Goal: Task Accomplishment & Management: Manage account settings

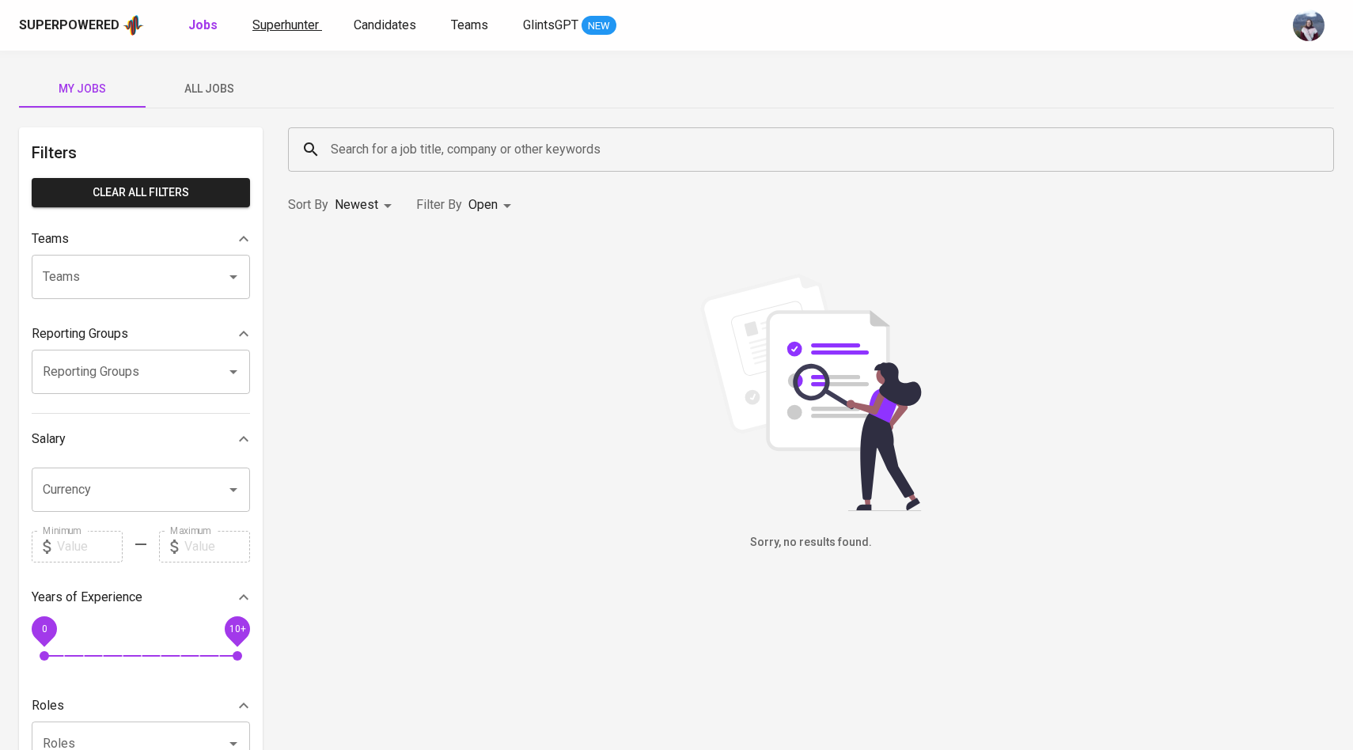
click at [265, 32] on span "Superhunter" at bounding box center [285, 24] width 66 height 15
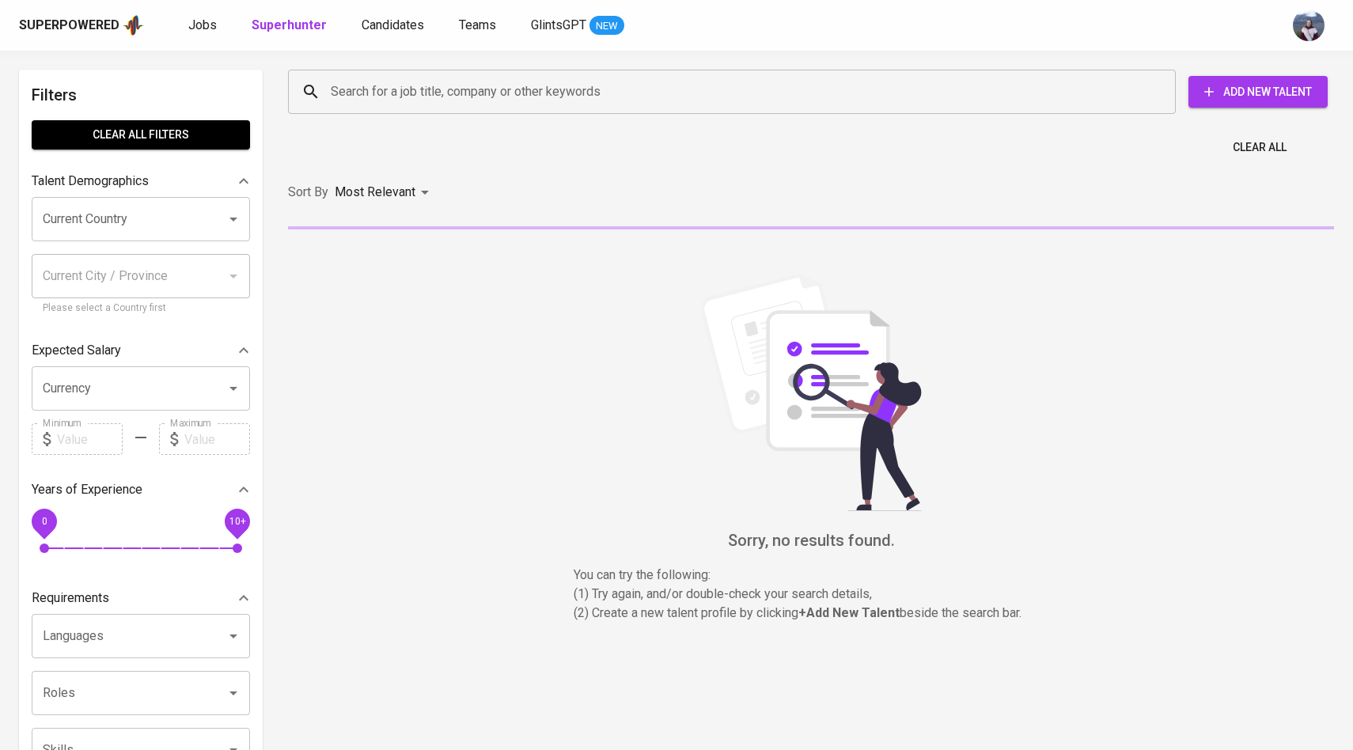
click at [371, 108] on div "Search for a job title, company or other keywords" at bounding box center [731, 92] width 887 height 44
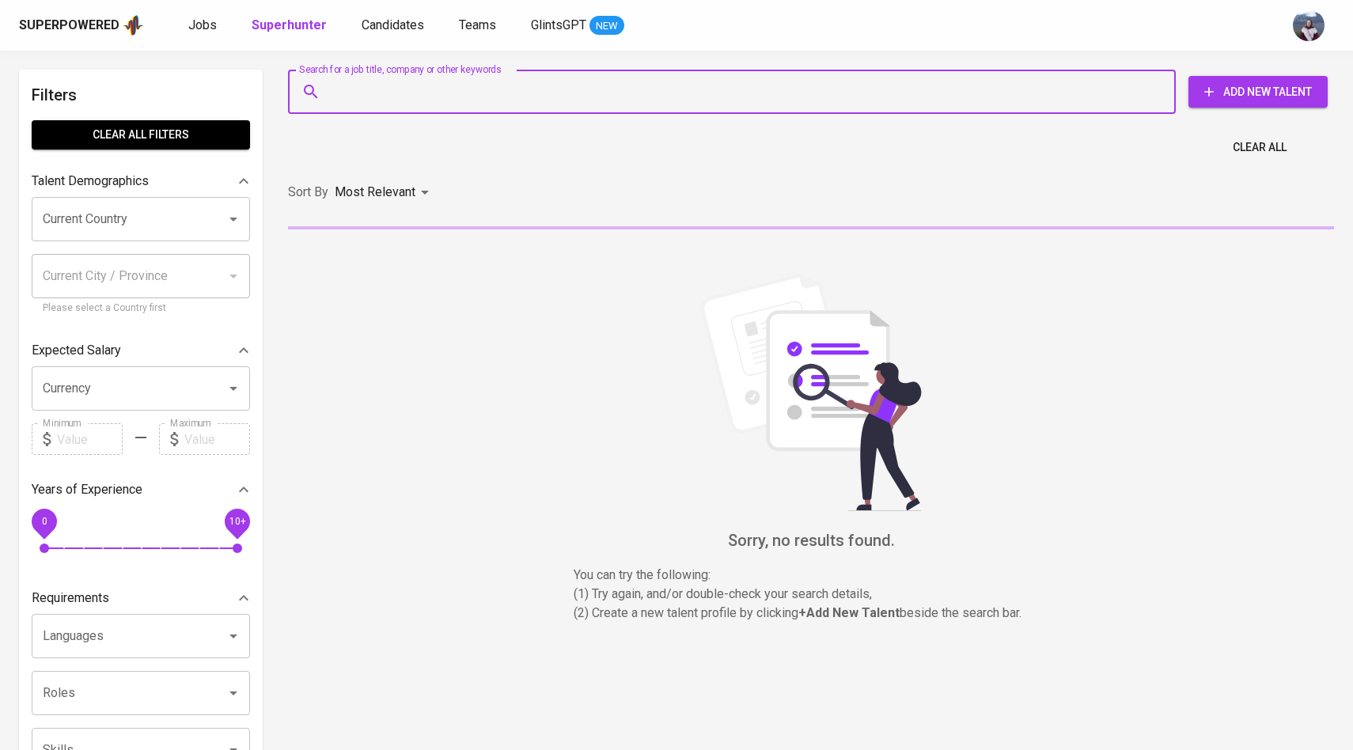
paste input "[EMAIL_ADDRESS][DOMAIN_NAME]"
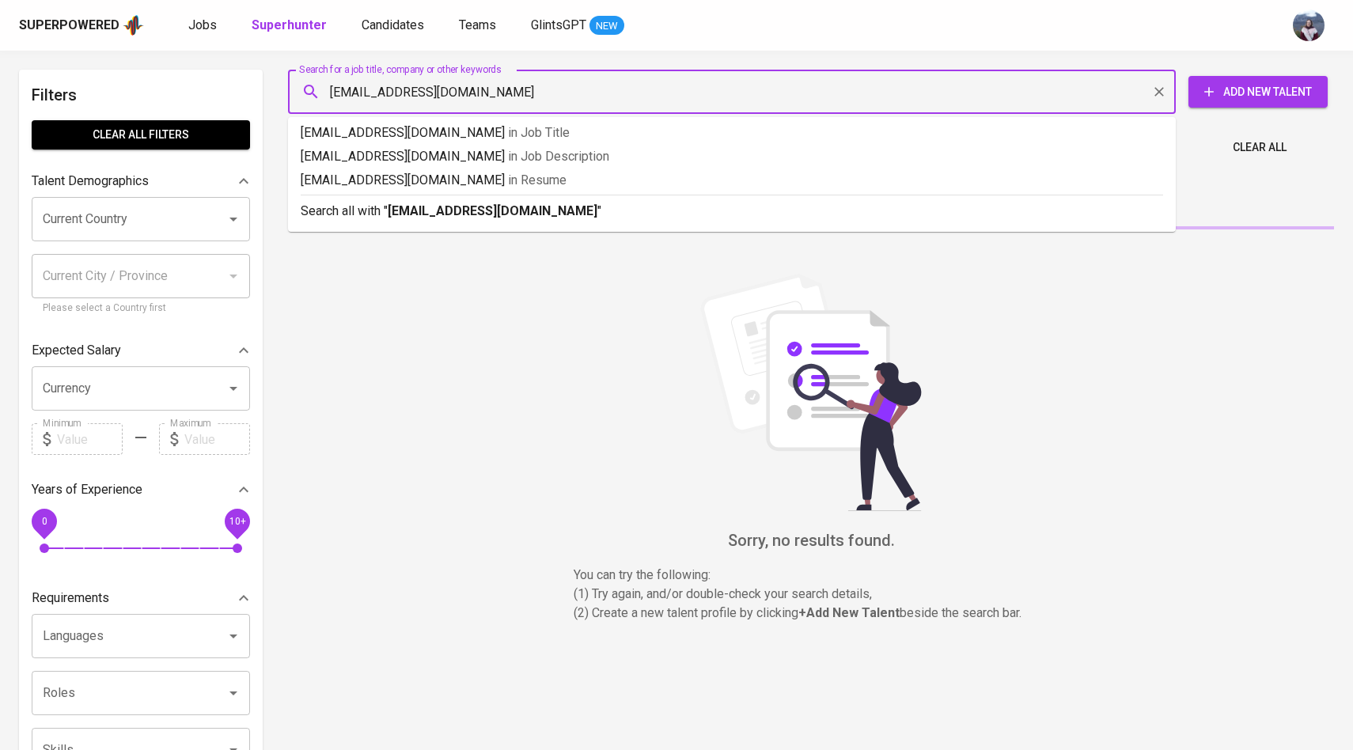
type input "[EMAIL_ADDRESS][DOMAIN_NAME]"
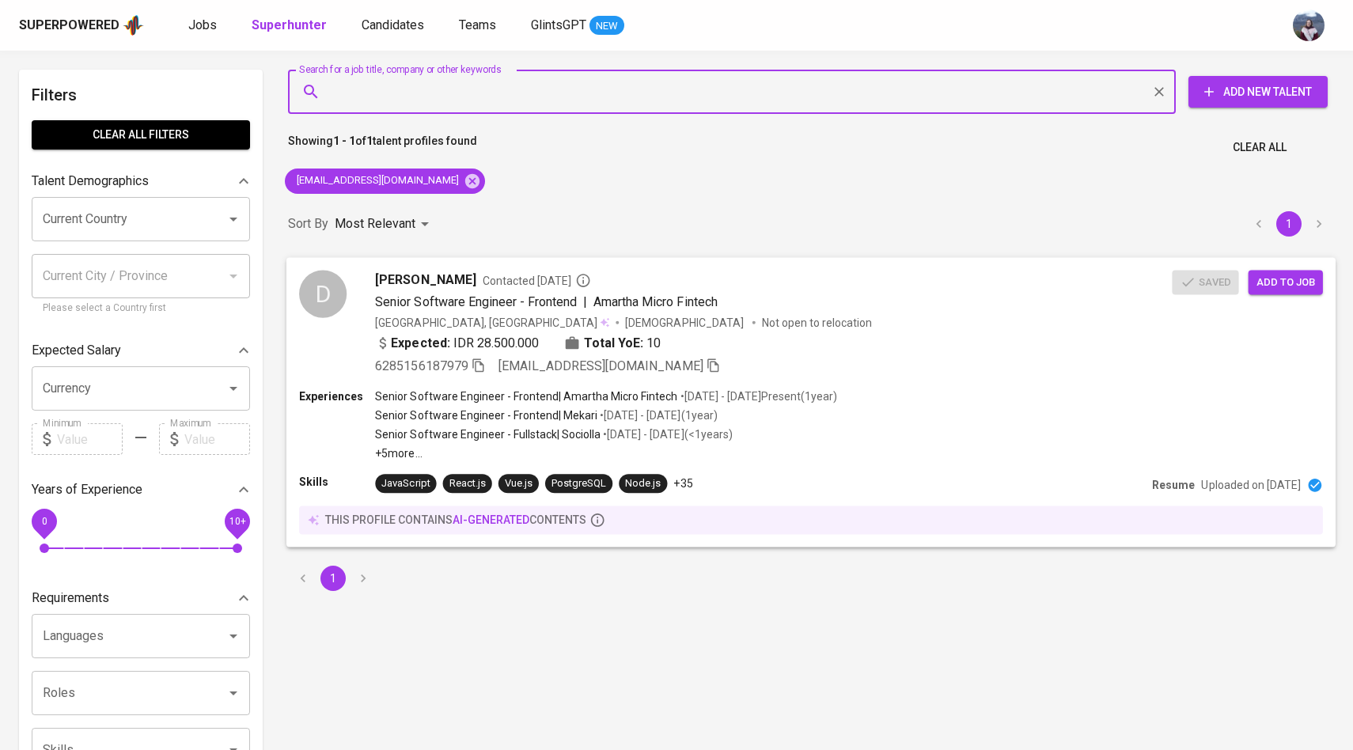
click at [314, 277] on div "D" at bounding box center [322, 293] width 47 height 47
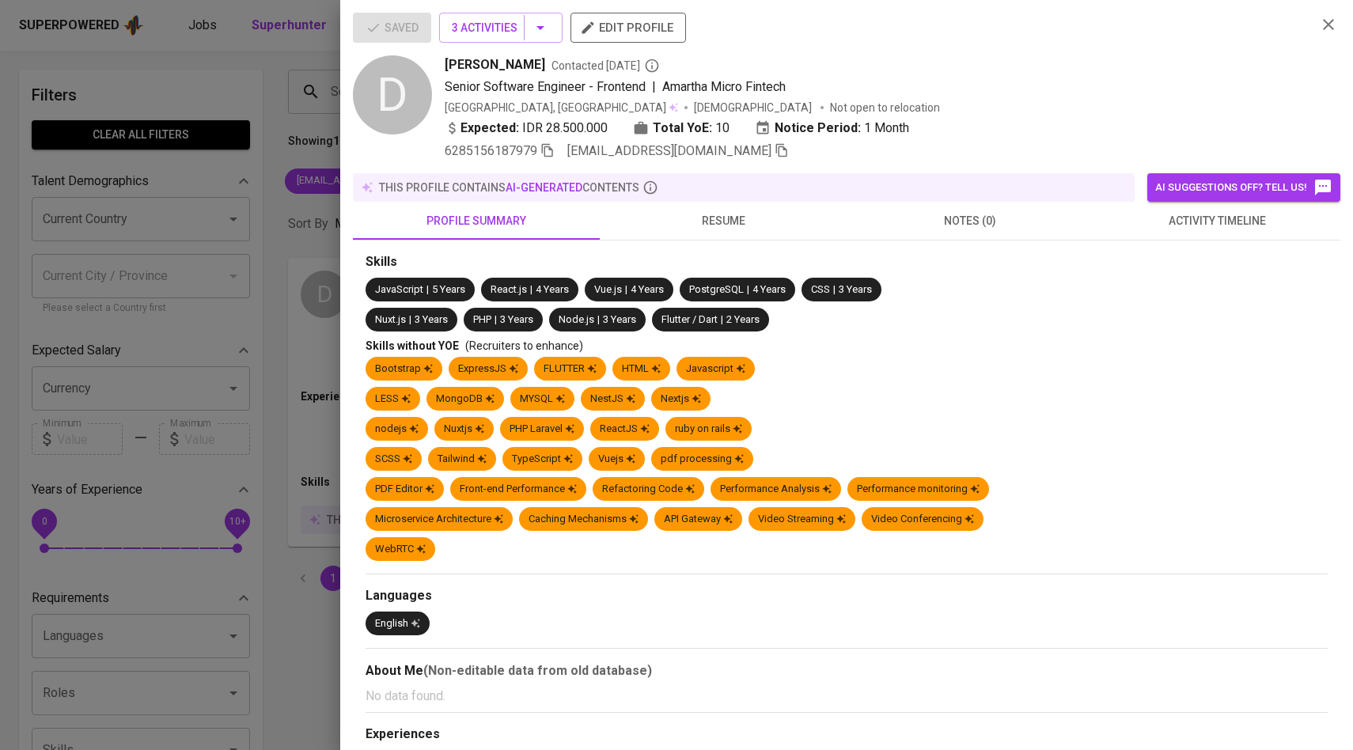
click at [1182, 218] on span "activity timeline" at bounding box center [1217, 221] width 228 height 20
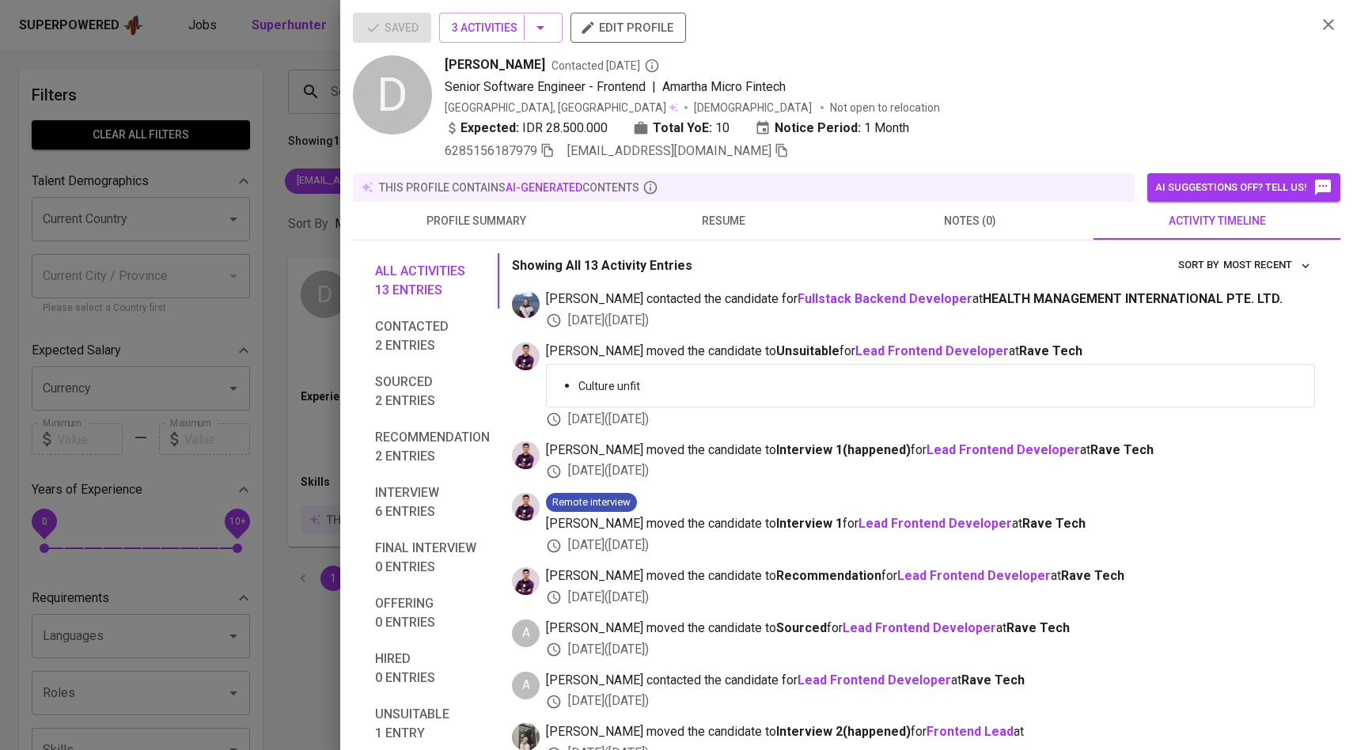
click at [342, 297] on div "Saved 3 Activities edit profile D [PERSON_NAME] Contacted [DATE] Senior Softwar…" at bounding box center [846, 375] width 1012 height 750
click at [293, 189] on div at bounding box center [676, 375] width 1353 height 750
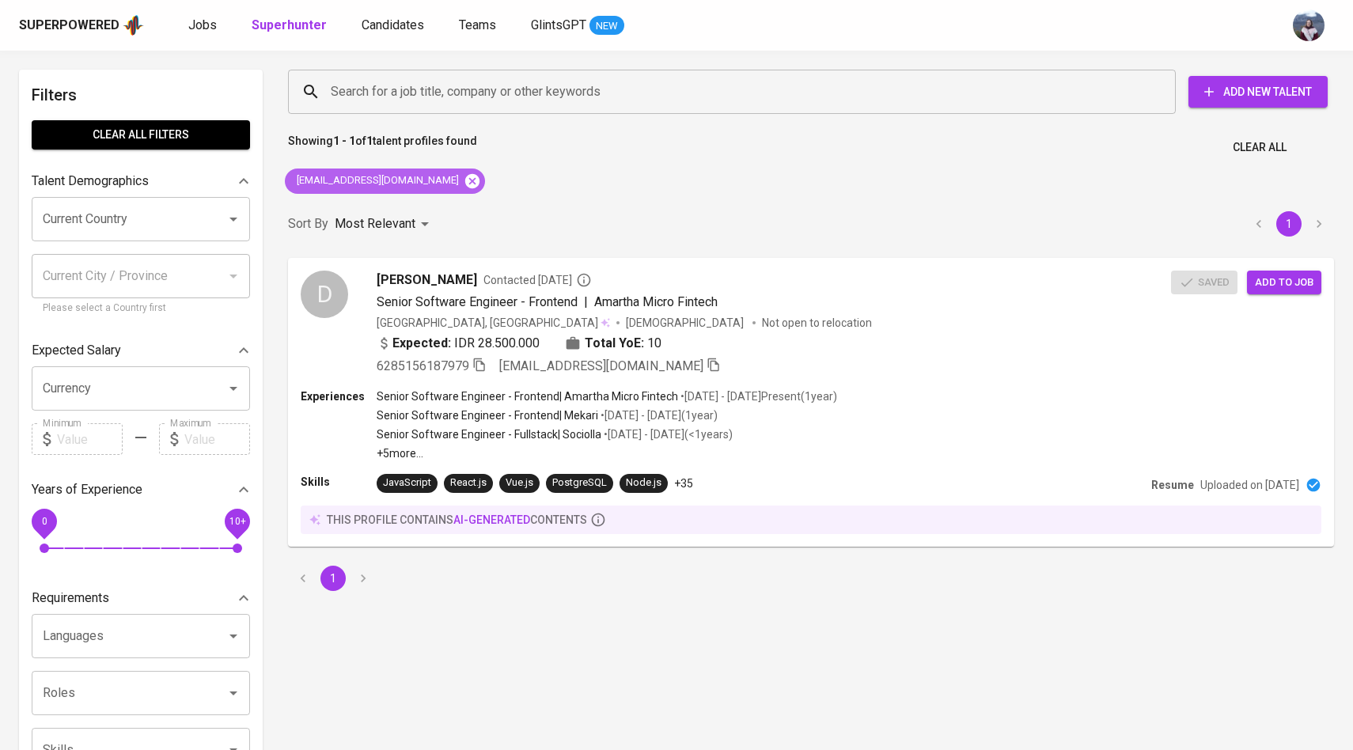
click at [465, 176] on icon at bounding box center [472, 180] width 14 height 14
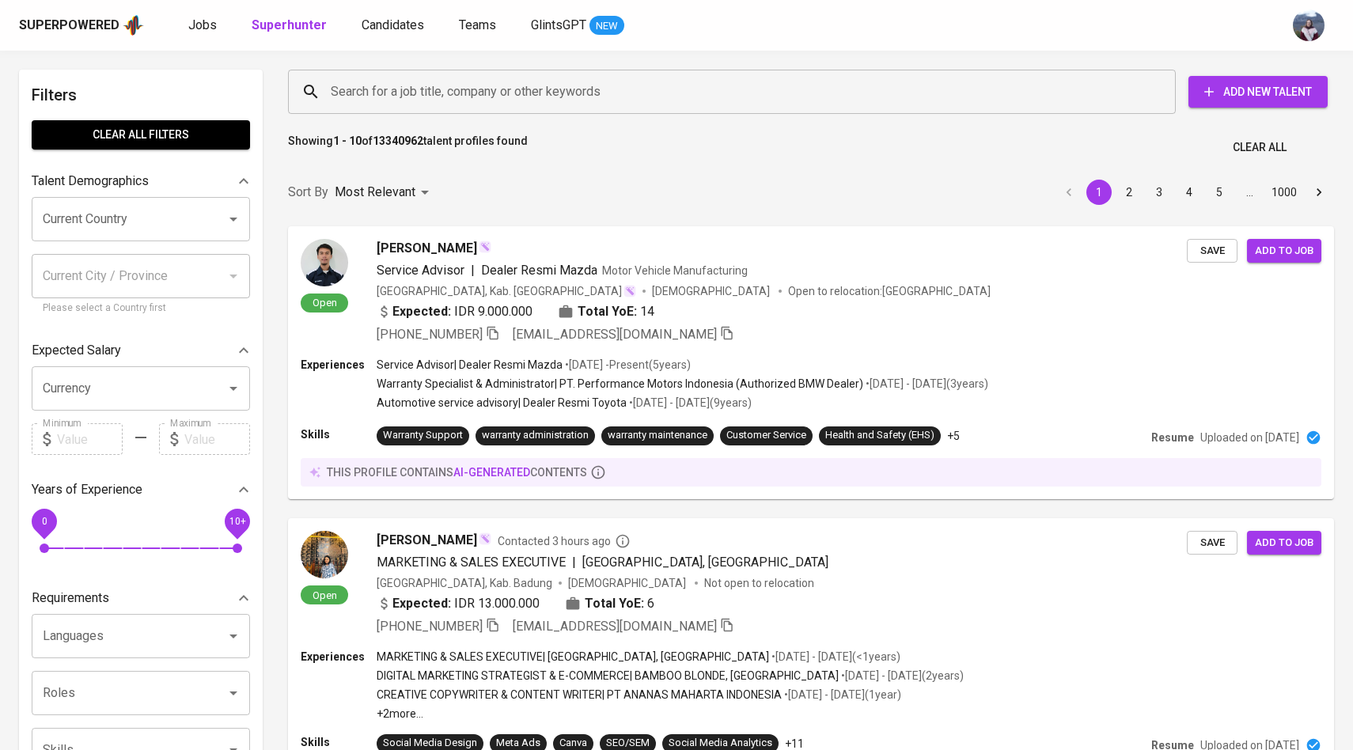
click at [349, 89] on input "Search for a job title, company or other keywords" at bounding box center [736, 92] width 818 height 30
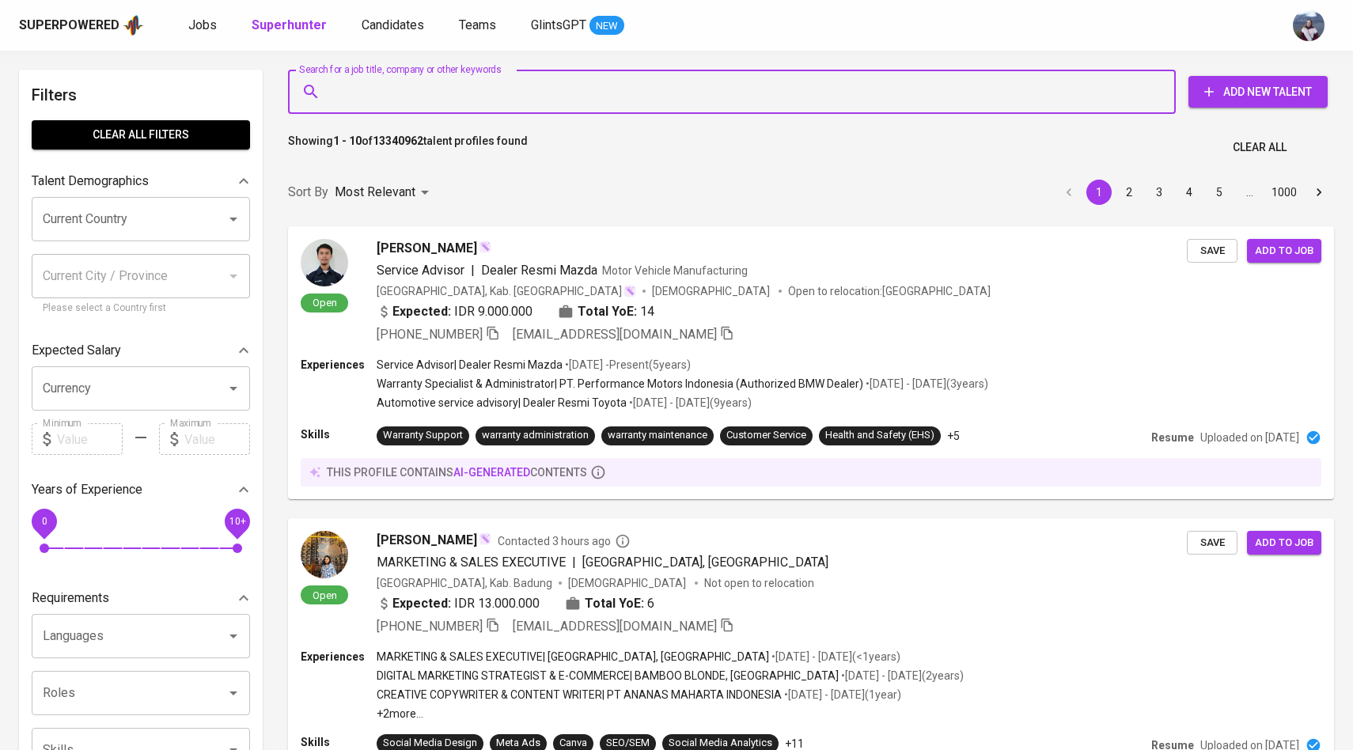
paste input "[EMAIL_ADDRESS][DOMAIN_NAME]"
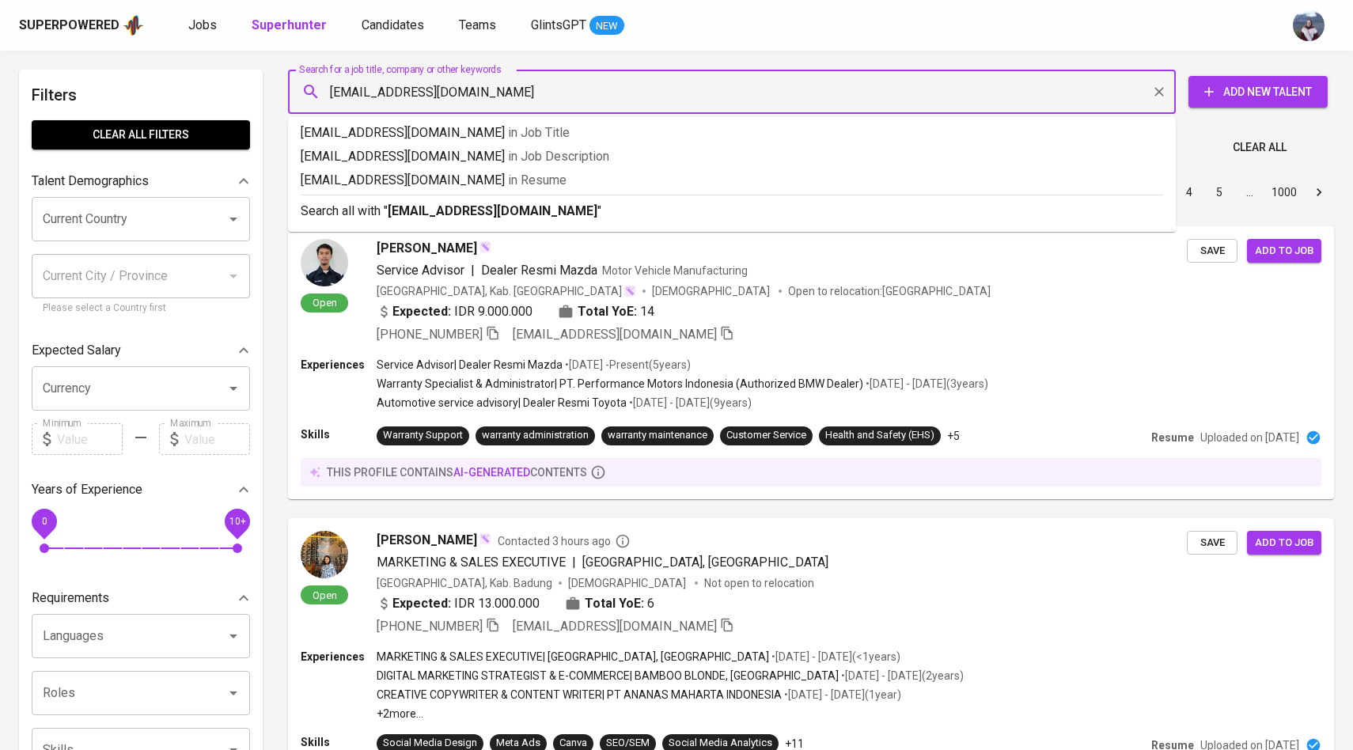
type input "[EMAIL_ADDRESS][DOMAIN_NAME]"
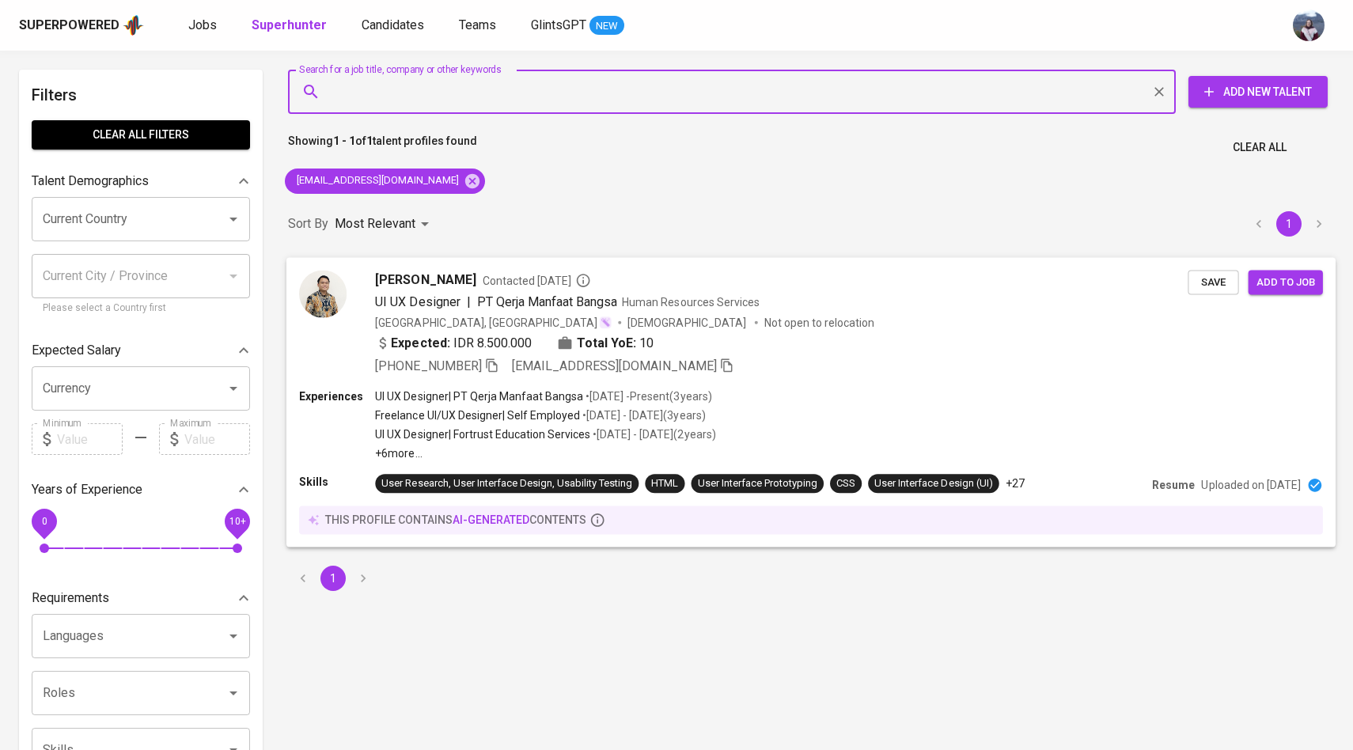
click at [335, 288] on img at bounding box center [322, 293] width 47 height 47
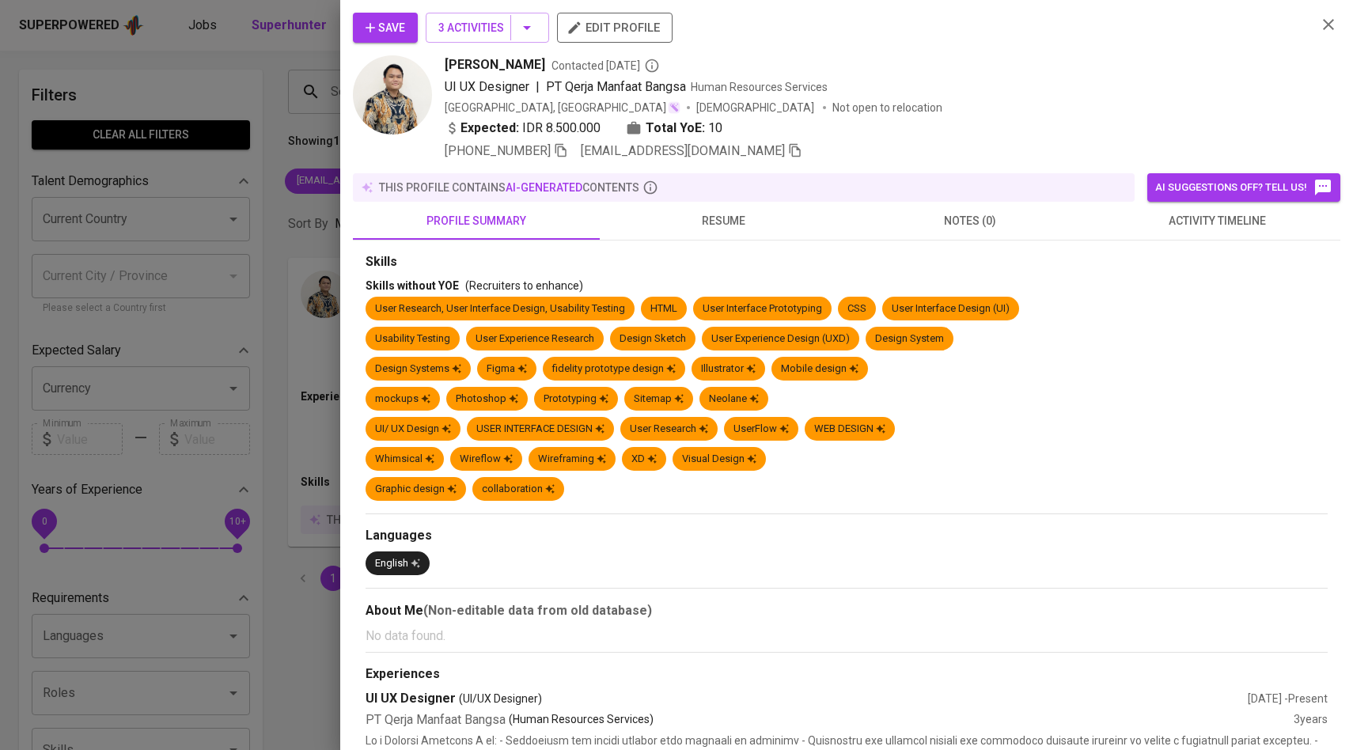
click at [1249, 225] on span "activity timeline" at bounding box center [1217, 221] width 228 height 20
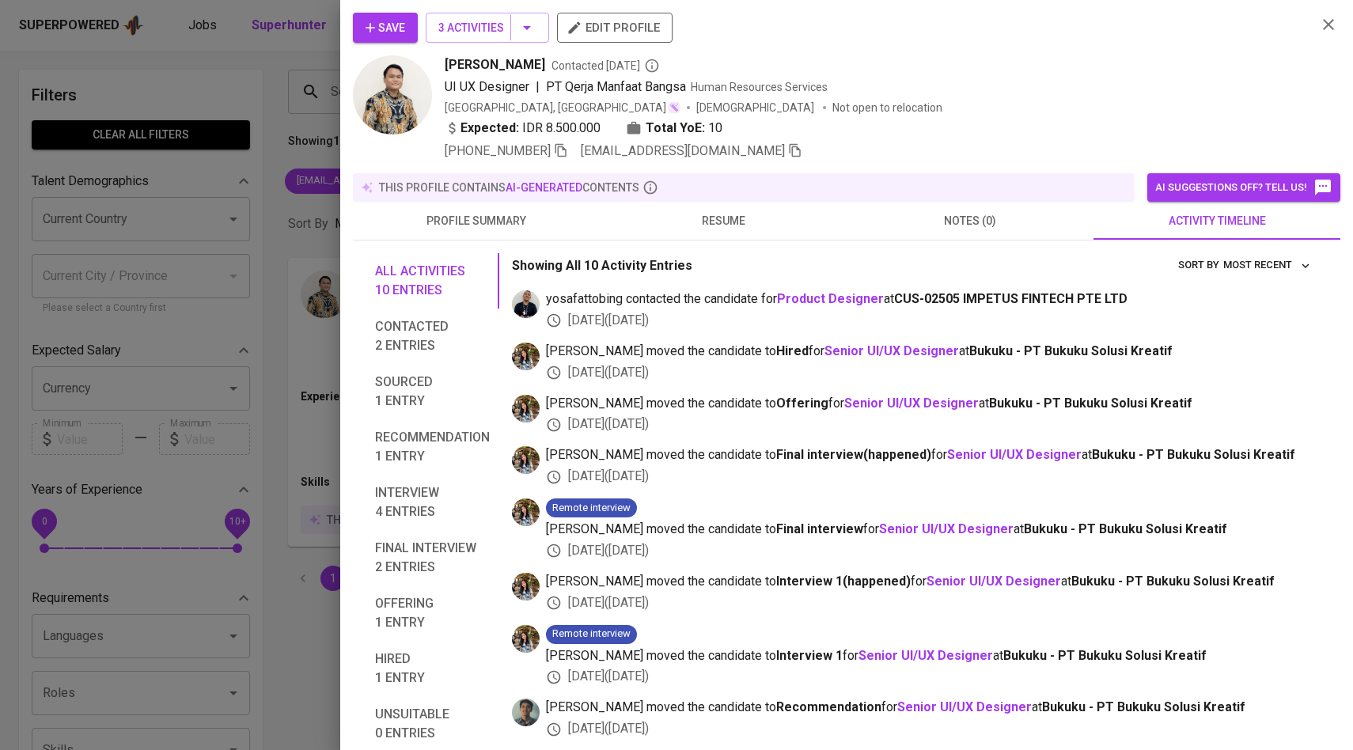
click at [378, 33] on span "Save" at bounding box center [385, 28] width 40 height 20
click at [267, 139] on div at bounding box center [676, 375] width 1353 height 750
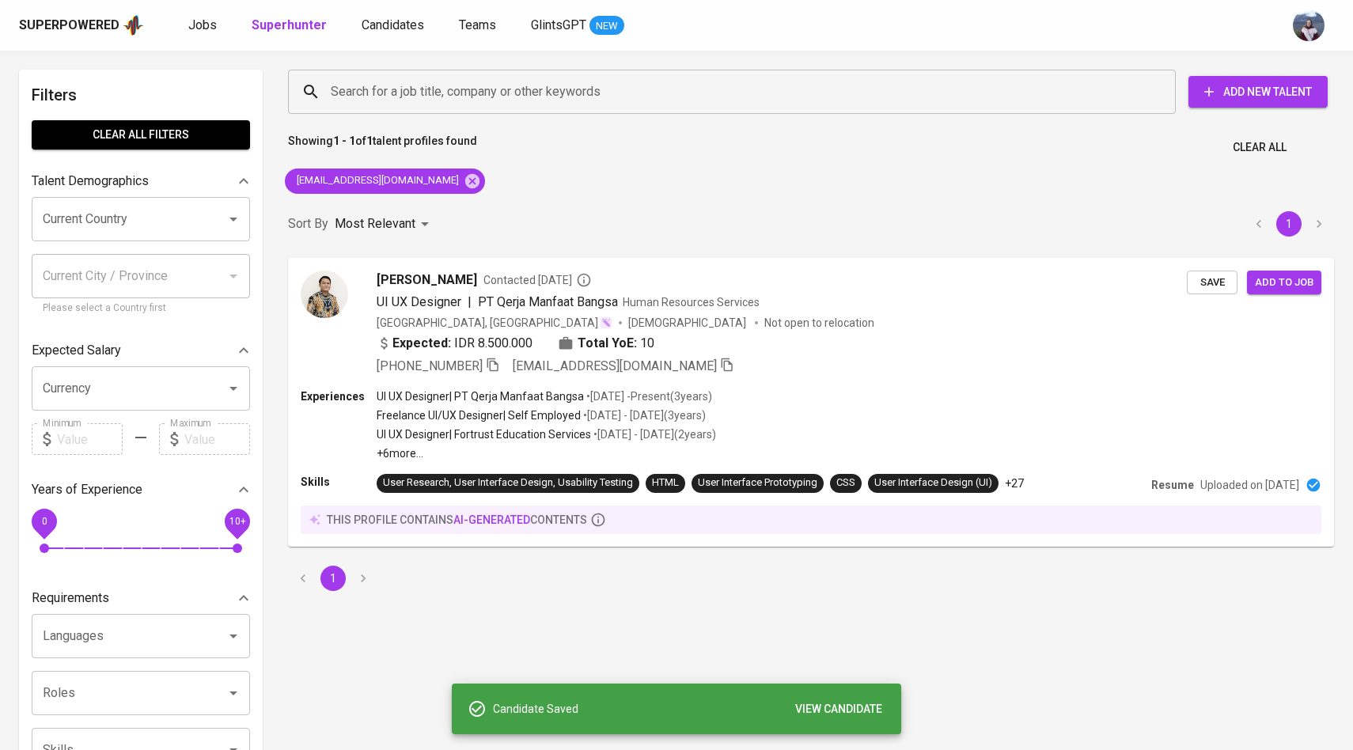
click at [394, 38] on div "Superpowered Jobs Superhunter Candidates Teams GlintsGPT NEW" at bounding box center [676, 25] width 1353 height 51
click at [394, 28] on span "Candidates" at bounding box center [392, 24] width 62 height 15
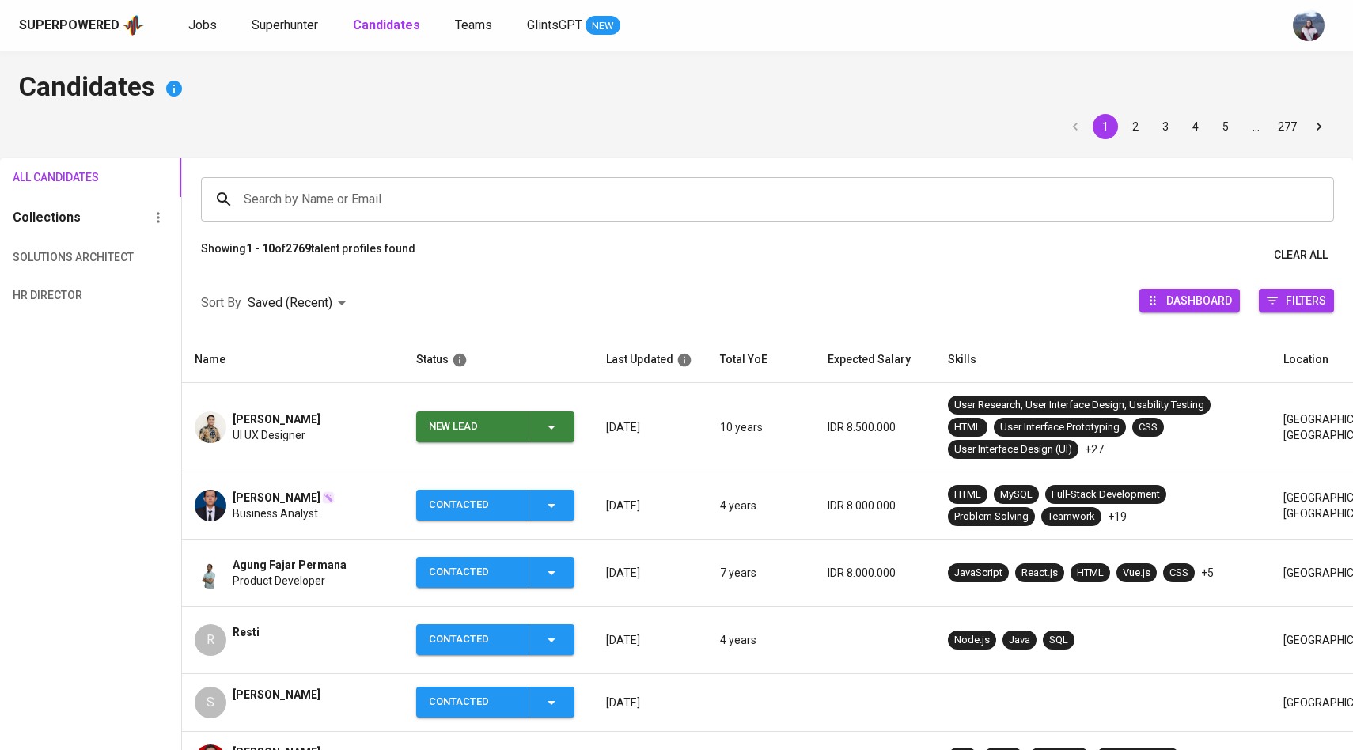
click at [543, 436] on div "New Lead" at bounding box center [495, 426] width 132 height 31
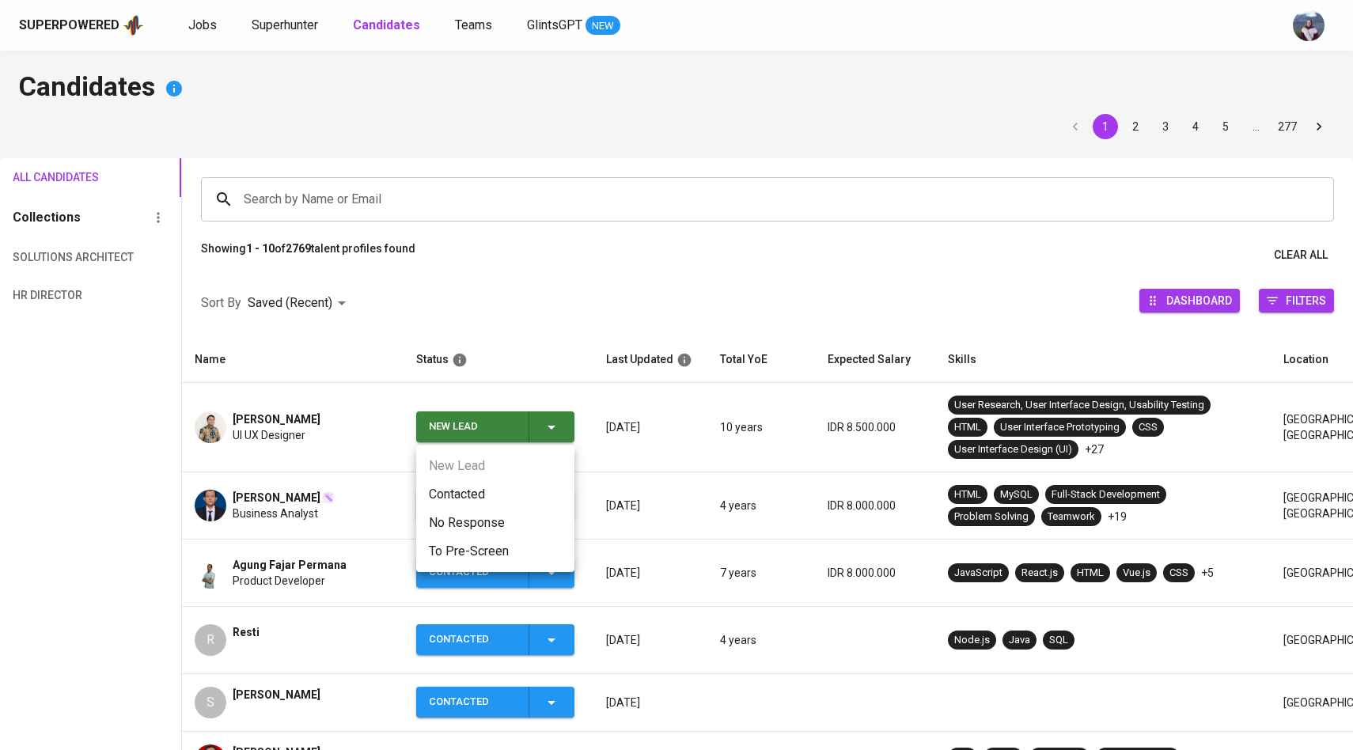
click at [463, 495] on li "Contacted" at bounding box center [495, 494] width 158 height 28
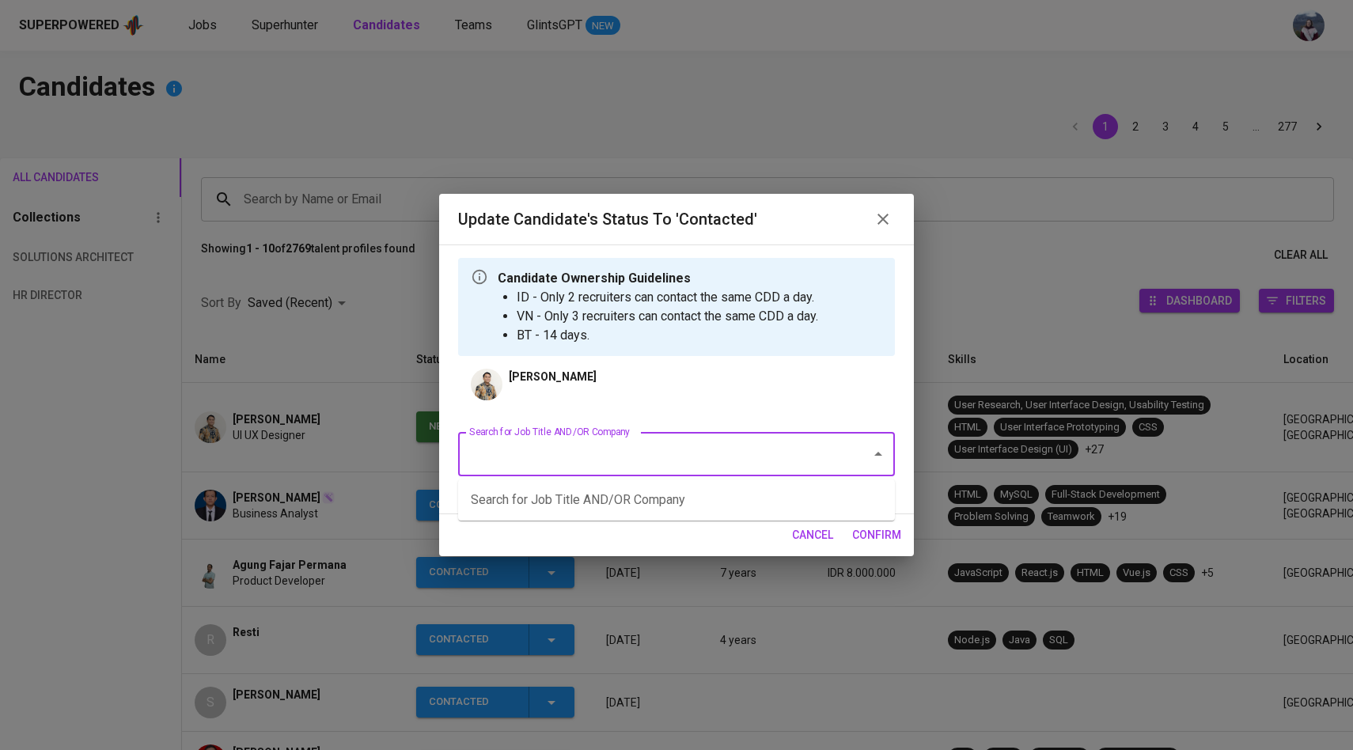
click at [553, 459] on input "Search for Job Title AND/OR Company" at bounding box center [654, 454] width 378 height 30
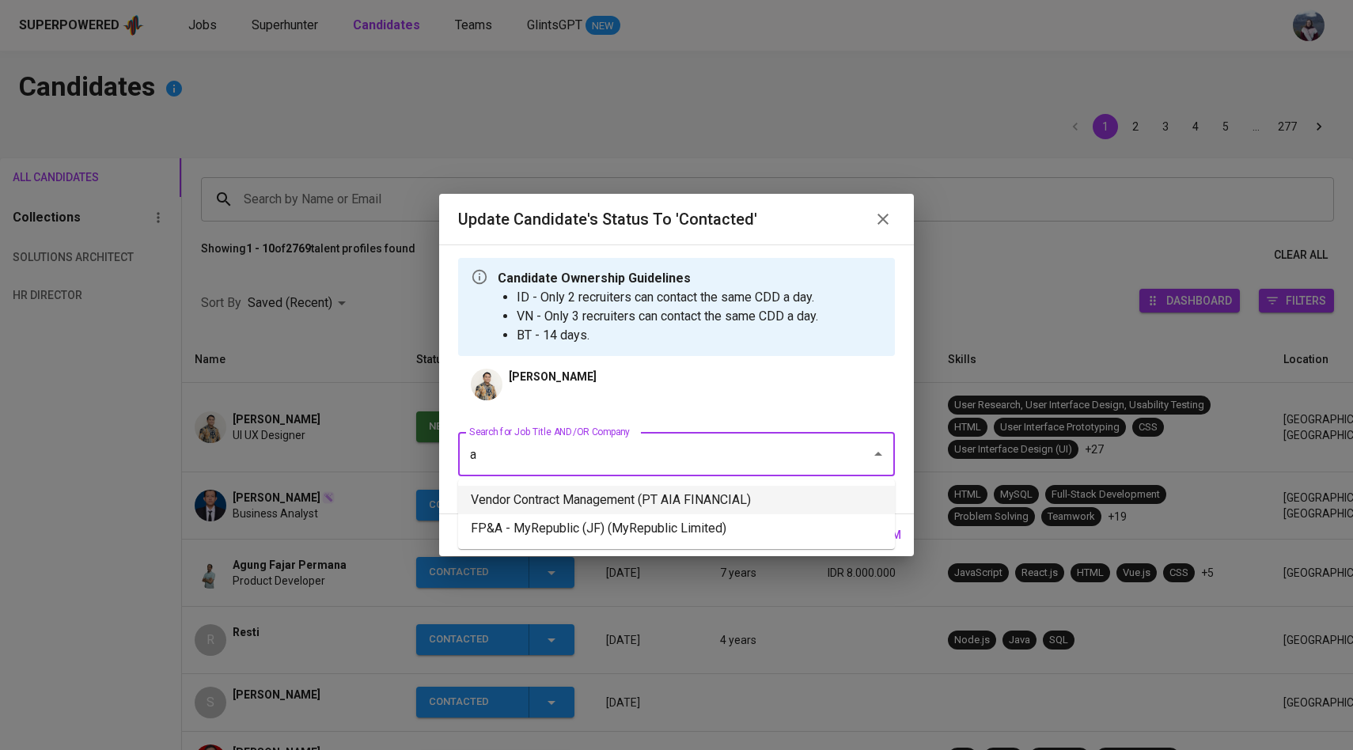
click at [590, 491] on li "Vendor Contract Management (PT AIA FINANCIAL)" at bounding box center [676, 500] width 437 height 28
type input "a"
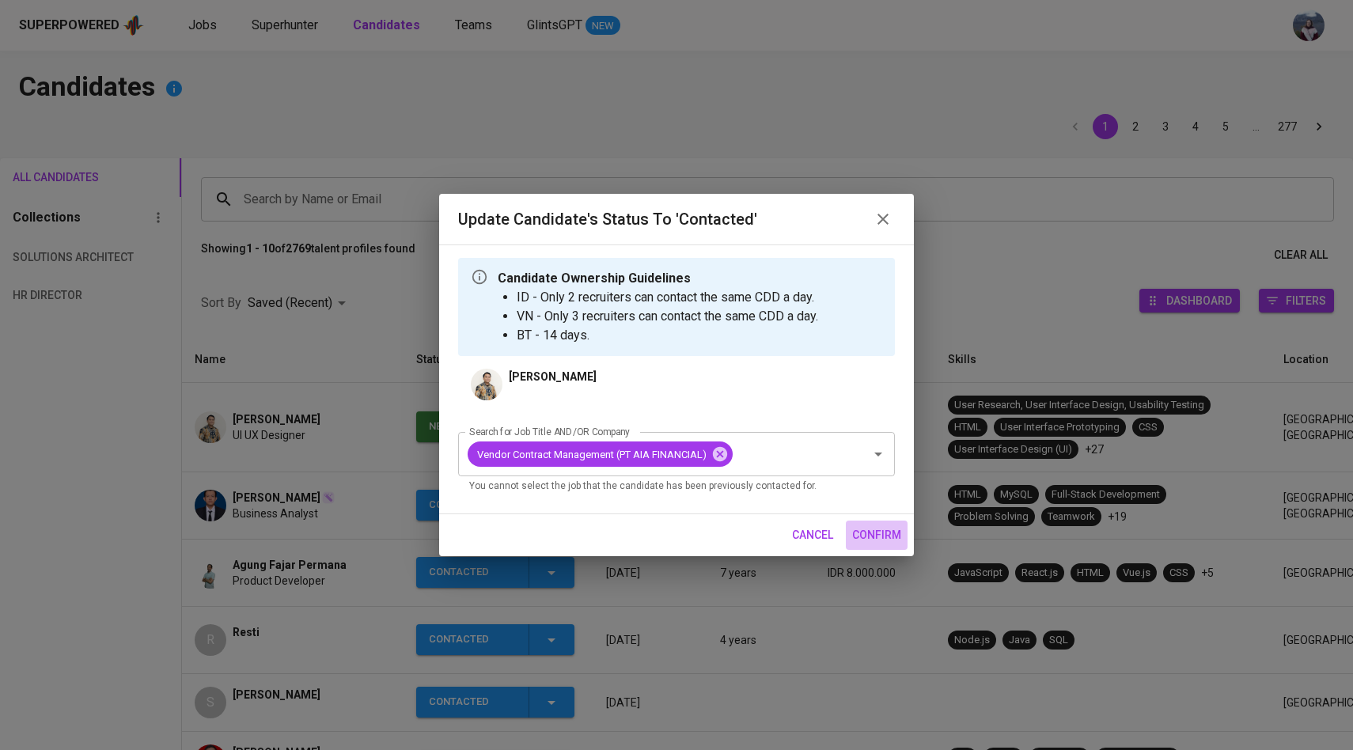
click at [862, 537] on span "confirm" at bounding box center [876, 535] width 49 height 20
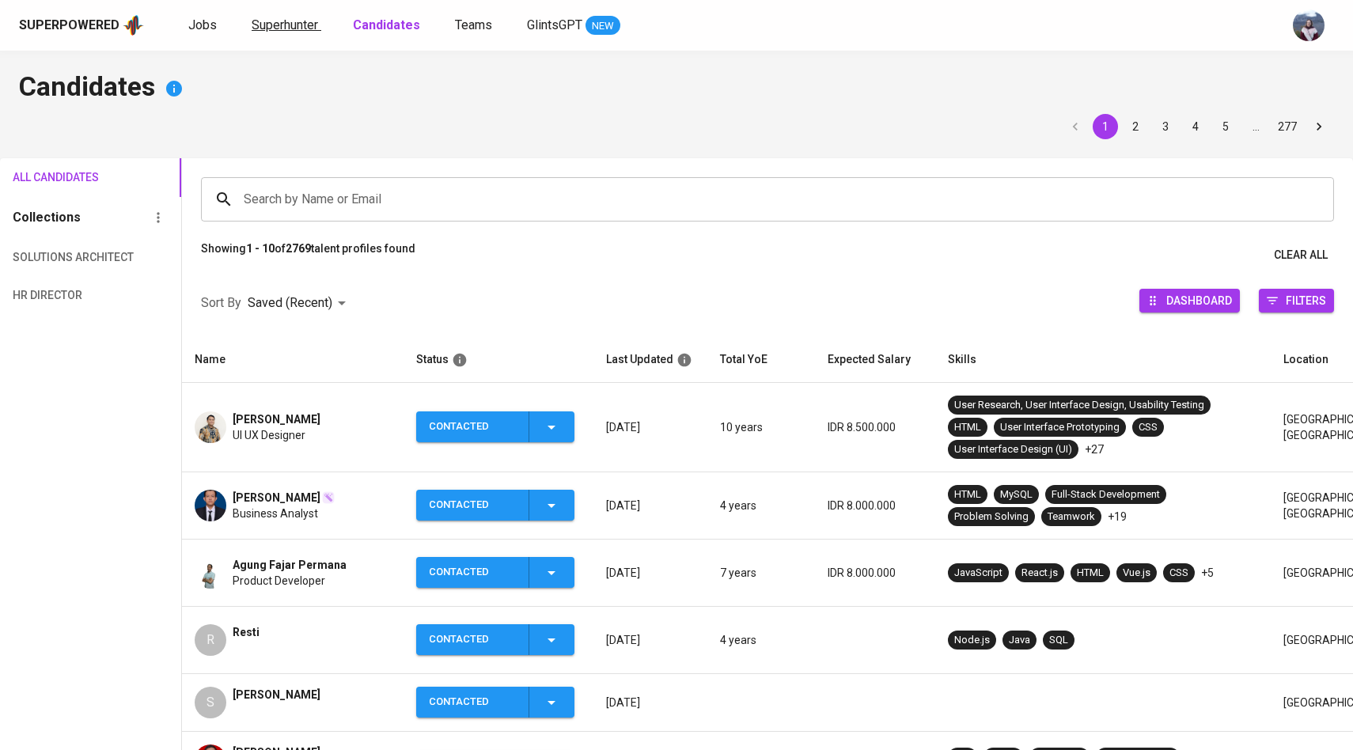
click at [318, 22] on link "Superhunter" at bounding box center [287, 26] width 70 height 20
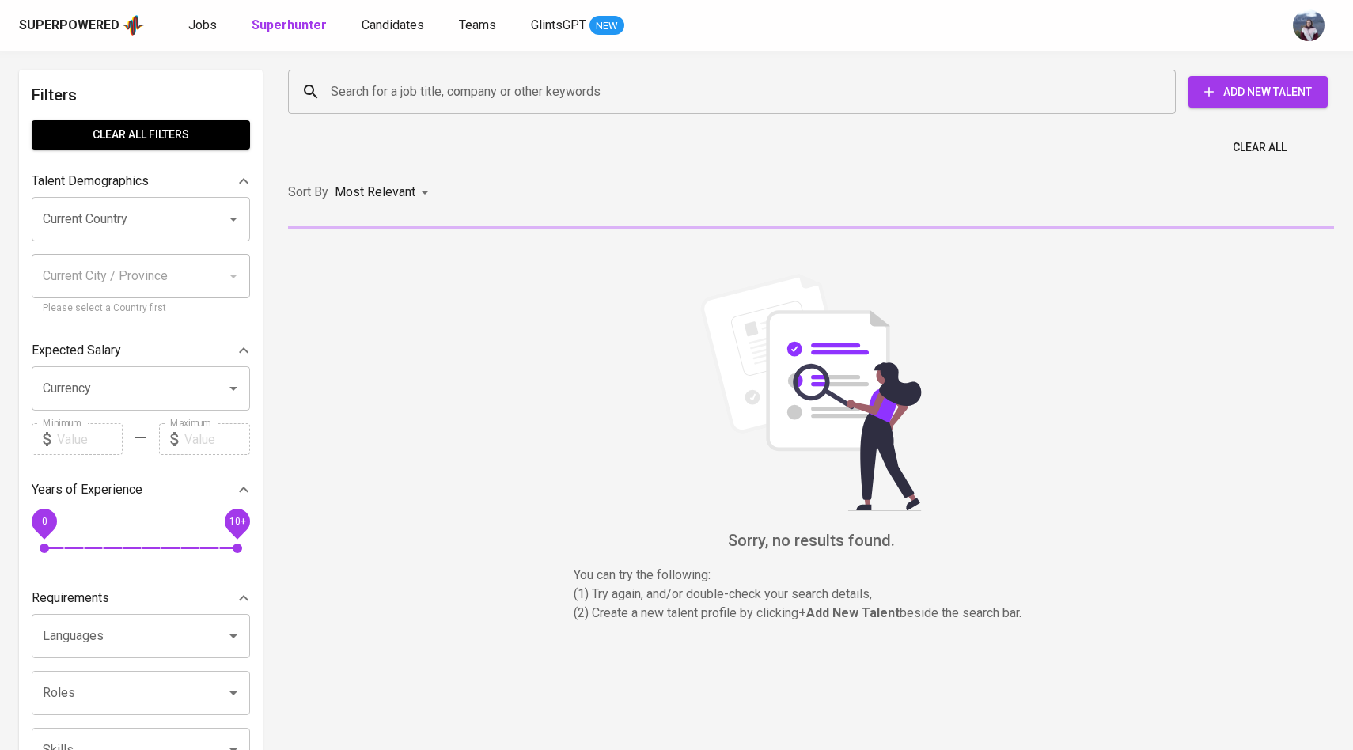
click at [384, 94] on input "Search for a job title, company or other keywords" at bounding box center [736, 92] width 818 height 30
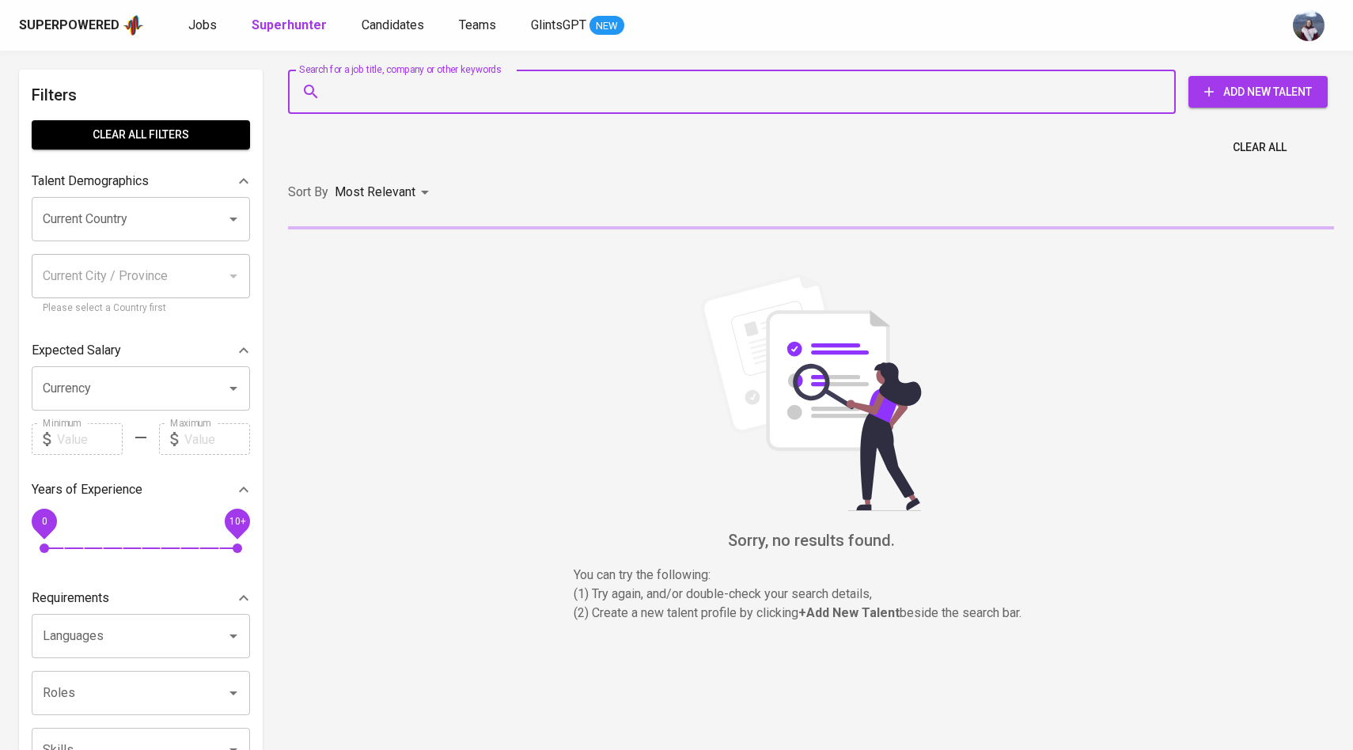
paste input "[EMAIL_ADDRESS][DOMAIN_NAME]"
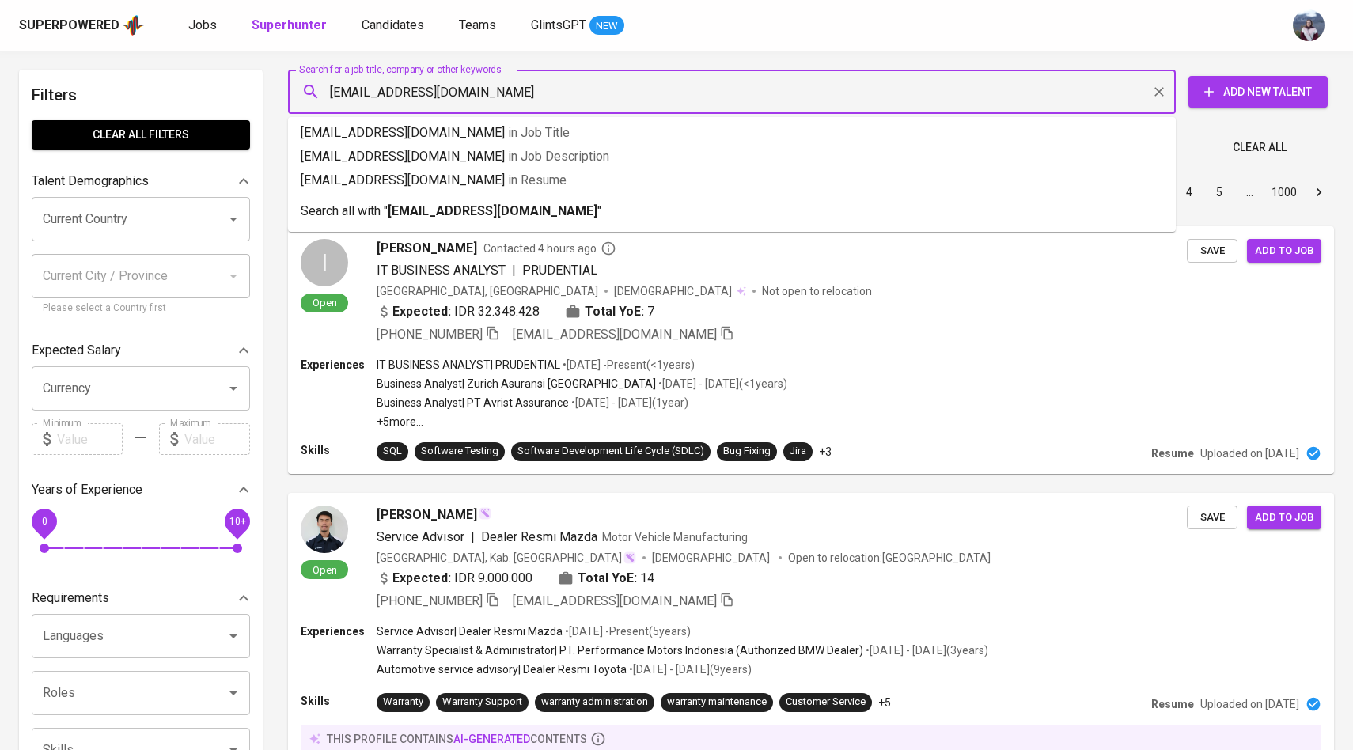
type input "[EMAIL_ADDRESS][DOMAIN_NAME]"
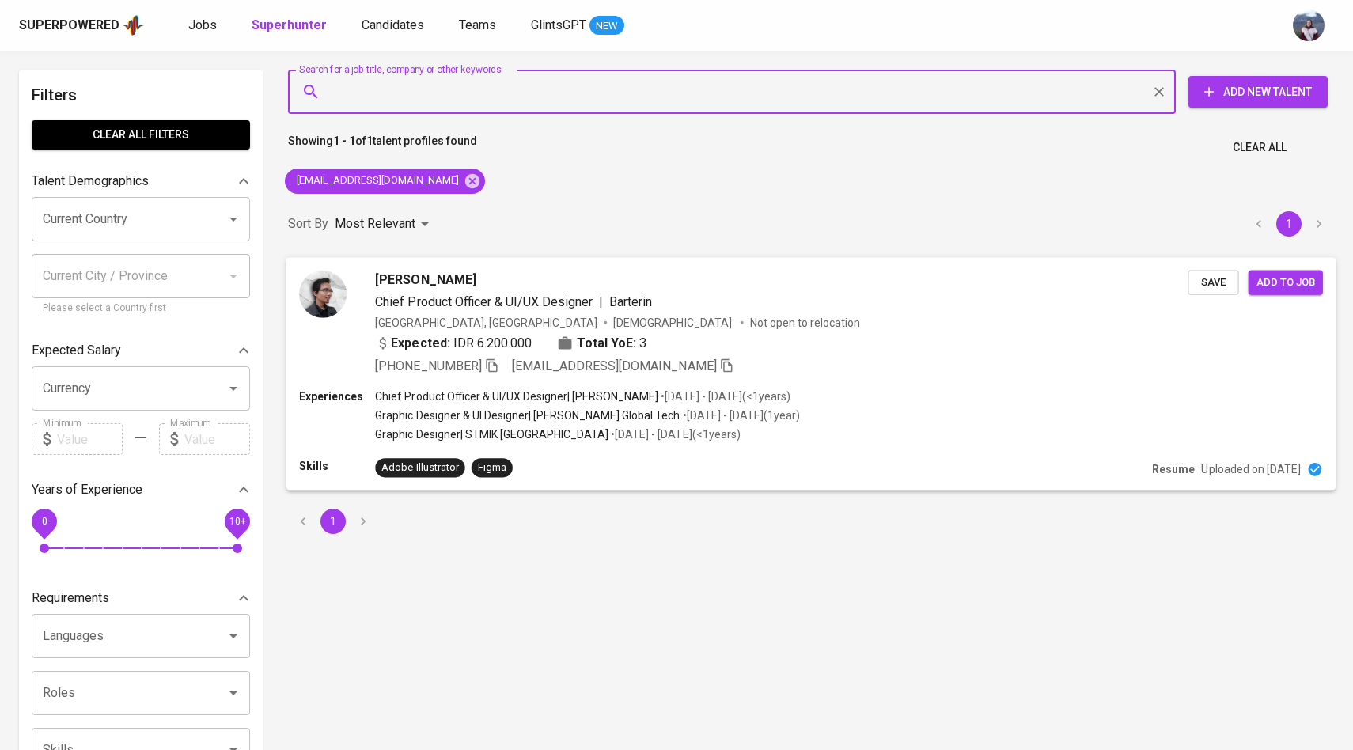
click at [333, 303] on img at bounding box center [322, 293] width 47 height 47
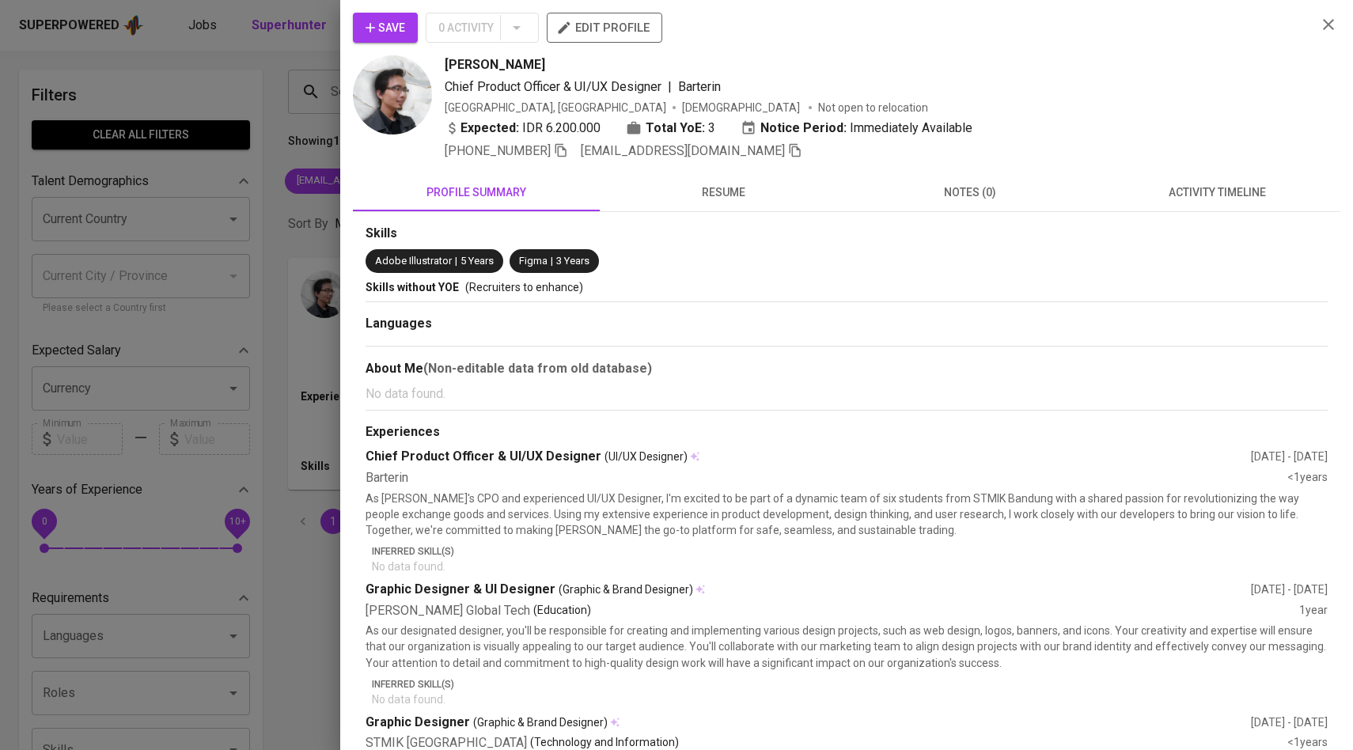
click at [1225, 212] on div "Skills Adobe Illustrator | 5 Years Figma | 3 Years Skills without YOE (Recruite…" at bounding box center [846, 566] width 987 height 709
click at [1225, 199] on span "activity timeline" at bounding box center [1217, 193] width 228 height 20
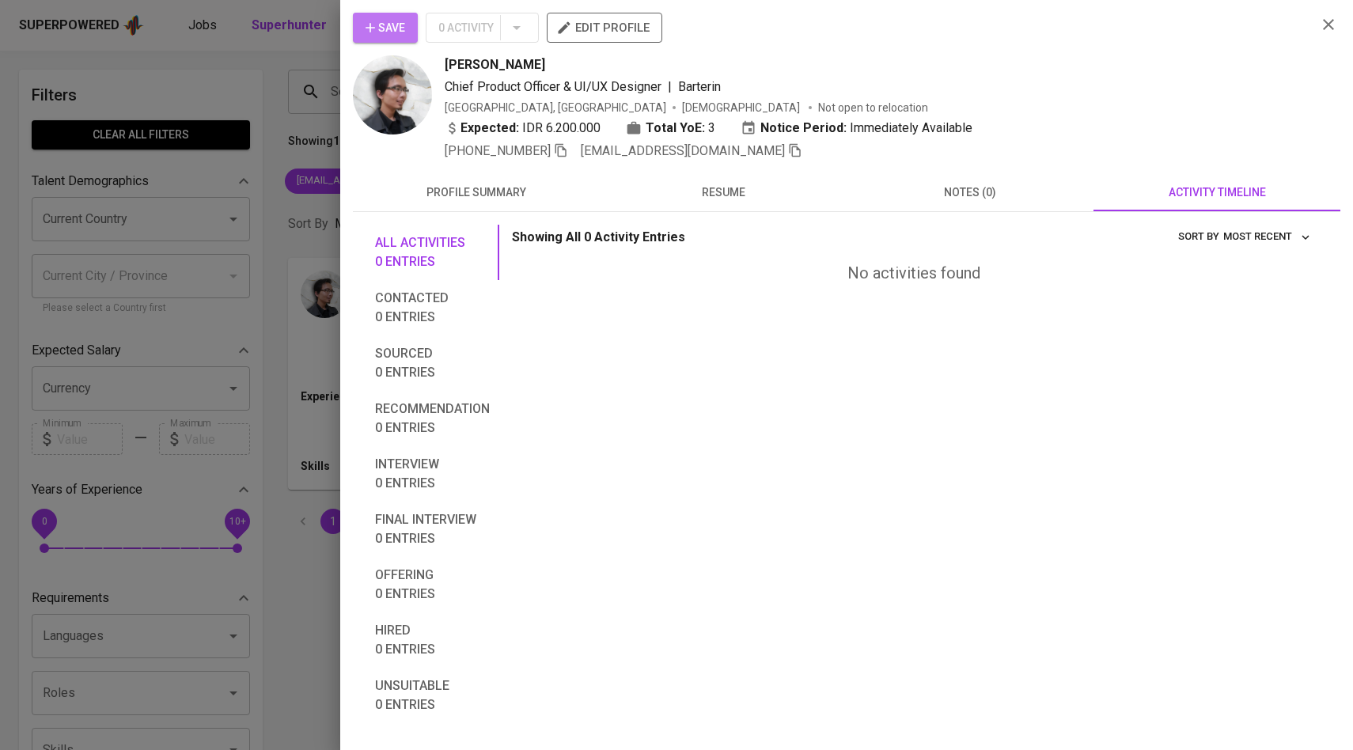
click at [404, 38] on button "Save" at bounding box center [385, 28] width 65 height 30
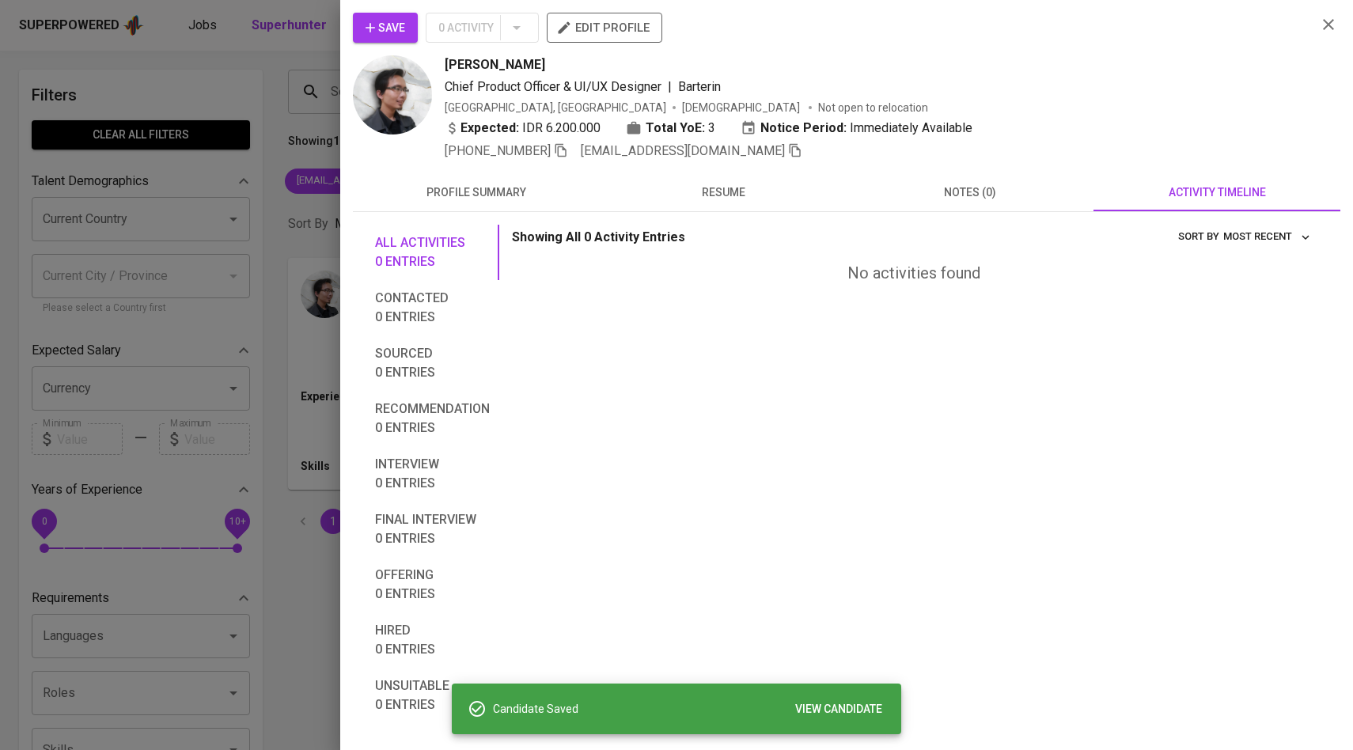
click at [301, 118] on div at bounding box center [676, 375] width 1353 height 750
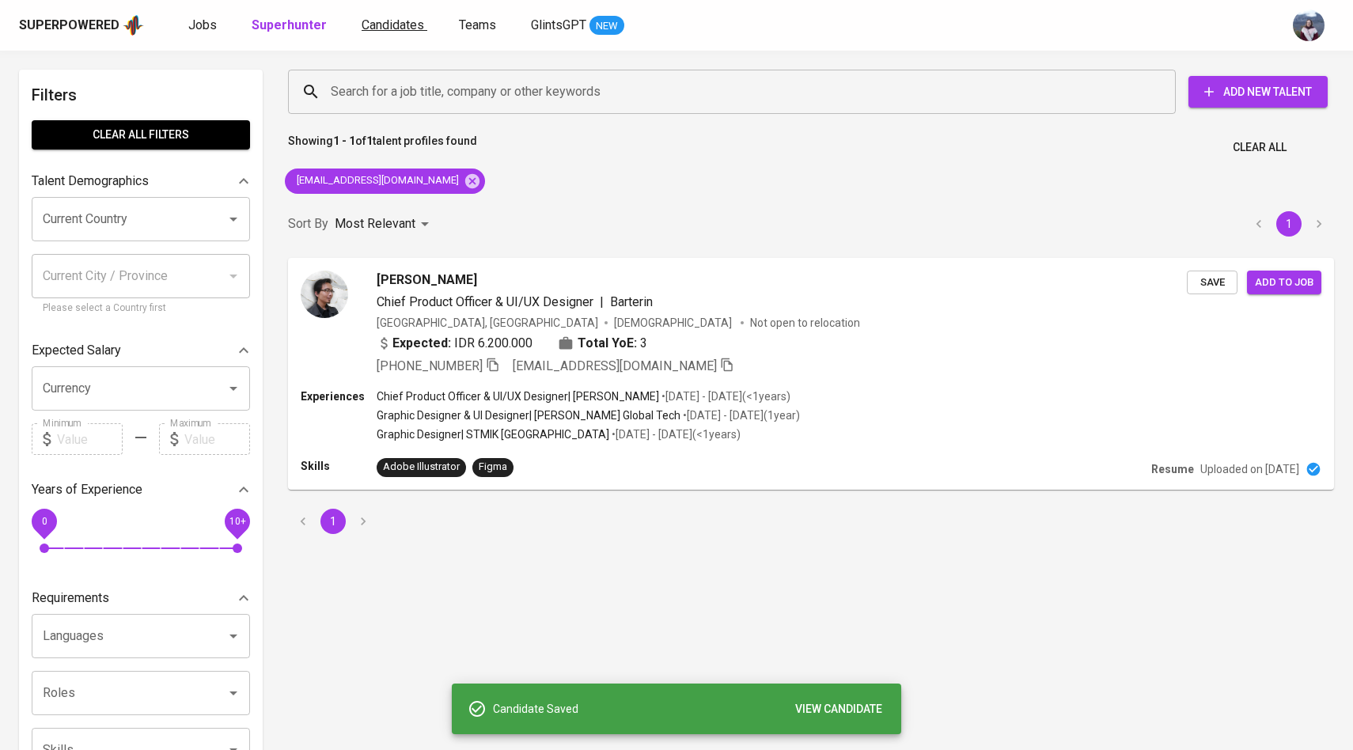
click at [403, 20] on span "Candidates" at bounding box center [392, 24] width 62 height 15
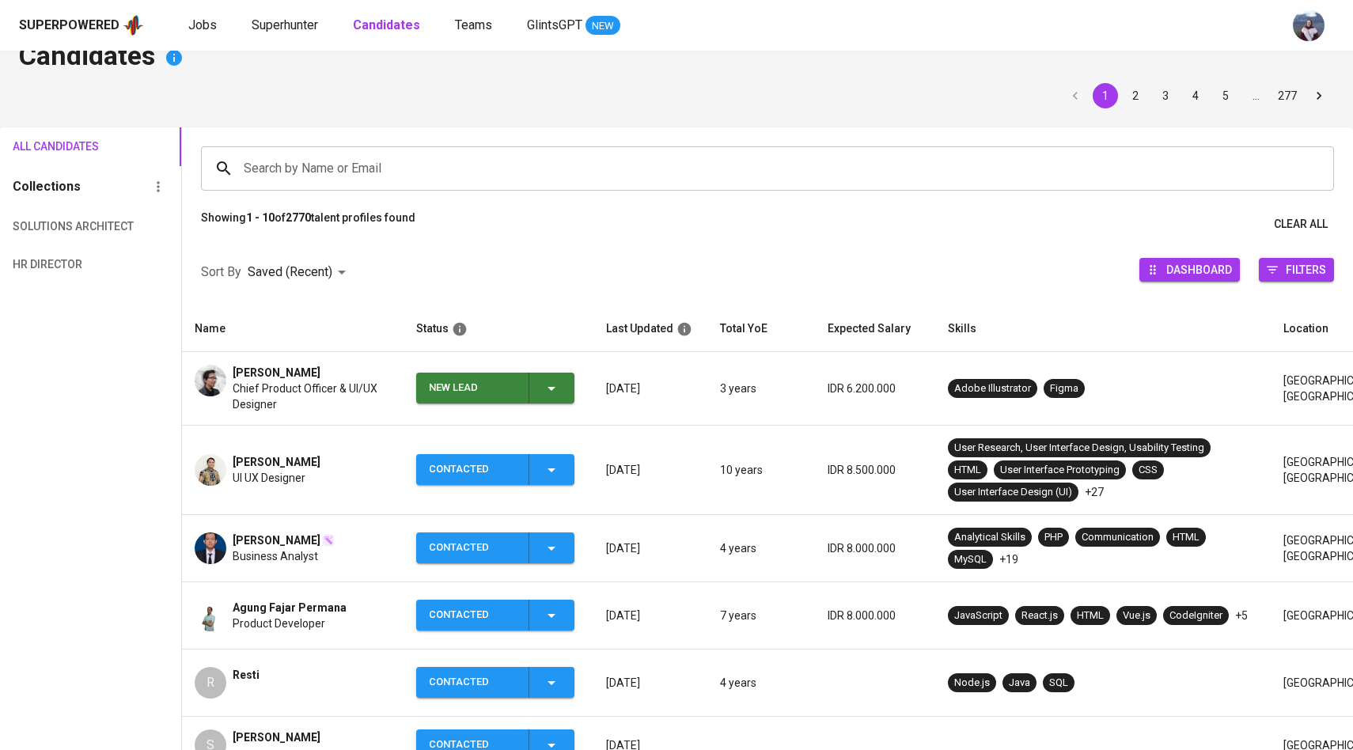
scroll to position [40, 0]
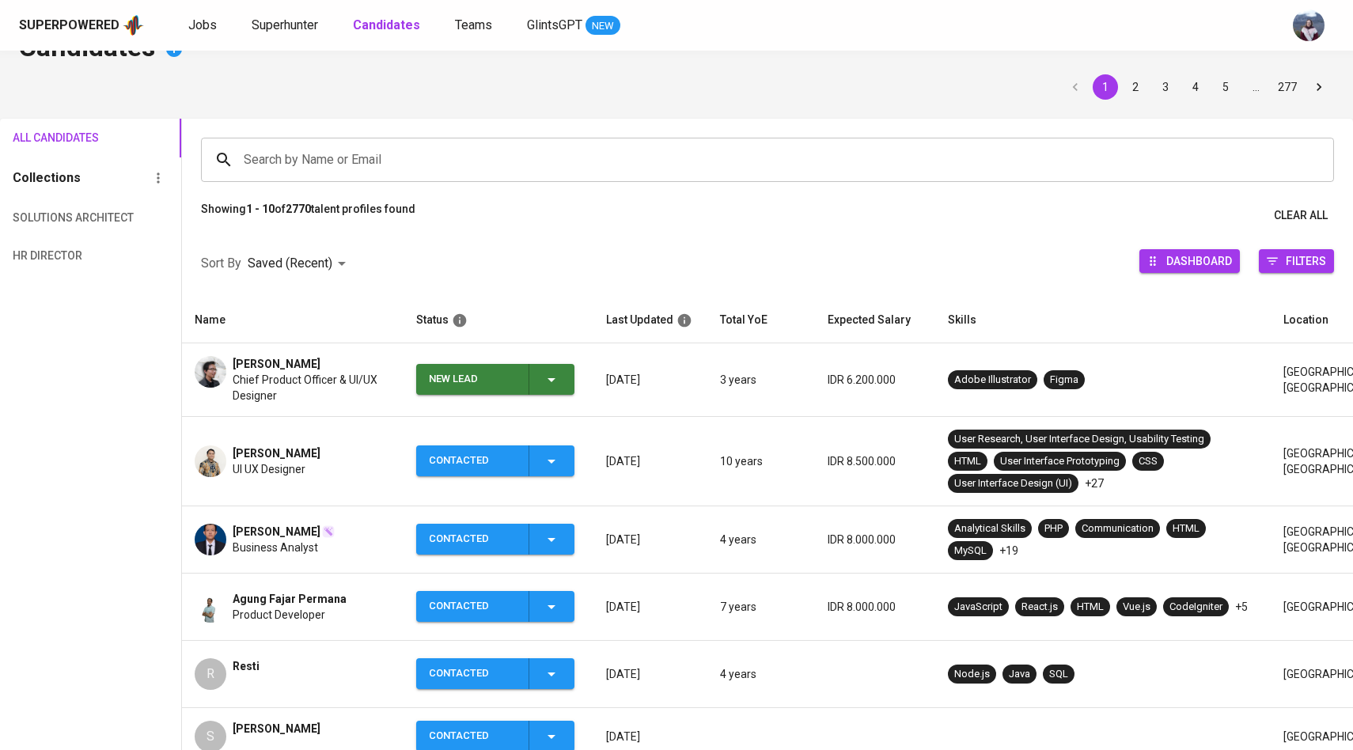
click at [562, 389] on span "New Lead" at bounding box center [495, 379] width 146 height 31
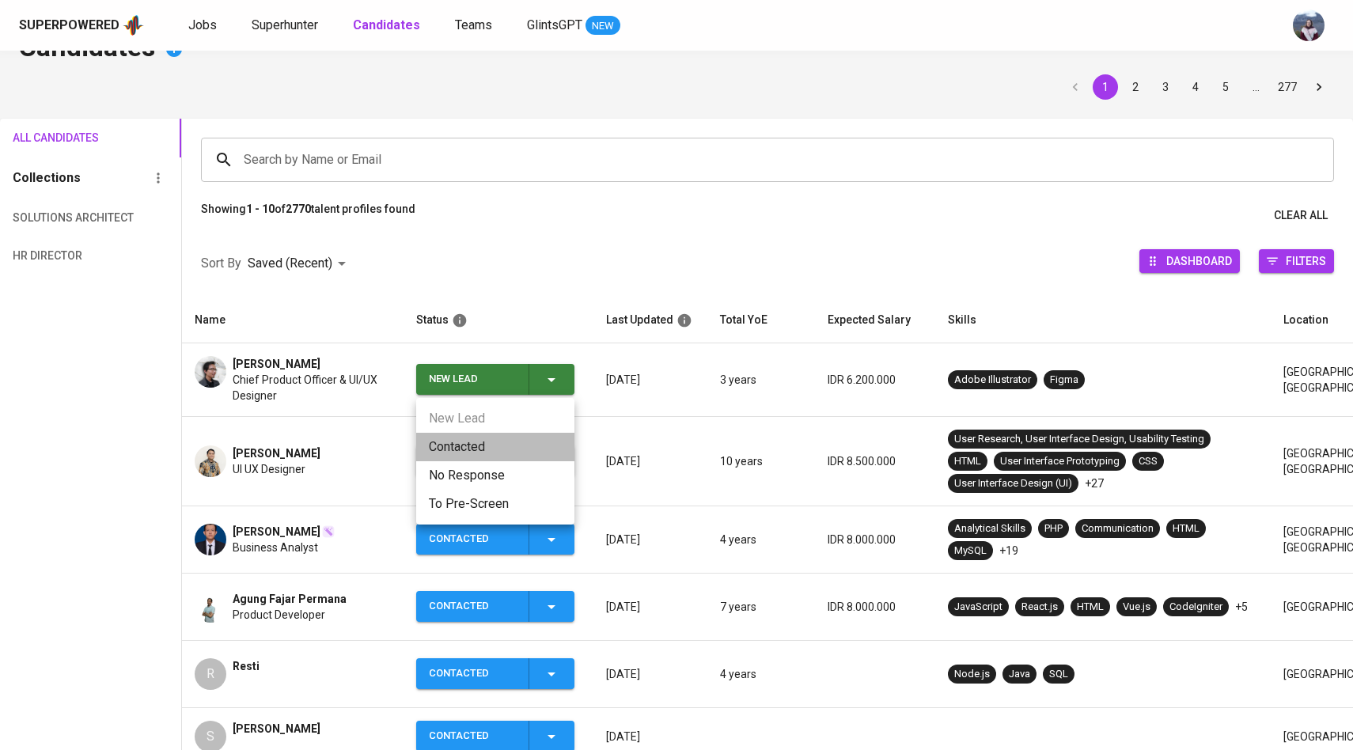
click at [505, 438] on li "Contacted" at bounding box center [495, 447] width 158 height 28
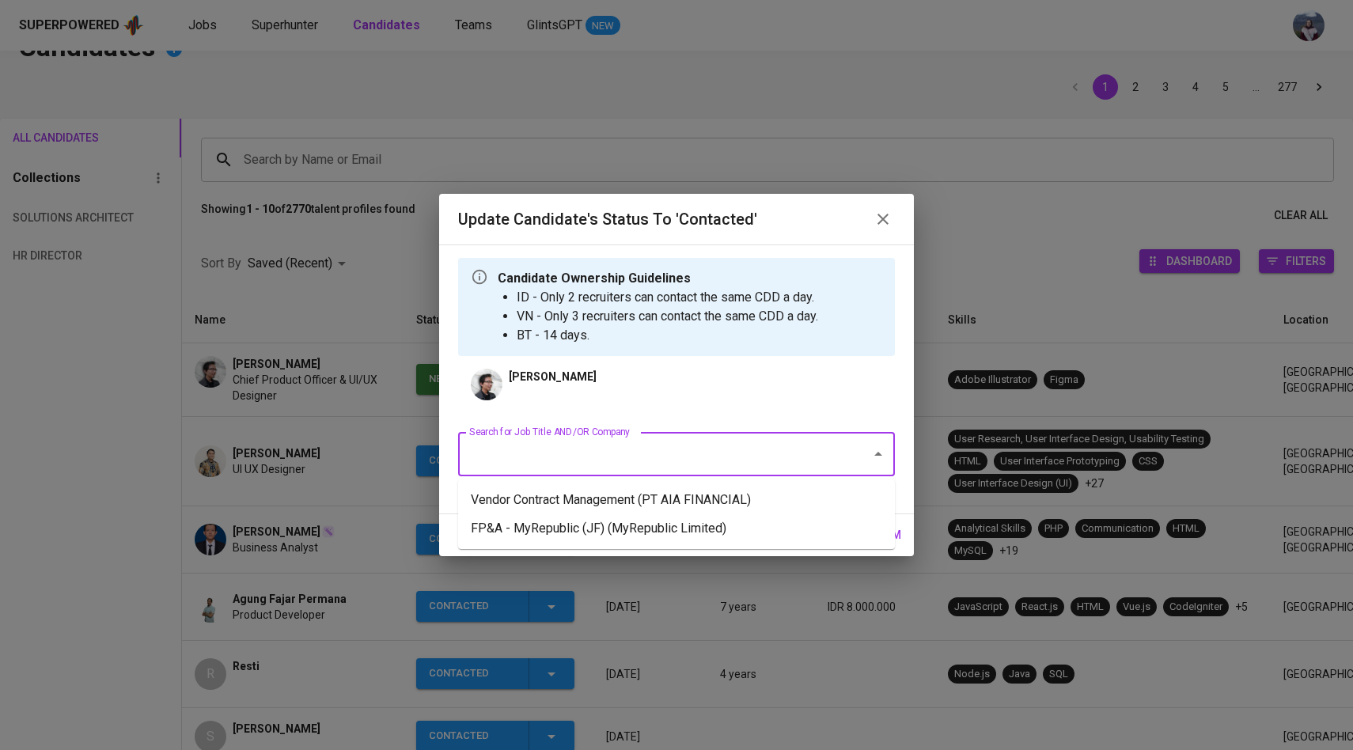
click at [574, 448] on input "Search for Job Title AND/OR Company" at bounding box center [654, 454] width 378 height 30
click at [584, 489] on li "Vendor Contract Management (PT AIA FINANCIAL)" at bounding box center [676, 500] width 437 height 28
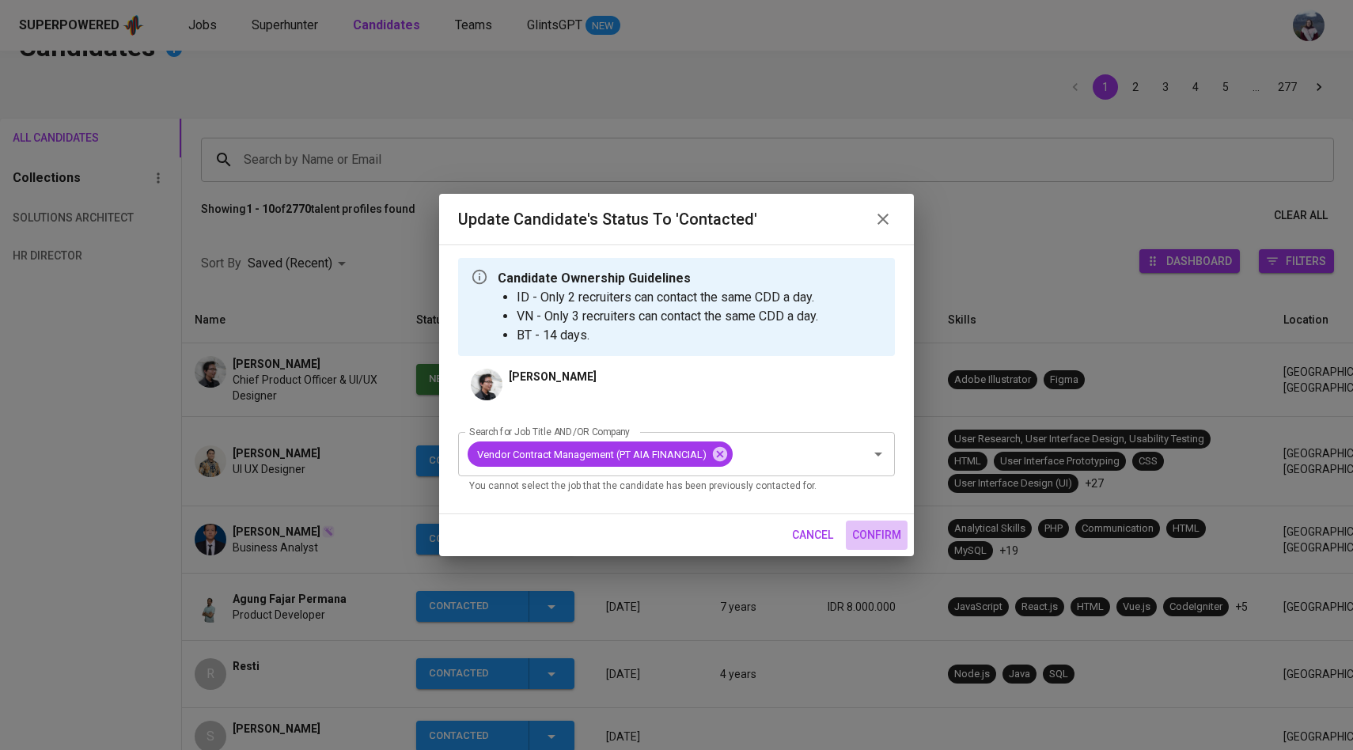
click at [857, 524] on button "confirm" at bounding box center [877, 534] width 62 height 29
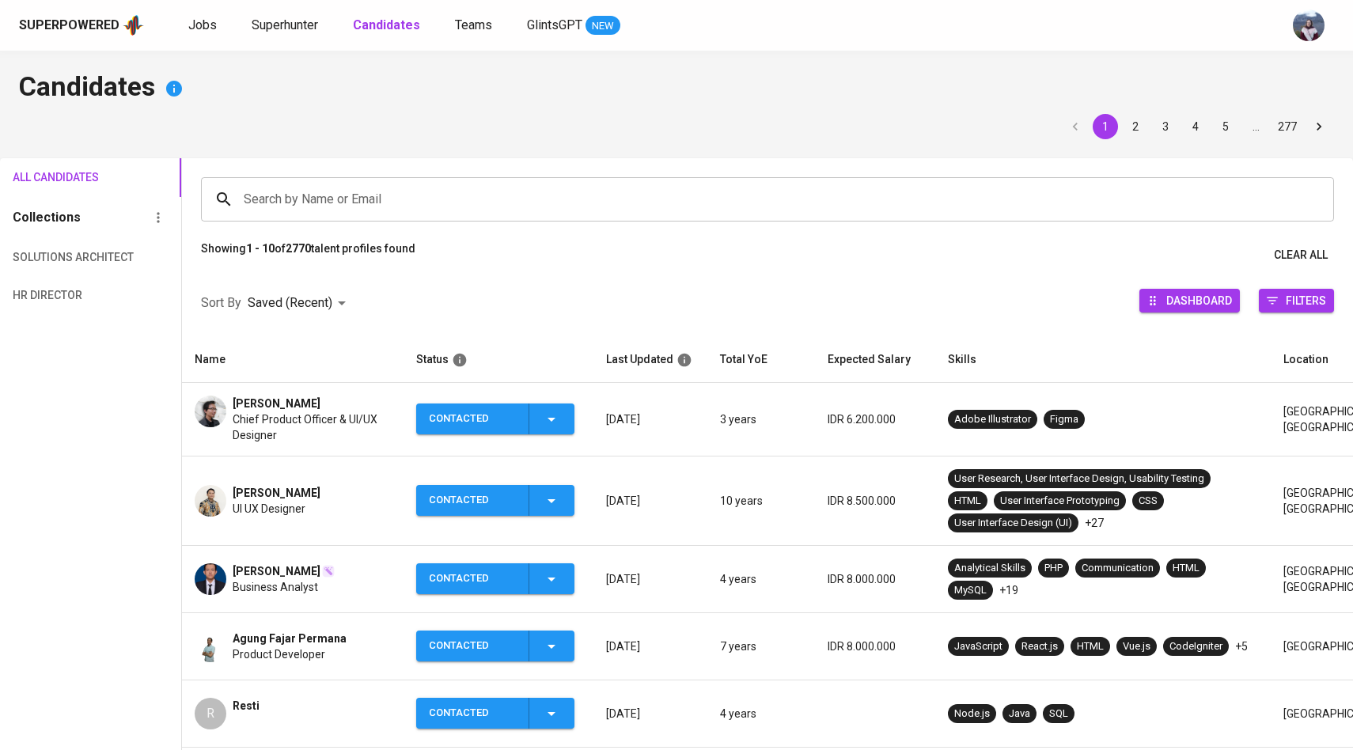
scroll to position [40, 0]
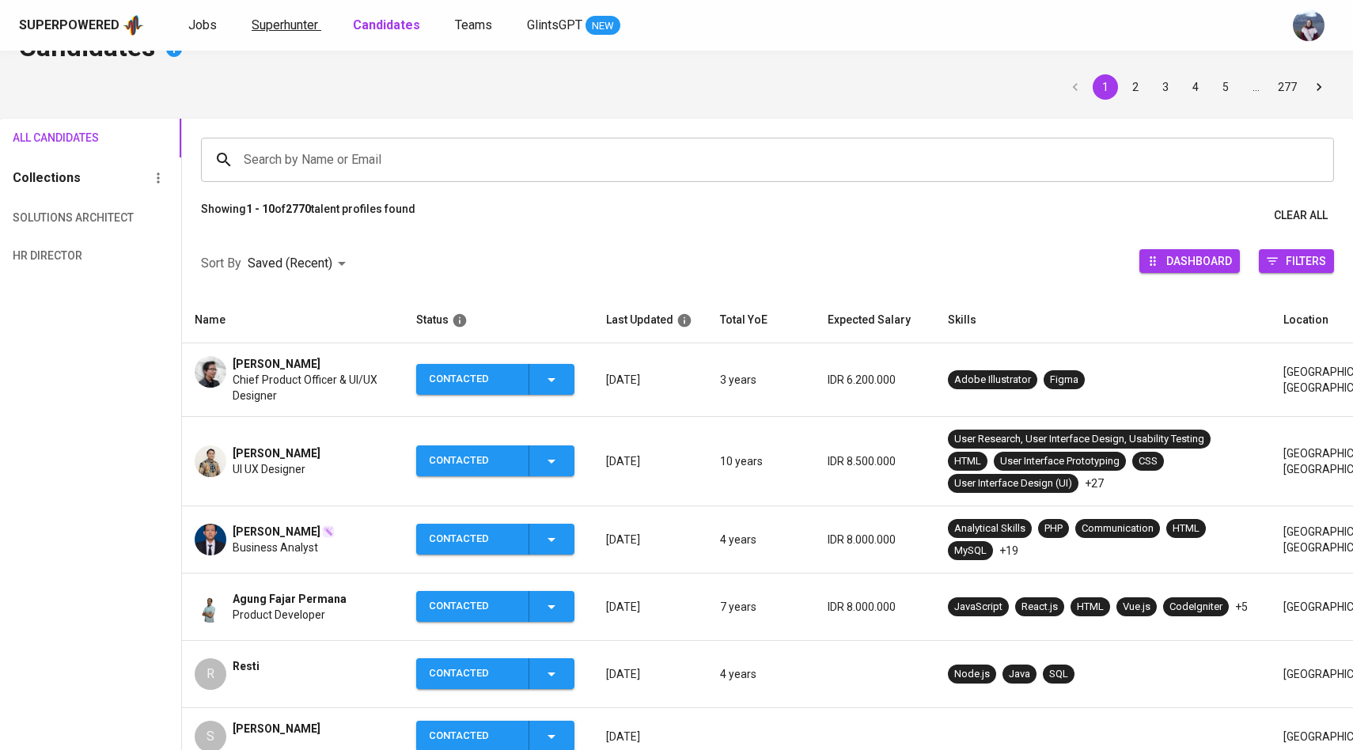
click at [284, 32] on link "Superhunter" at bounding box center [287, 26] width 70 height 20
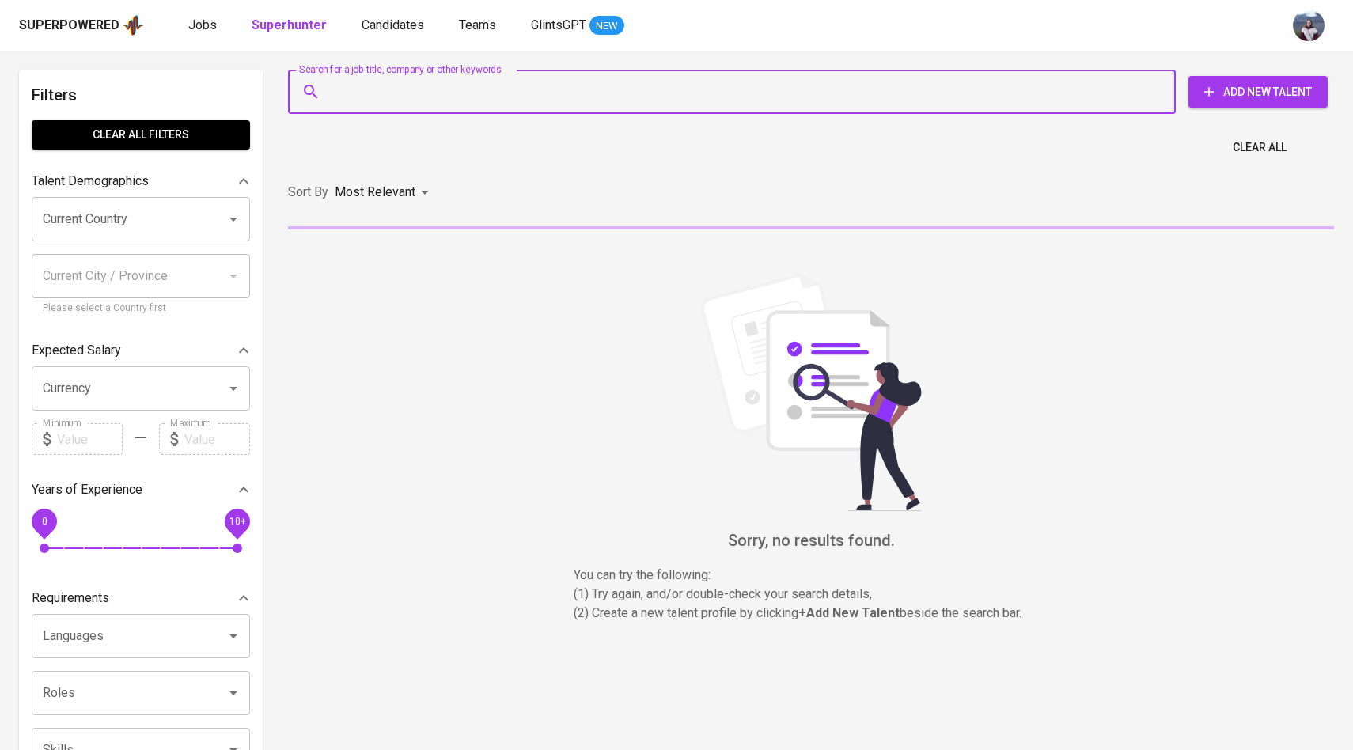
click at [396, 104] on input "Search for a job title, company or other keywords" at bounding box center [736, 92] width 818 height 30
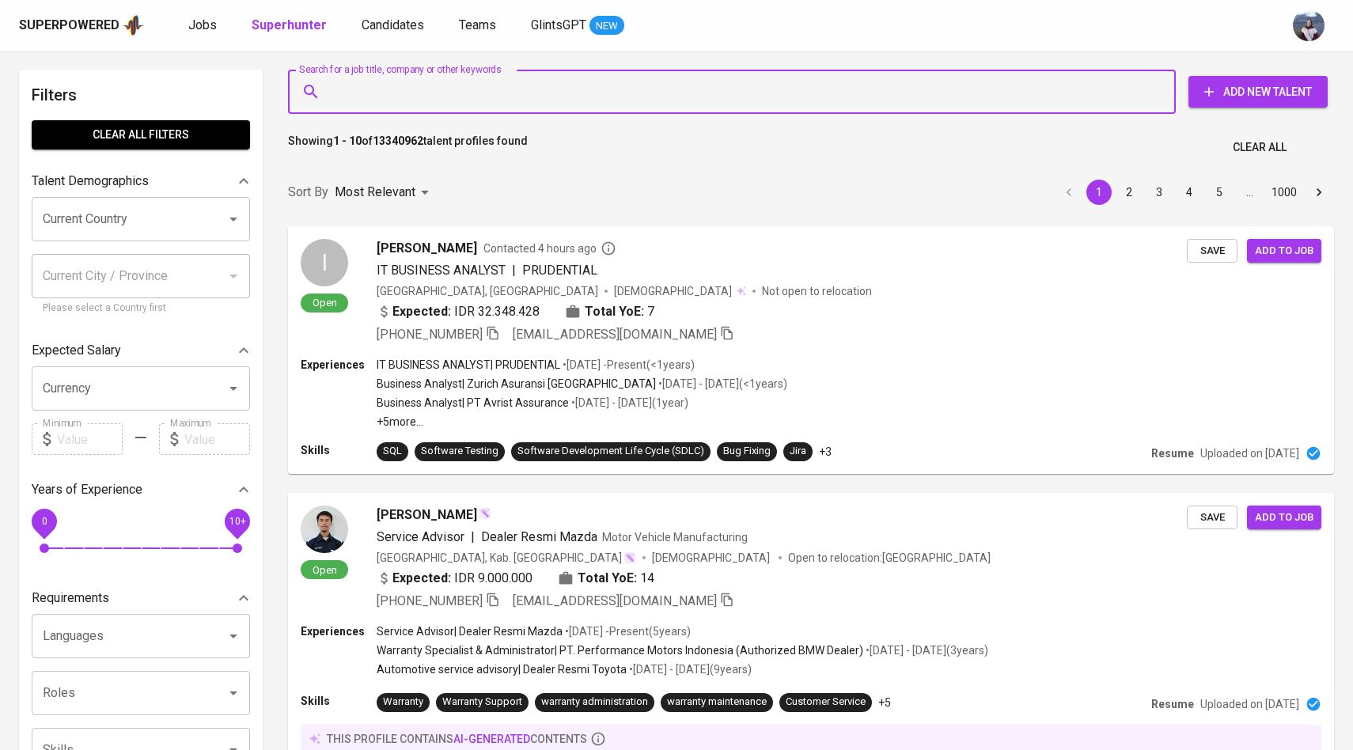
paste input "raffifahrurizqi12@gmail.com"
type input "raffifahrurizqi12@gmail.com"
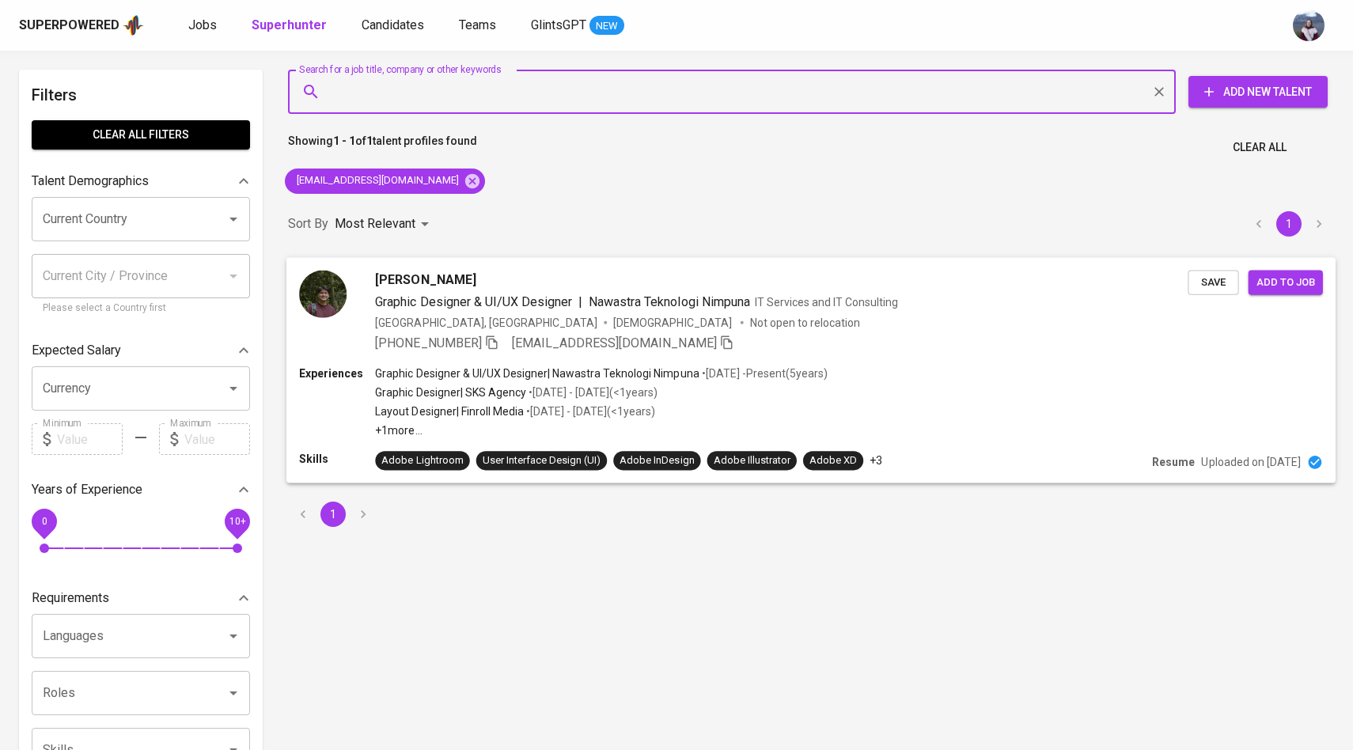
click at [329, 282] on img at bounding box center [322, 293] width 47 height 47
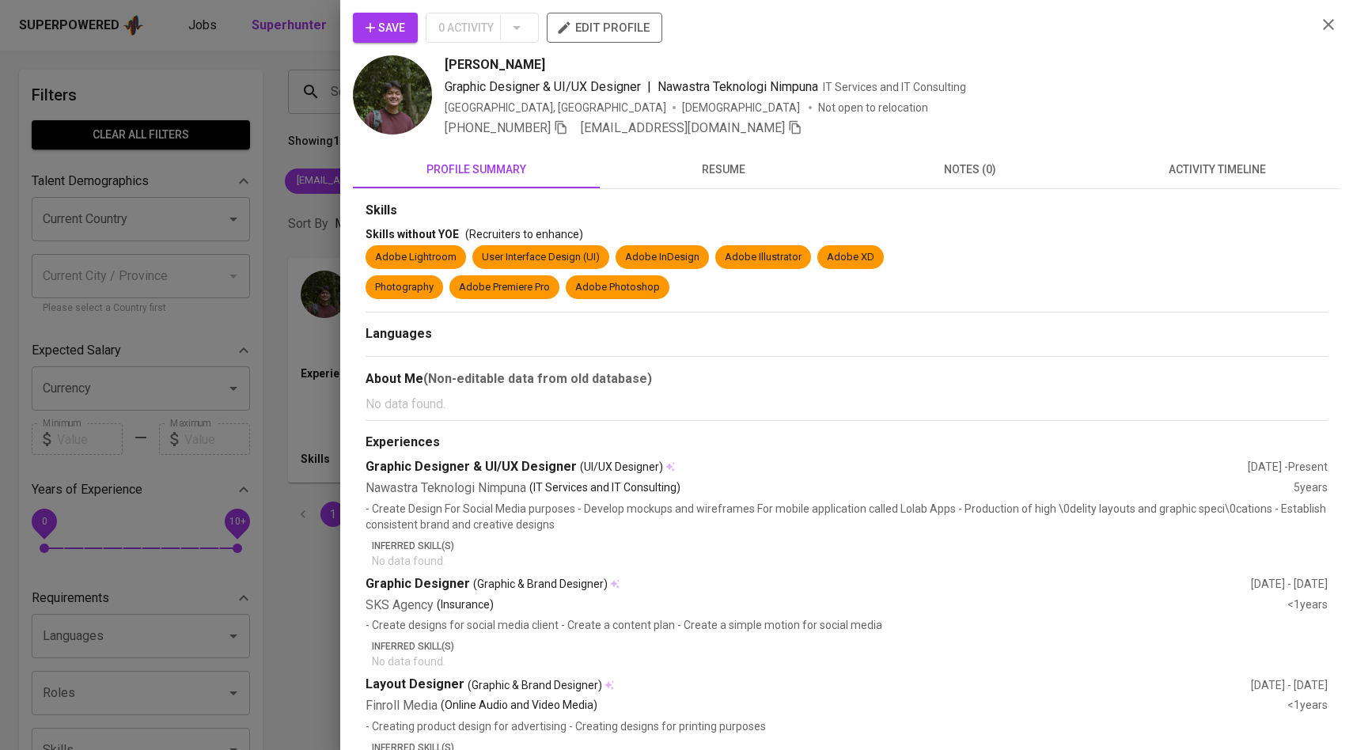
click at [1193, 173] on span "activity timeline" at bounding box center [1217, 170] width 228 height 20
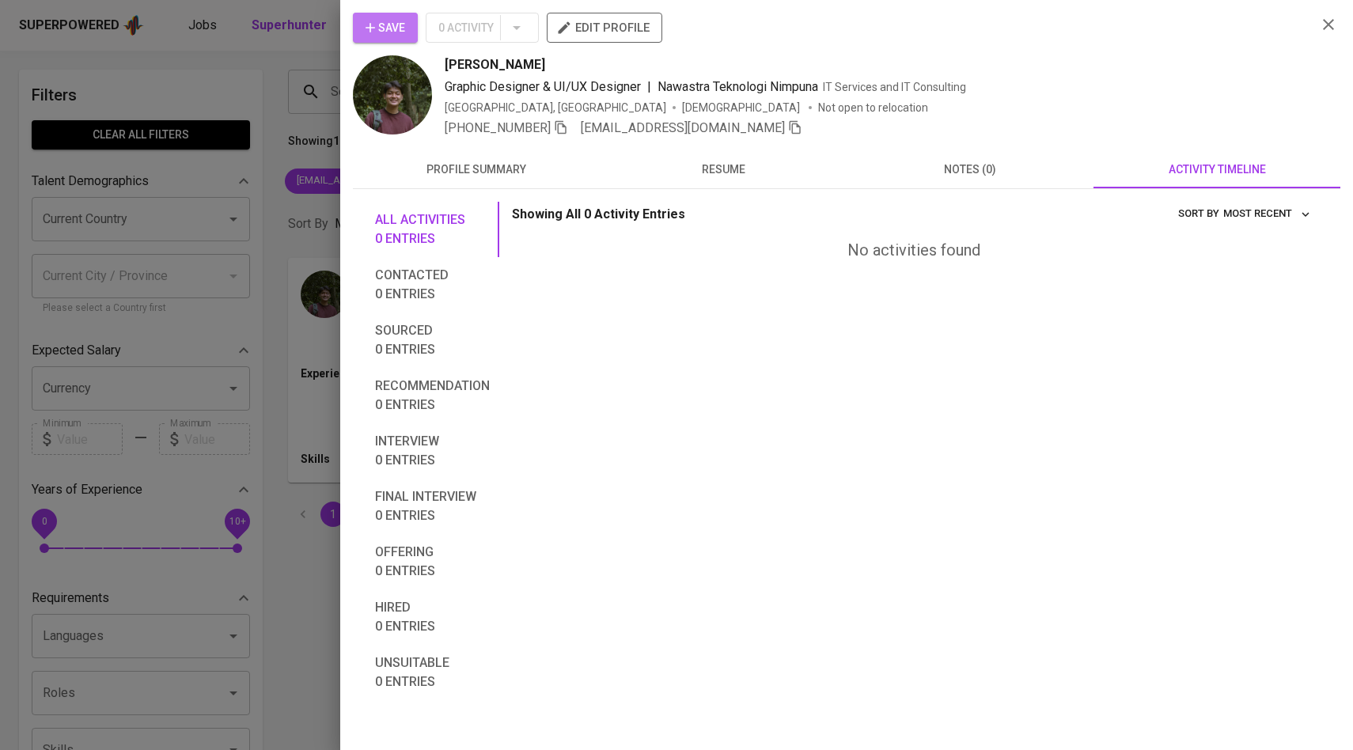
click at [399, 30] on span "Save" at bounding box center [385, 28] width 40 height 20
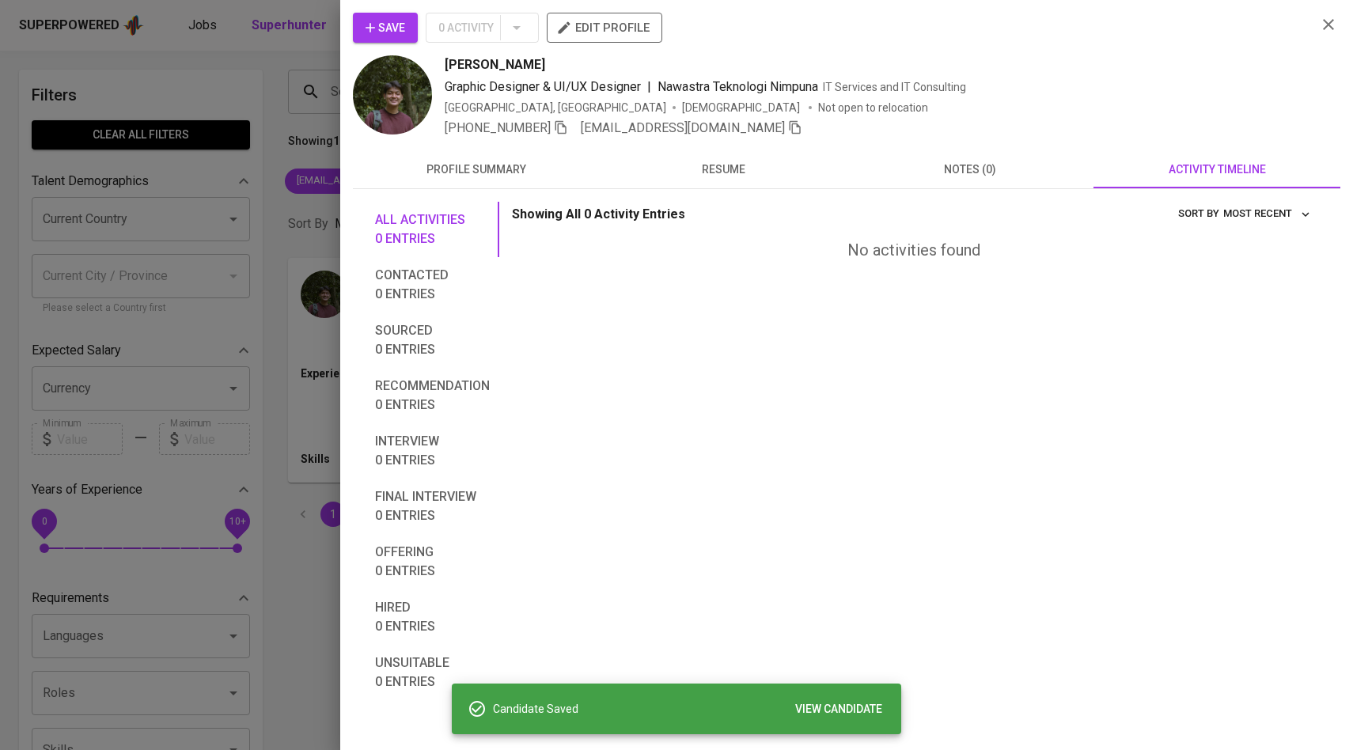
click at [310, 95] on div at bounding box center [676, 375] width 1353 height 750
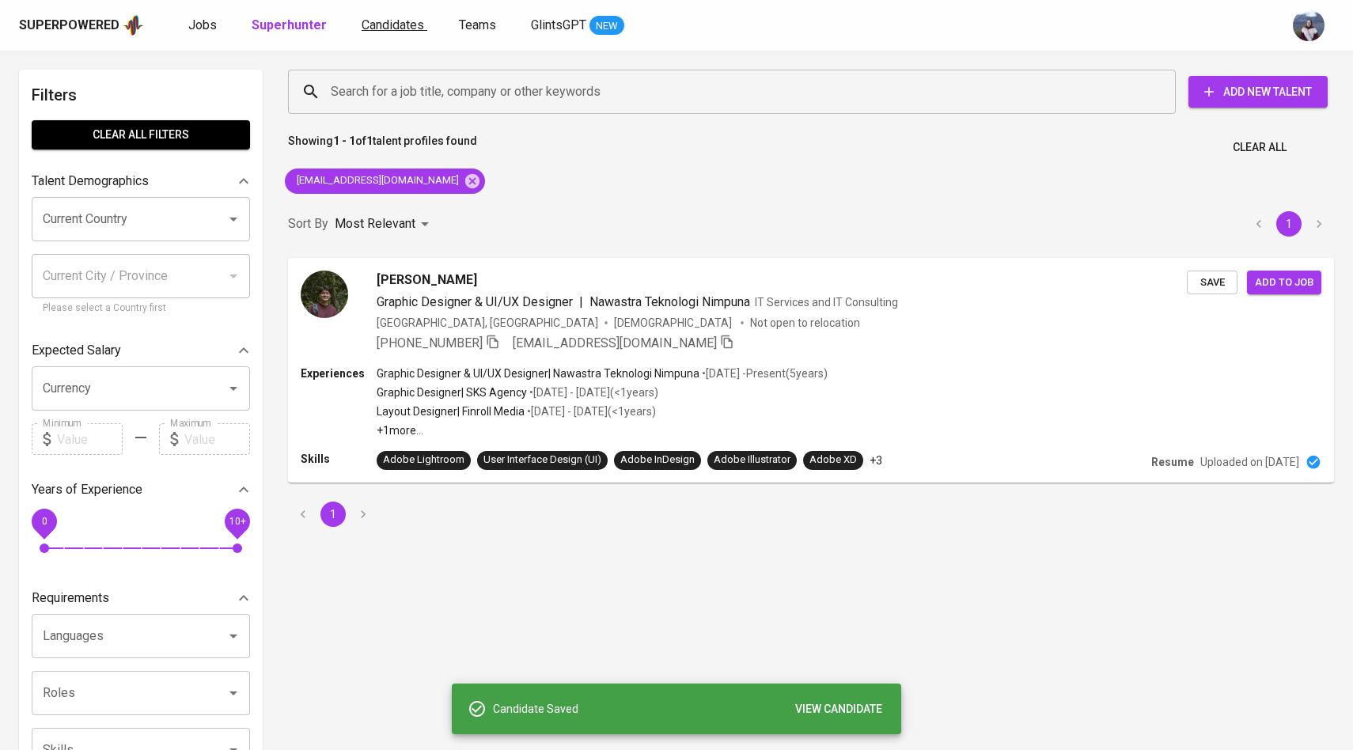
click at [402, 20] on span "Candidates" at bounding box center [392, 24] width 62 height 15
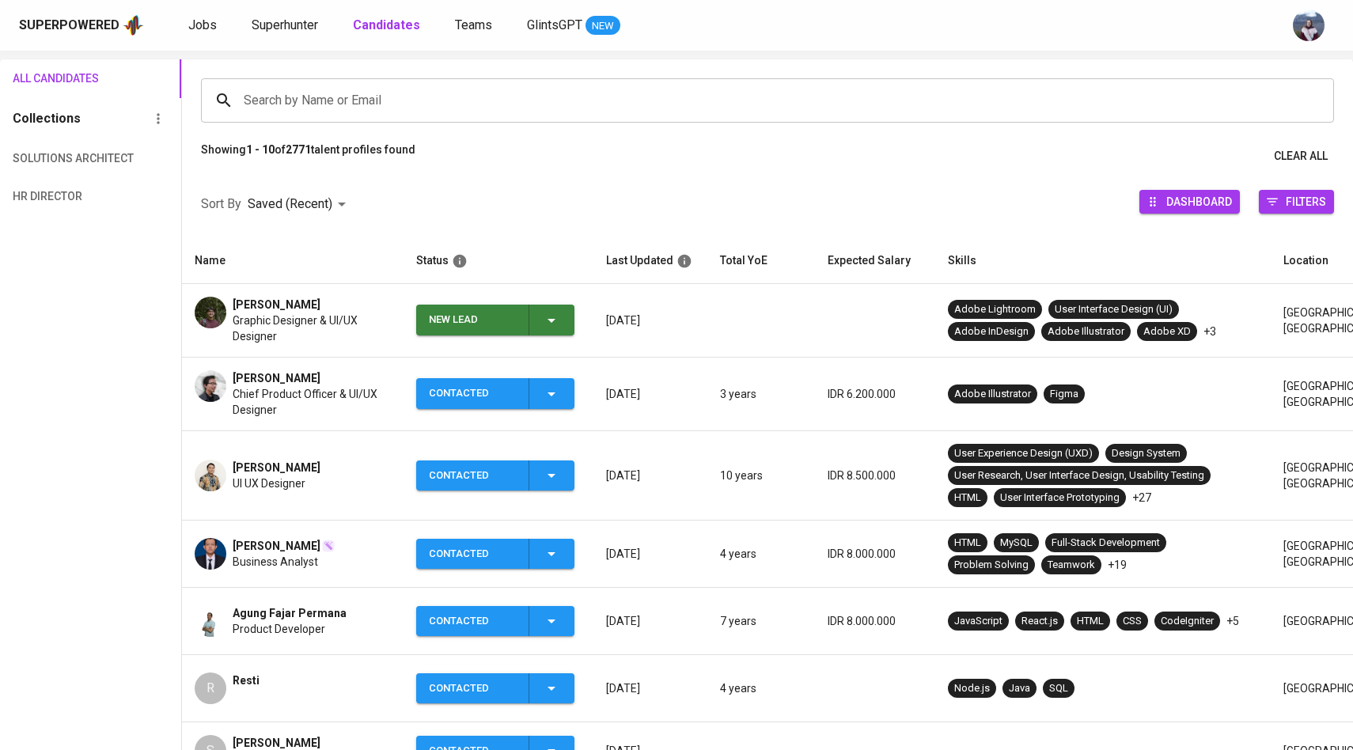
scroll to position [130, 0]
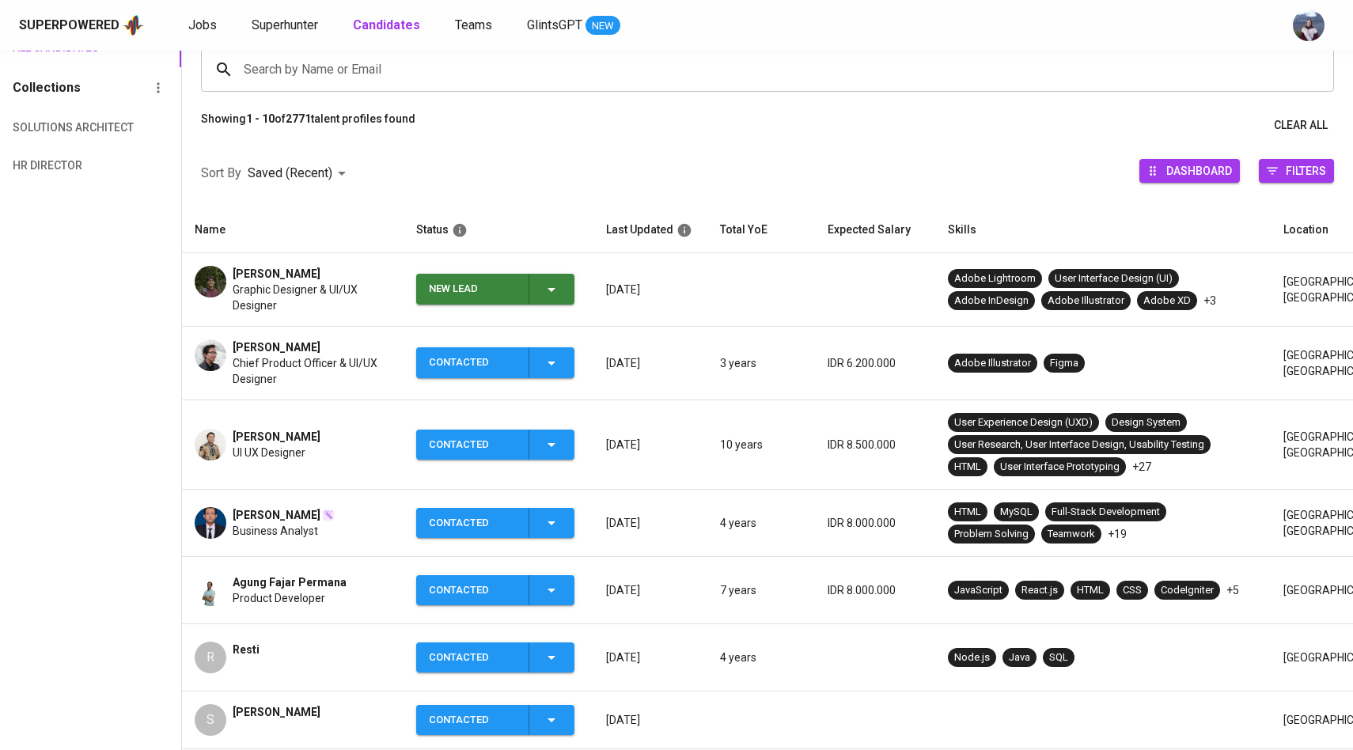
click at [562, 291] on span "New Lead" at bounding box center [495, 289] width 146 height 31
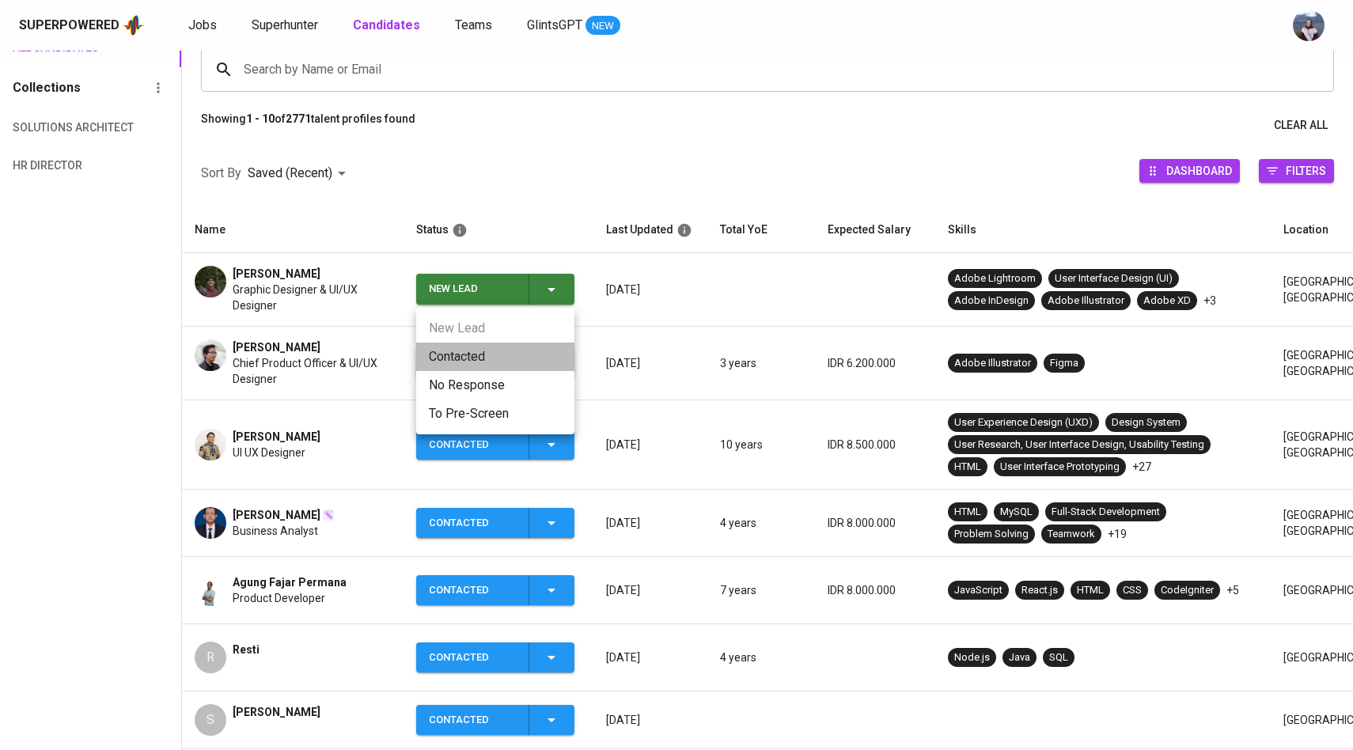
click at [498, 358] on li "Contacted" at bounding box center [495, 356] width 158 height 28
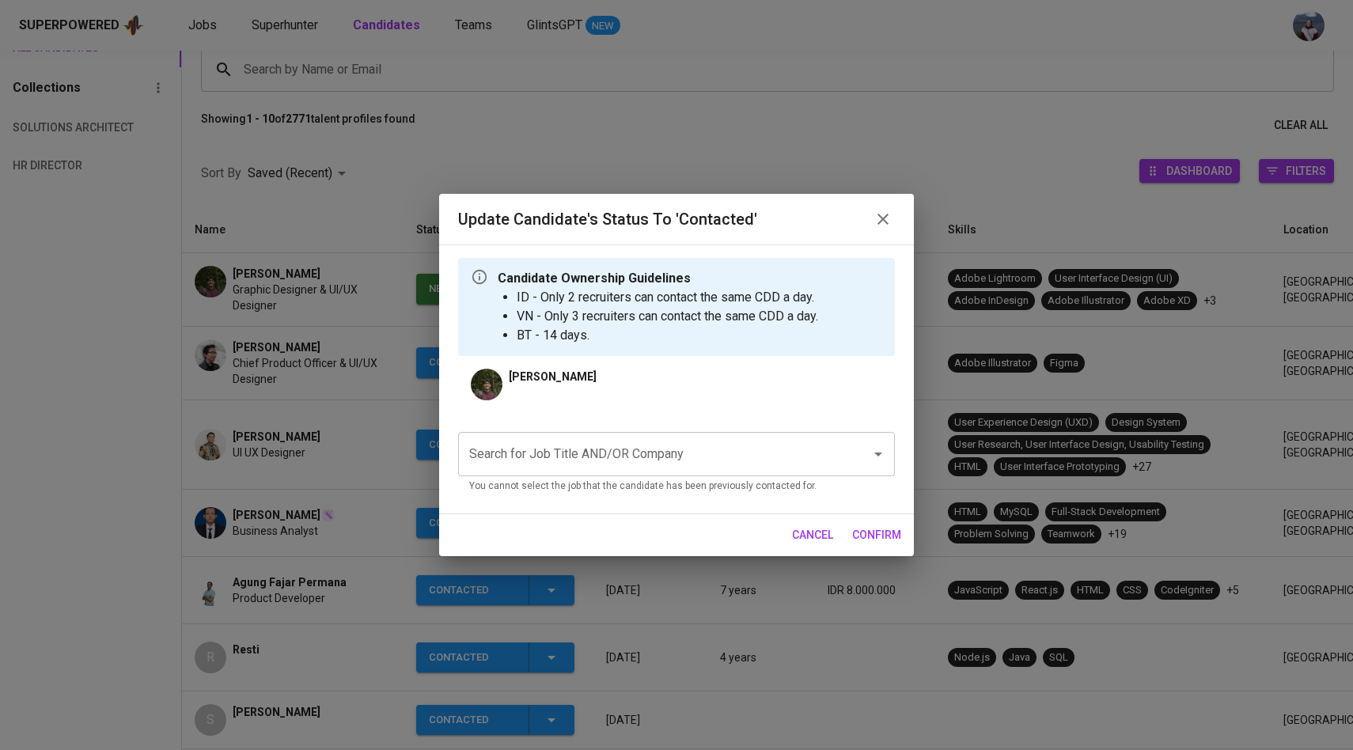
click at [607, 478] on div "Search for Job Title AND/OR Company Search for Job Title AND/OR Company You can…" at bounding box center [676, 463] width 437 height 62
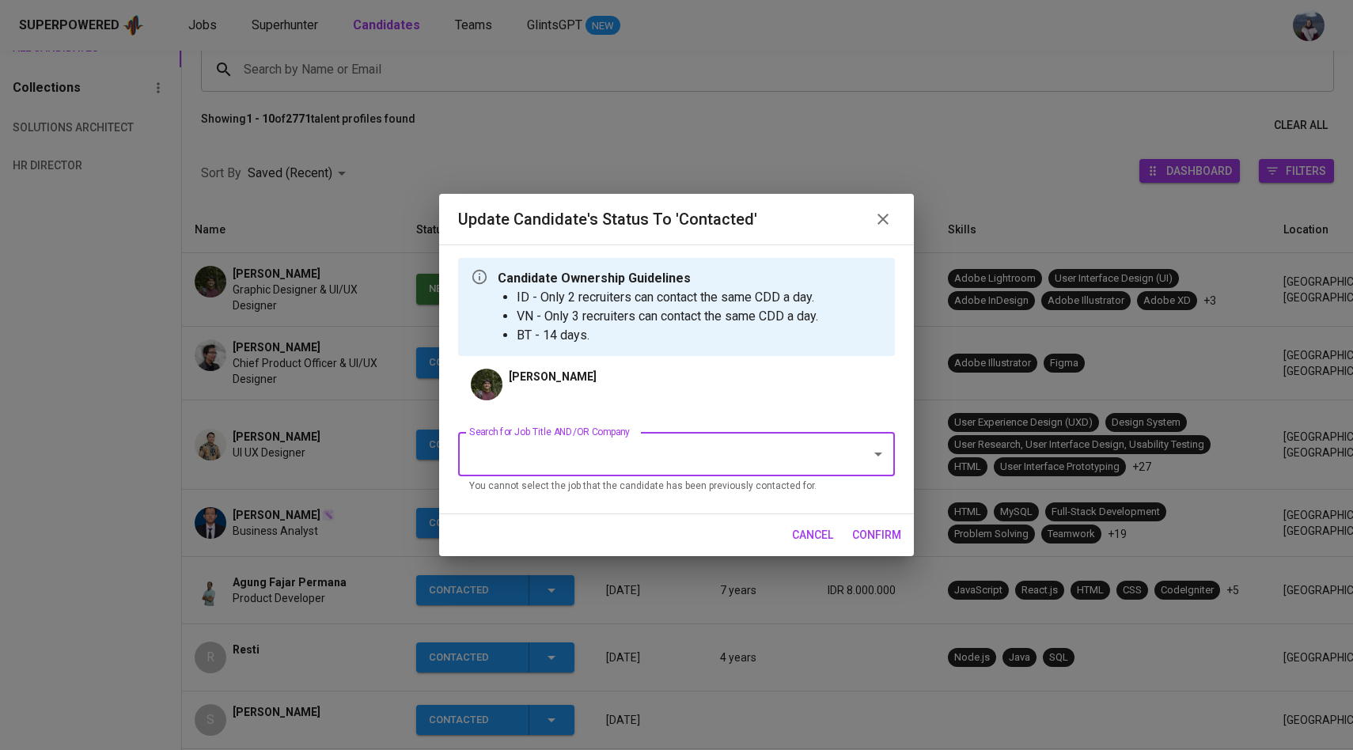
click at [609, 466] on input "Search for Job Title AND/OR Company" at bounding box center [654, 454] width 378 height 30
click at [615, 493] on li "Vendor Contract Management (PT AIA FINANCIAL)" at bounding box center [676, 500] width 437 height 28
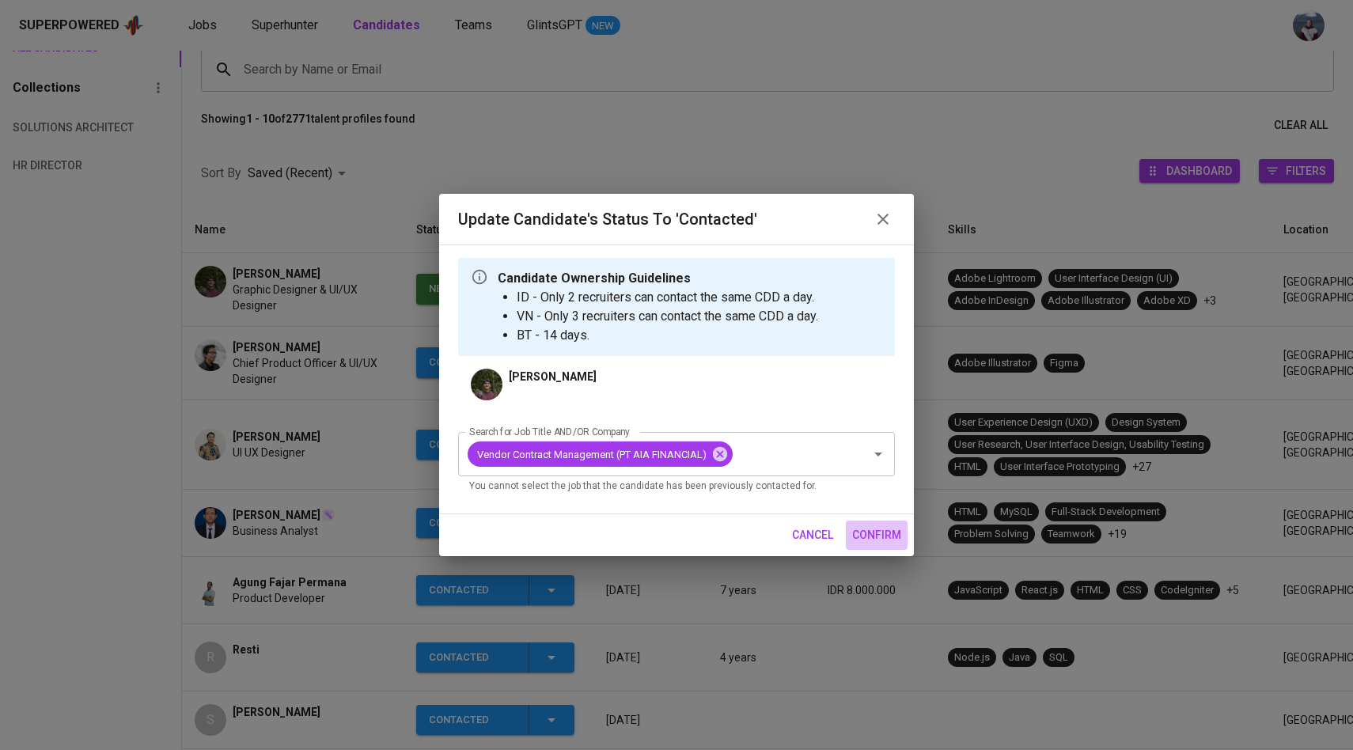
click at [876, 537] on span "confirm" at bounding box center [876, 535] width 49 height 20
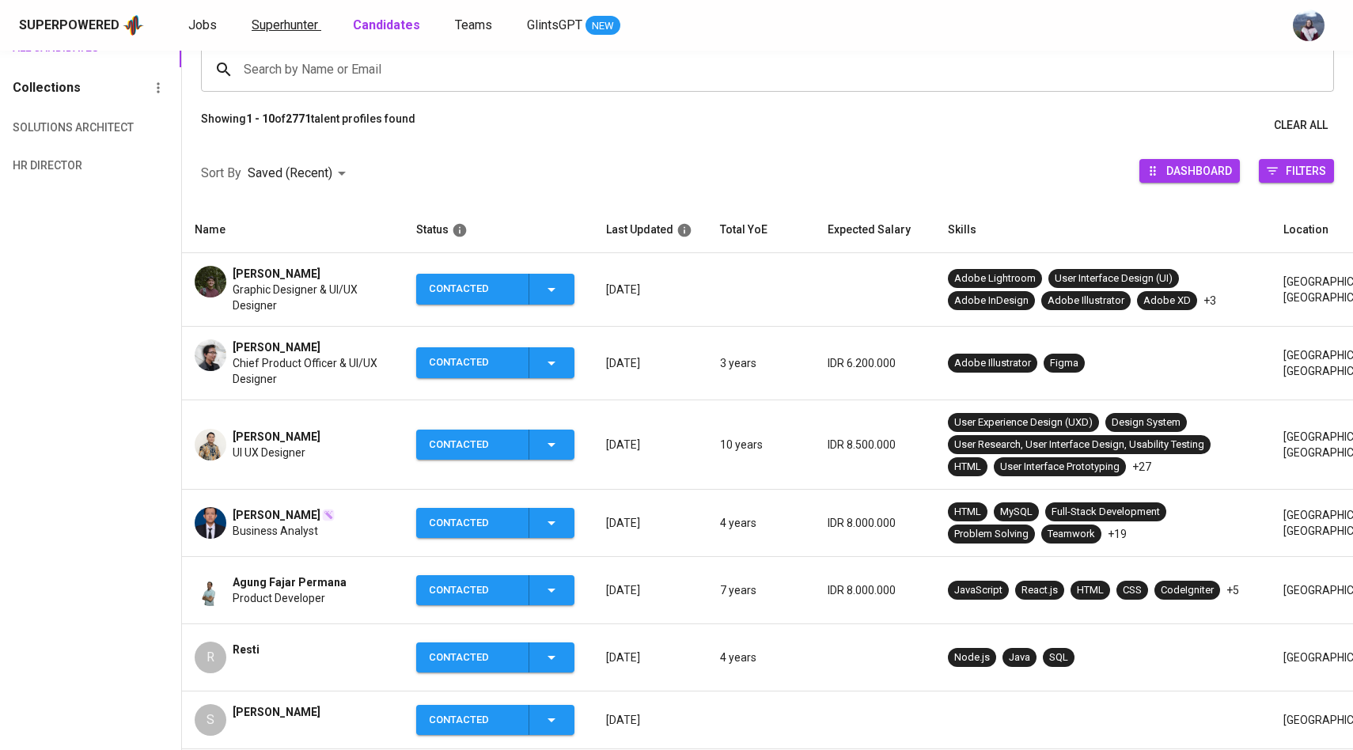
click at [281, 23] on span "Superhunter" at bounding box center [285, 24] width 66 height 15
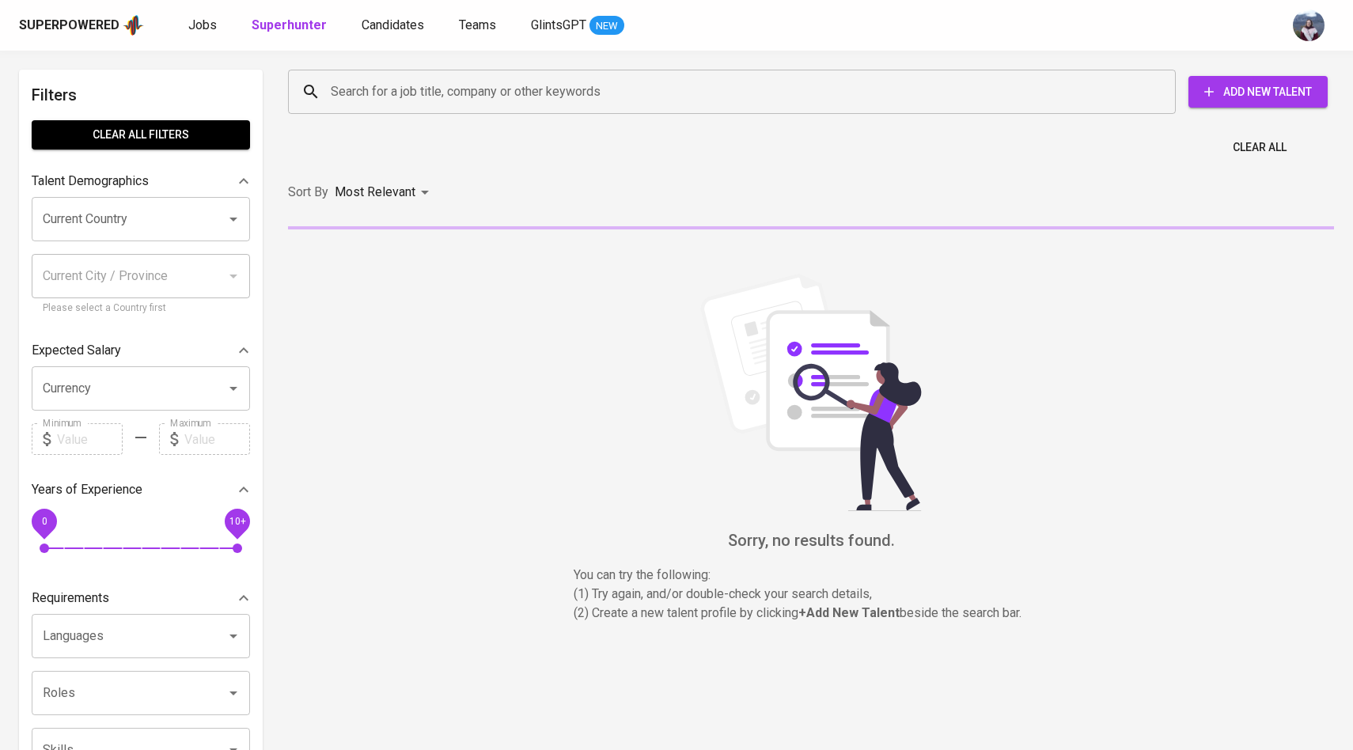
click at [388, 66] on div "Search for a job title, company or other keywords Search for a job title, compa…" at bounding box center [808, 91] width 1046 height 51
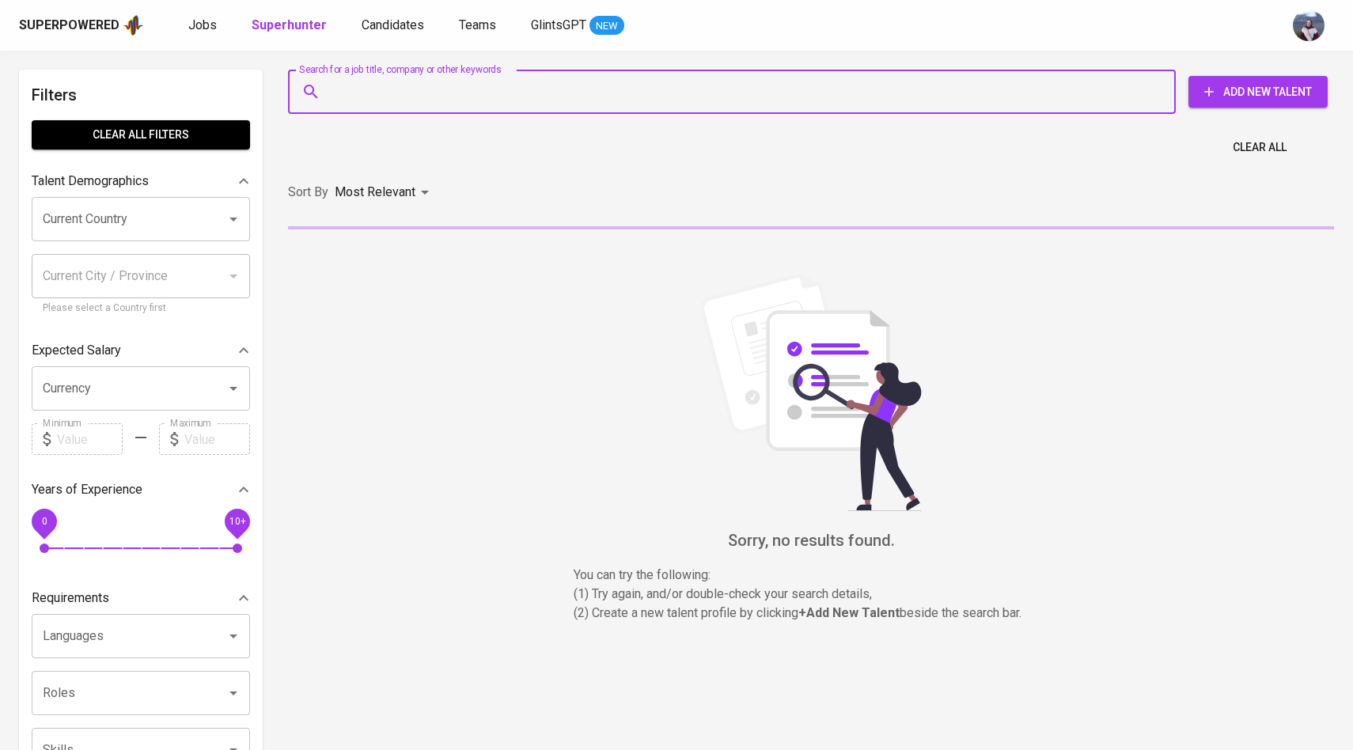
click at [391, 78] on input "Search for a job title, company or other keywords" at bounding box center [736, 92] width 818 height 30
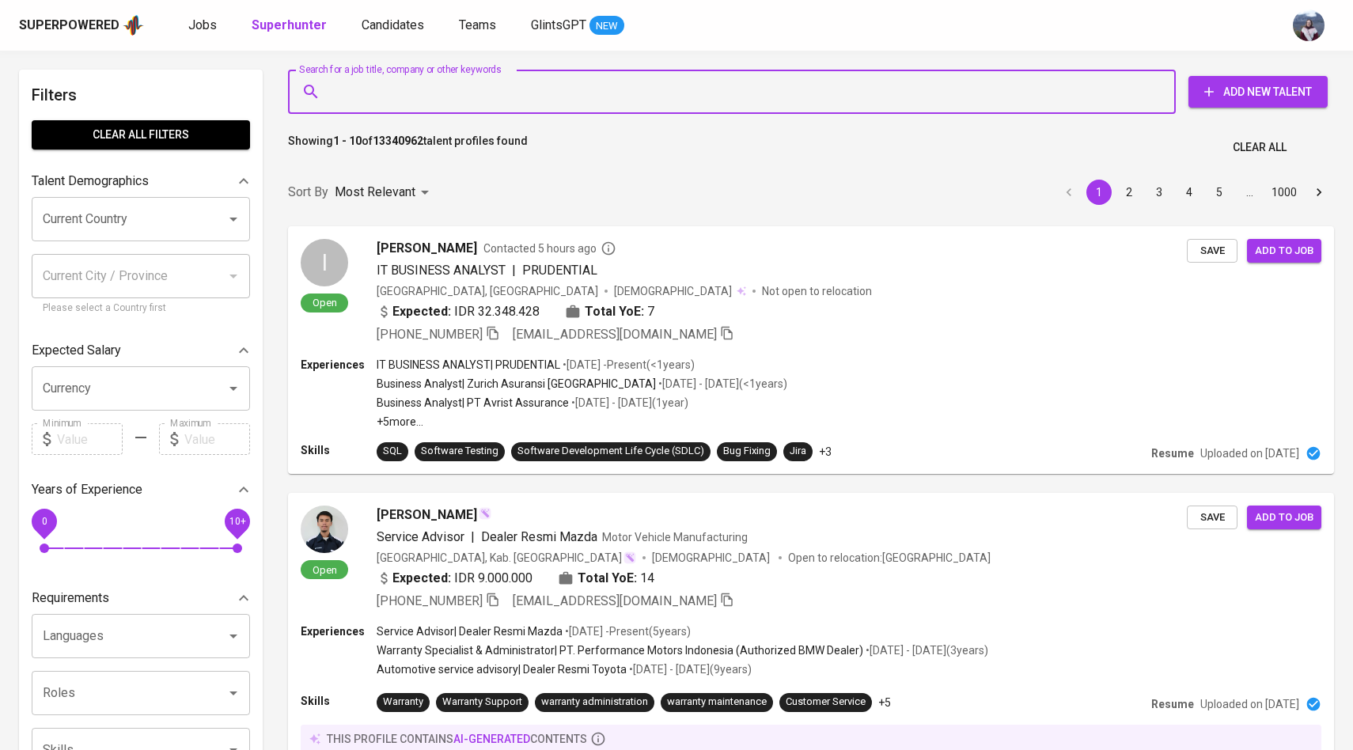
paste input "atikahnastiti@gmail.com"
type input "atikahnastiti@gmail.com"
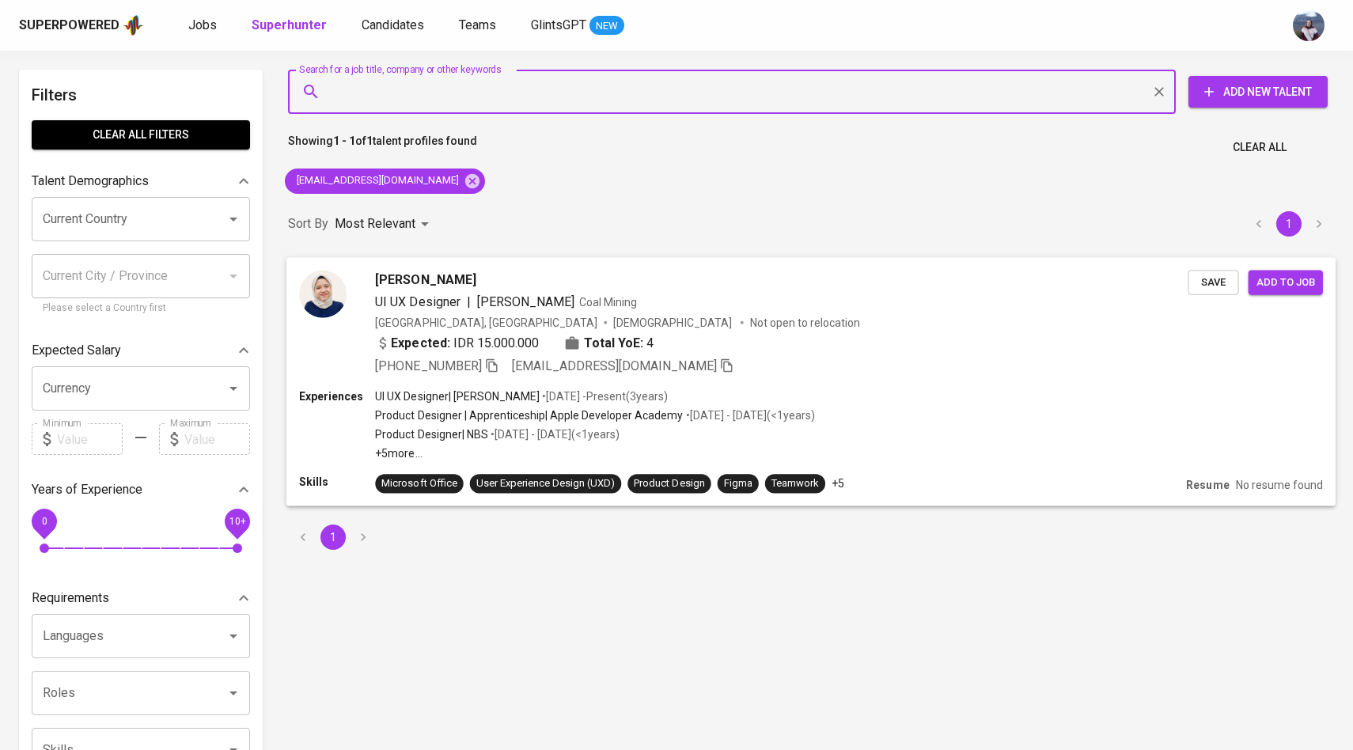
click at [316, 318] on div at bounding box center [322, 322] width 47 height 105
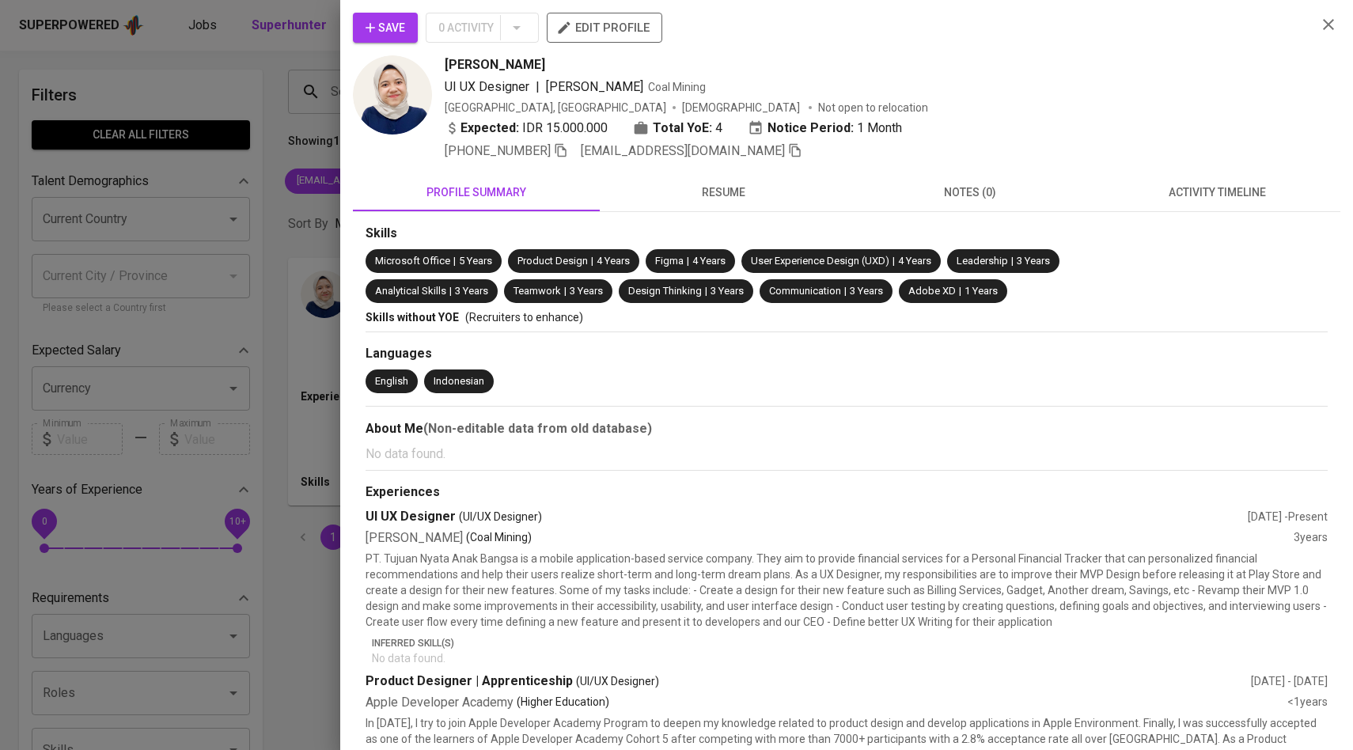
click at [1179, 207] on button "activity timeline" at bounding box center [1216, 192] width 247 height 38
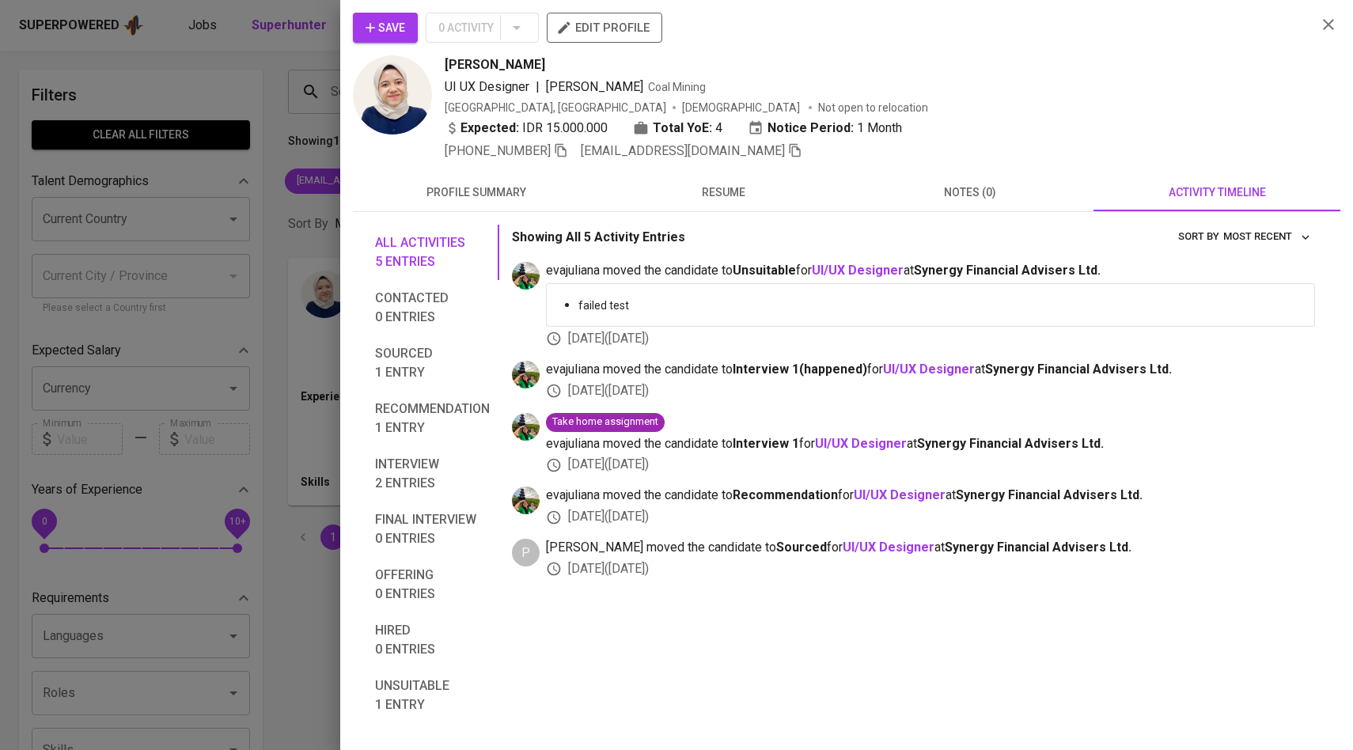
click at [395, 21] on span "Save" at bounding box center [385, 28] width 40 height 20
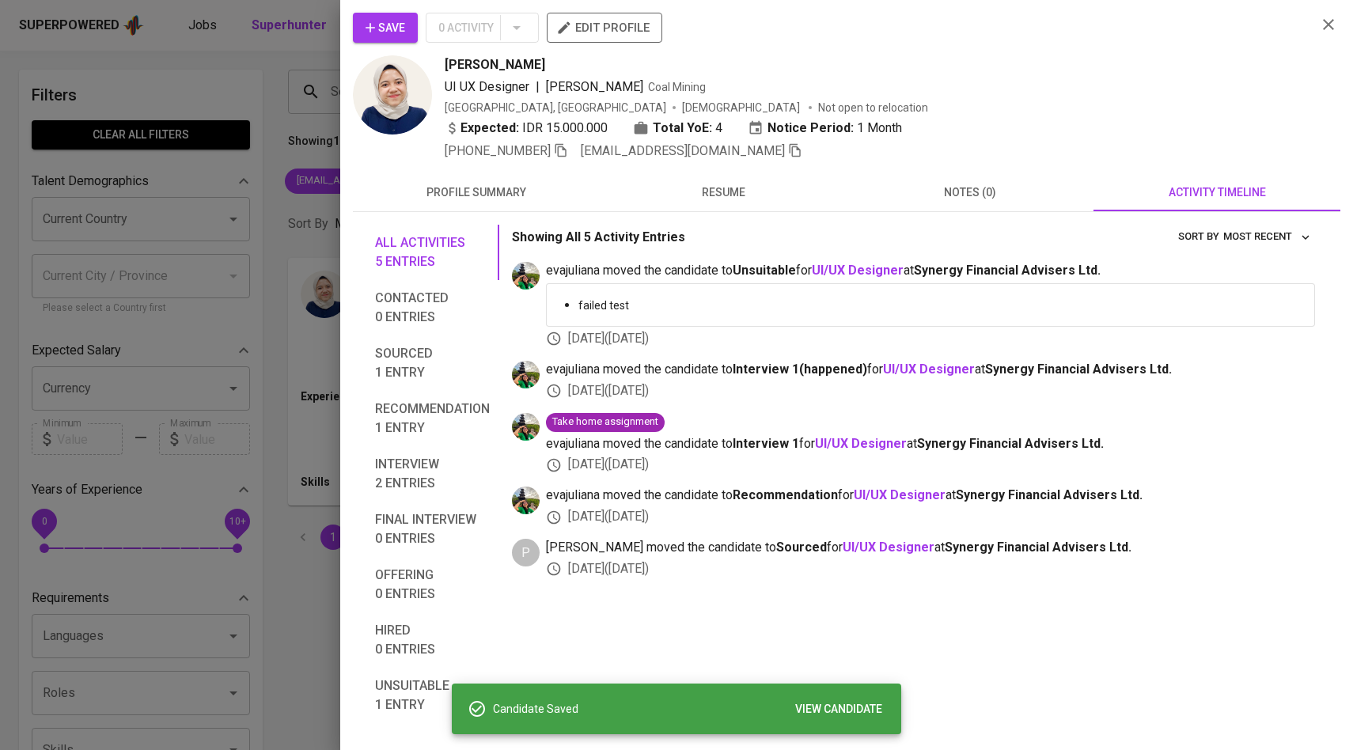
click at [395, 21] on span "Save" at bounding box center [385, 28] width 40 height 20
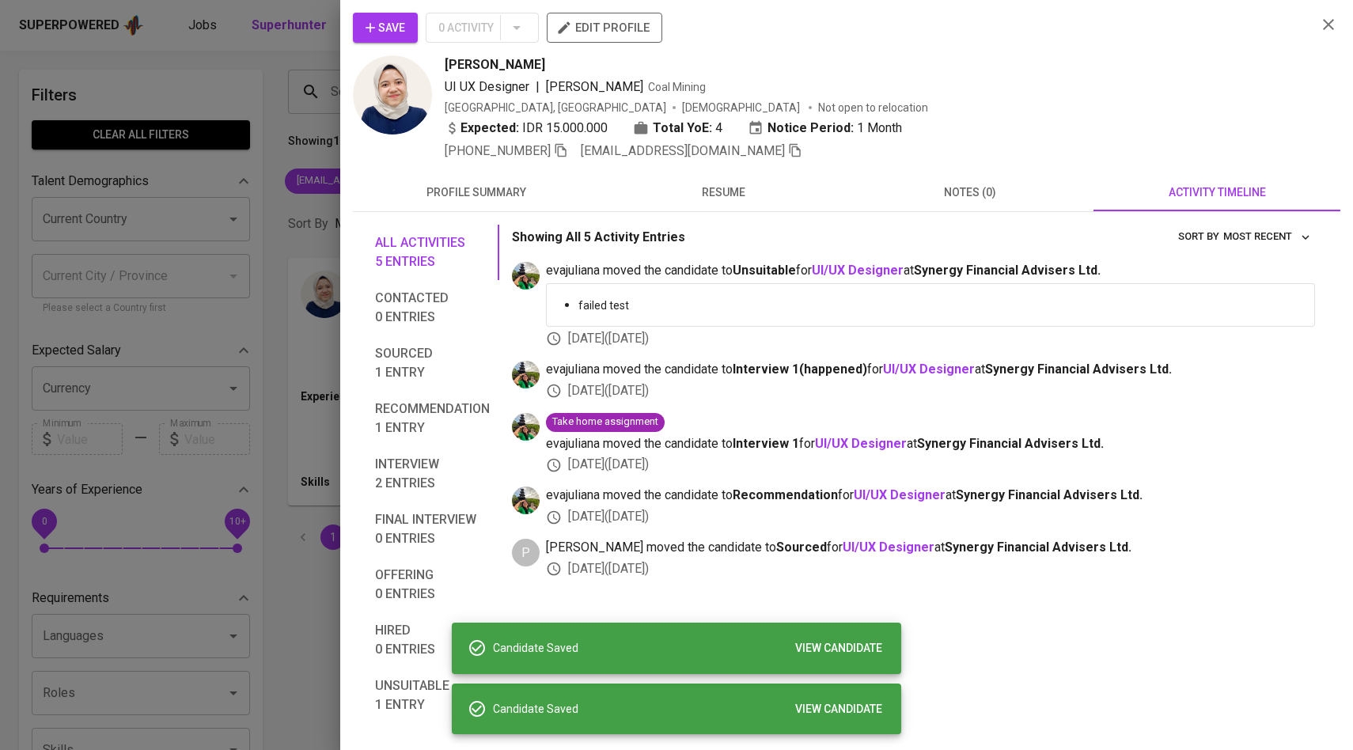
click at [168, 163] on div at bounding box center [676, 375] width 1353 height 750
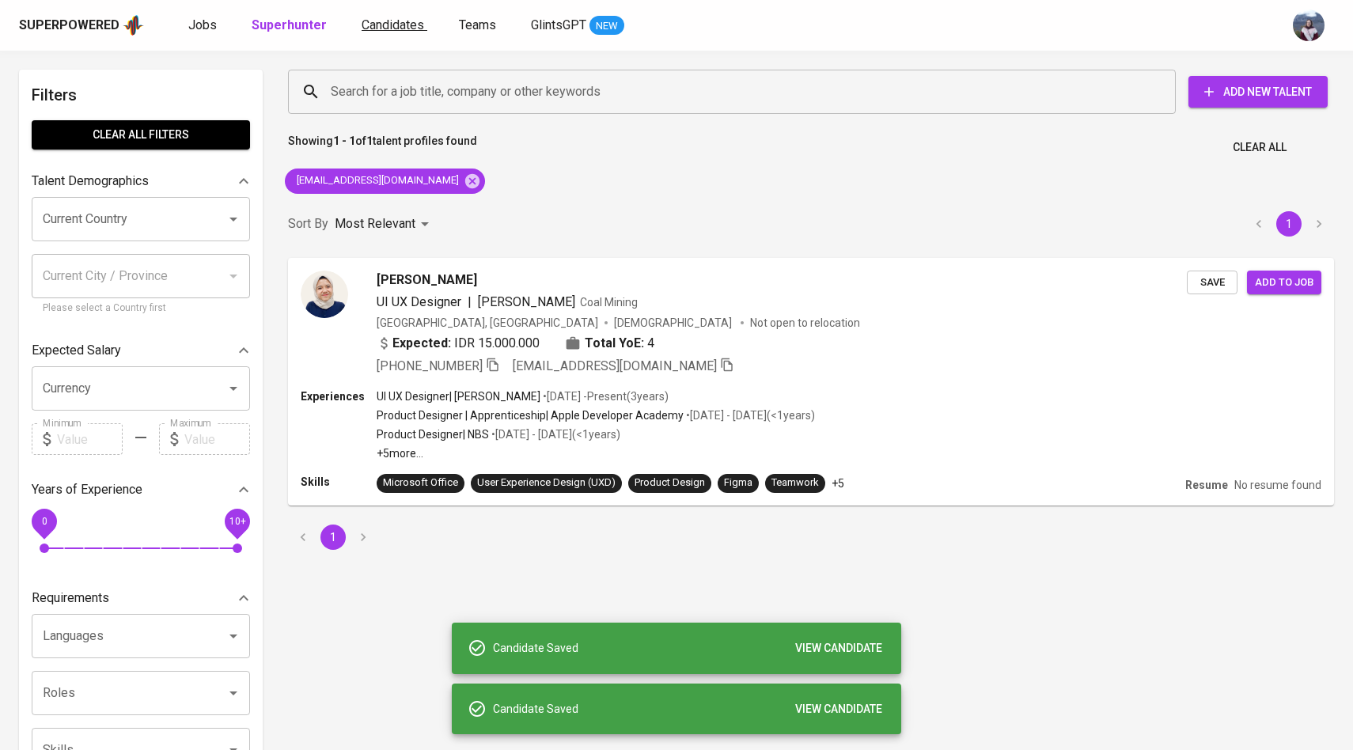
click at [399, 27] on span "Candidates" at bounding box center [392, 24] width 62 height 15
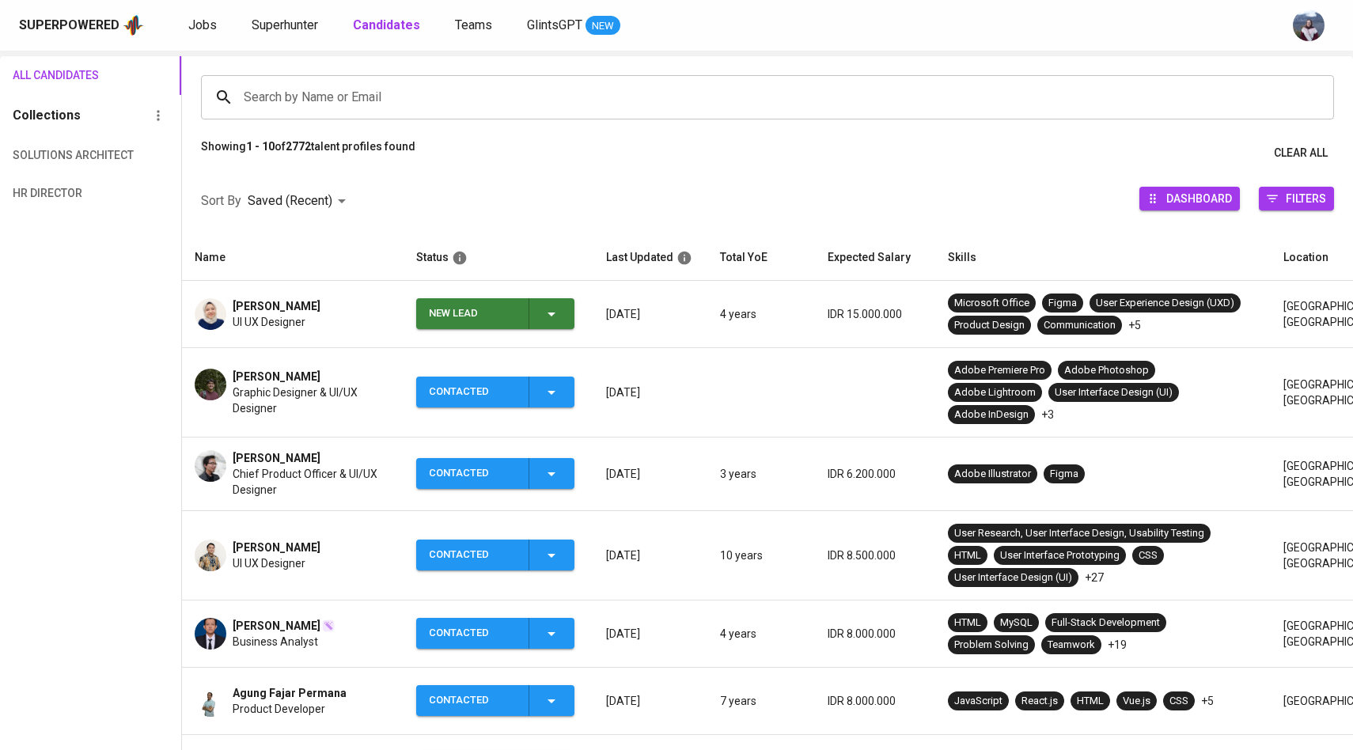
scroll to position [113, 0]
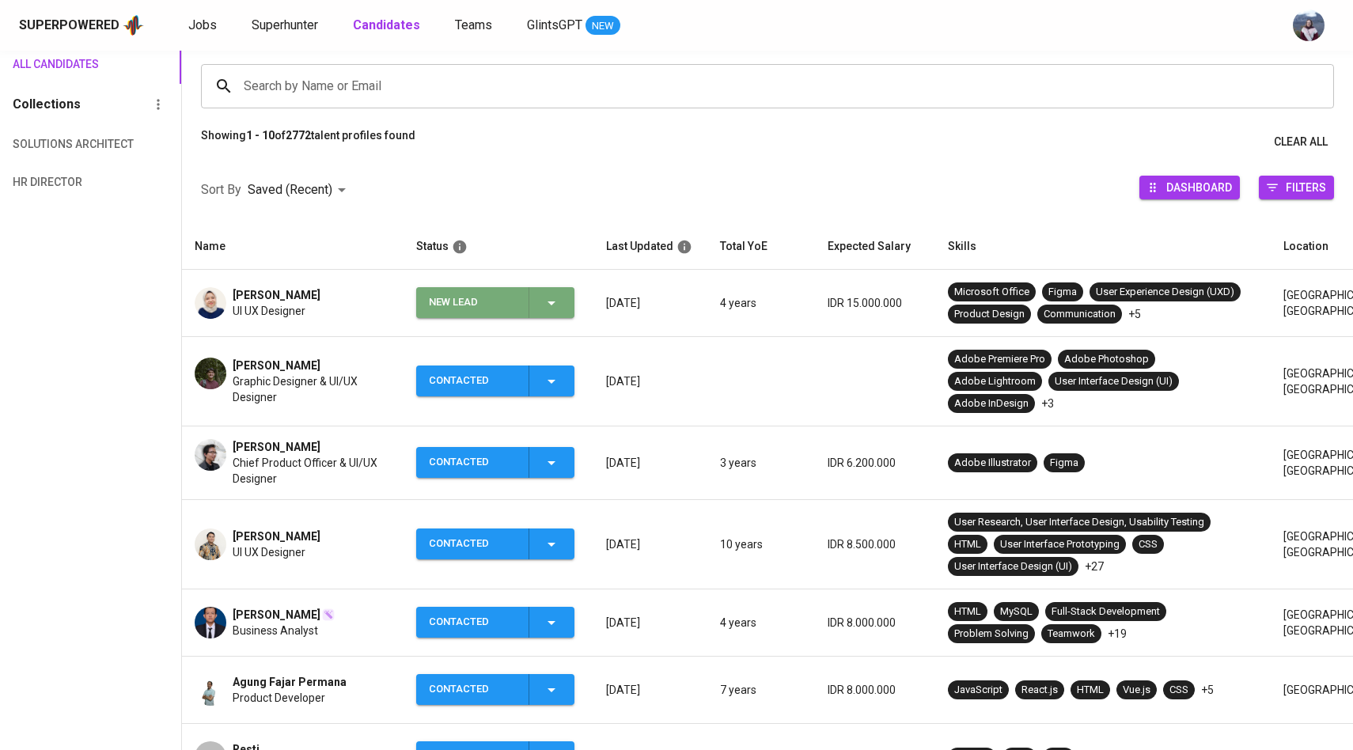
click at [532, 291] on div "New Lead" at bounding box center [495, 302] width 132 height 31
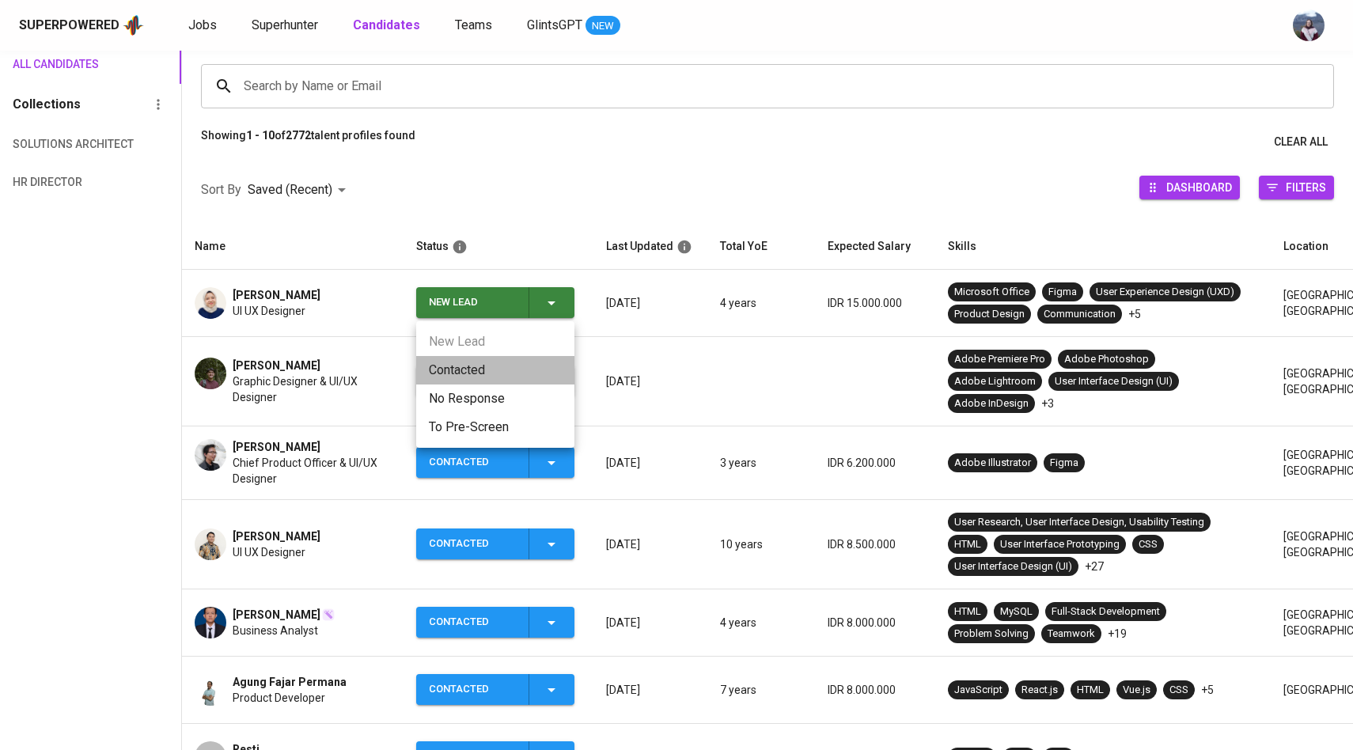
click at [446, 365] on li "Contacted" at bounding box center [495, 370] width 158 height 28
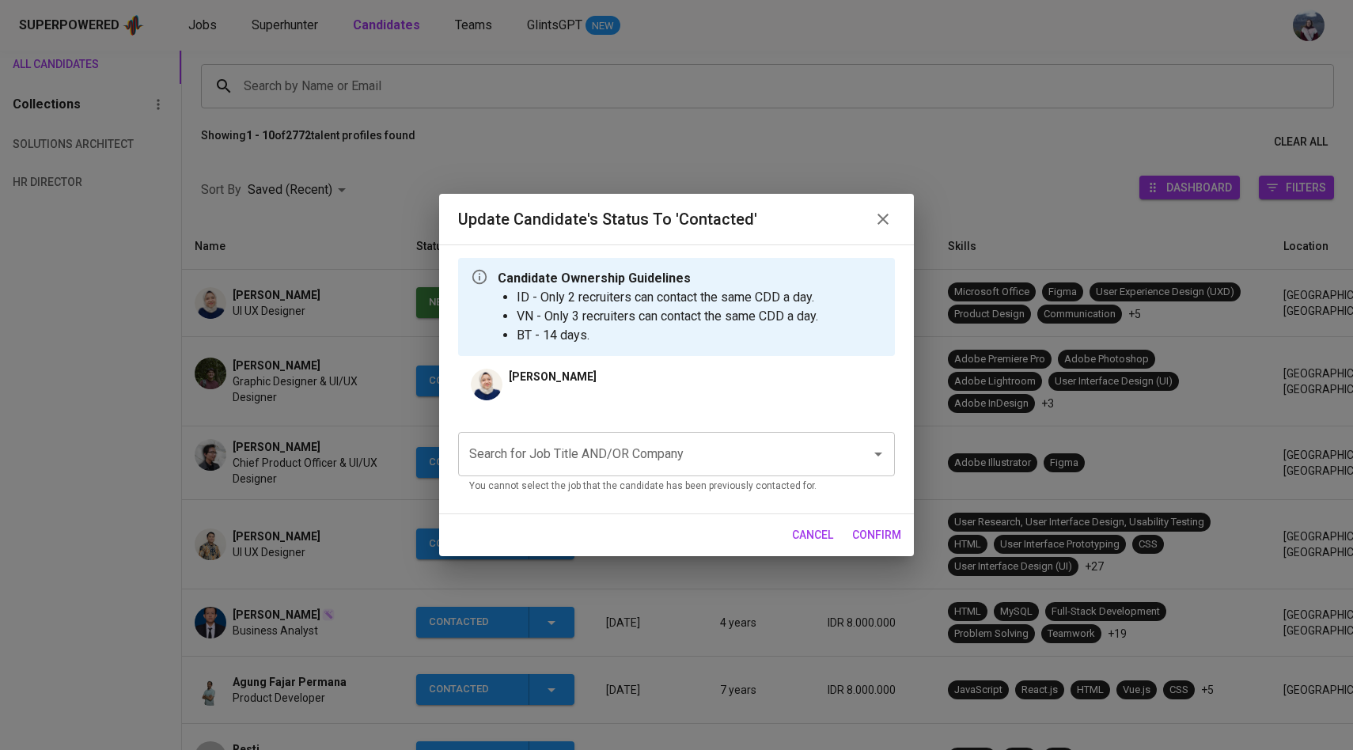
click at [501, 436] on div "Search for Job Title AND/OR Company" at bounding box center [676, 454] width 437 height 44
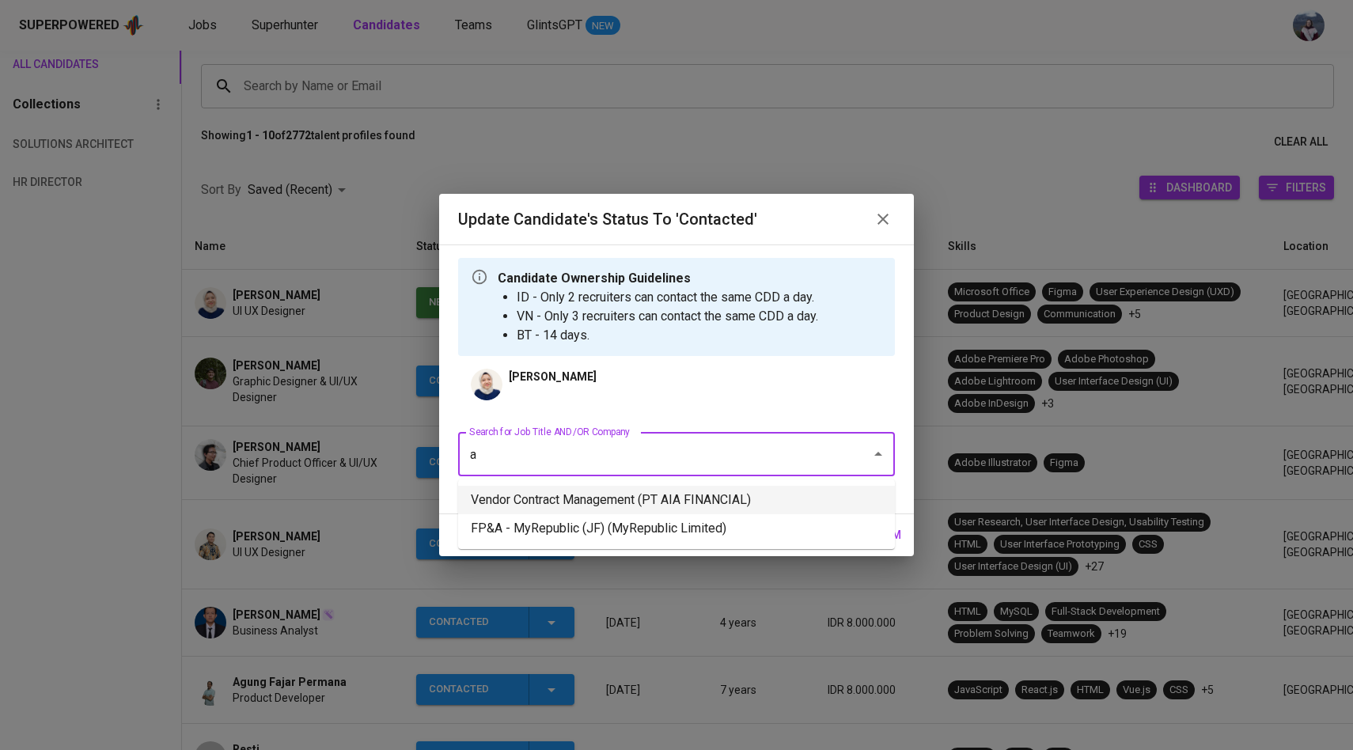
click at [523, 496] on li "Vendor Contract Management (PT AIA FINANCIAL)" at bounding box center [676, 500] width 437 height 28
type input "a"
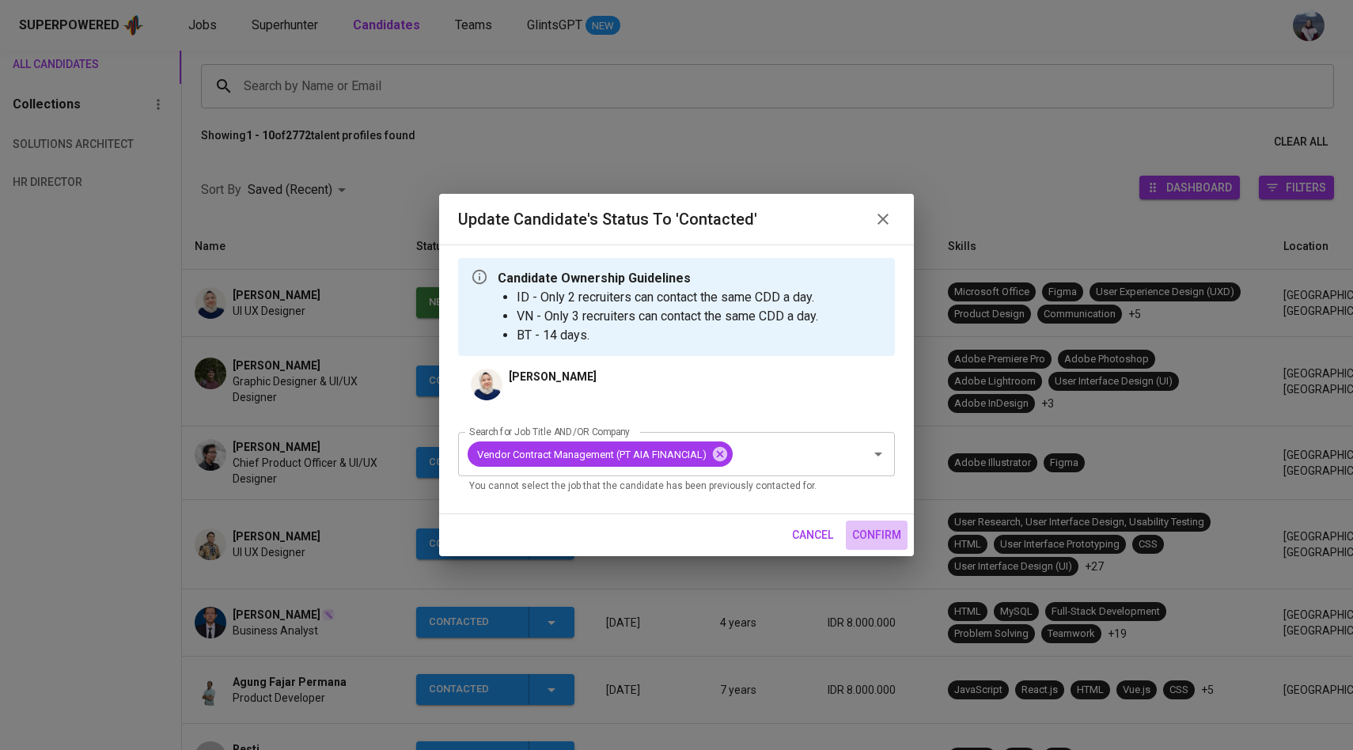
click at [871, 531] on span "confirm" at bounding box center [876, 535] width 49 height 20
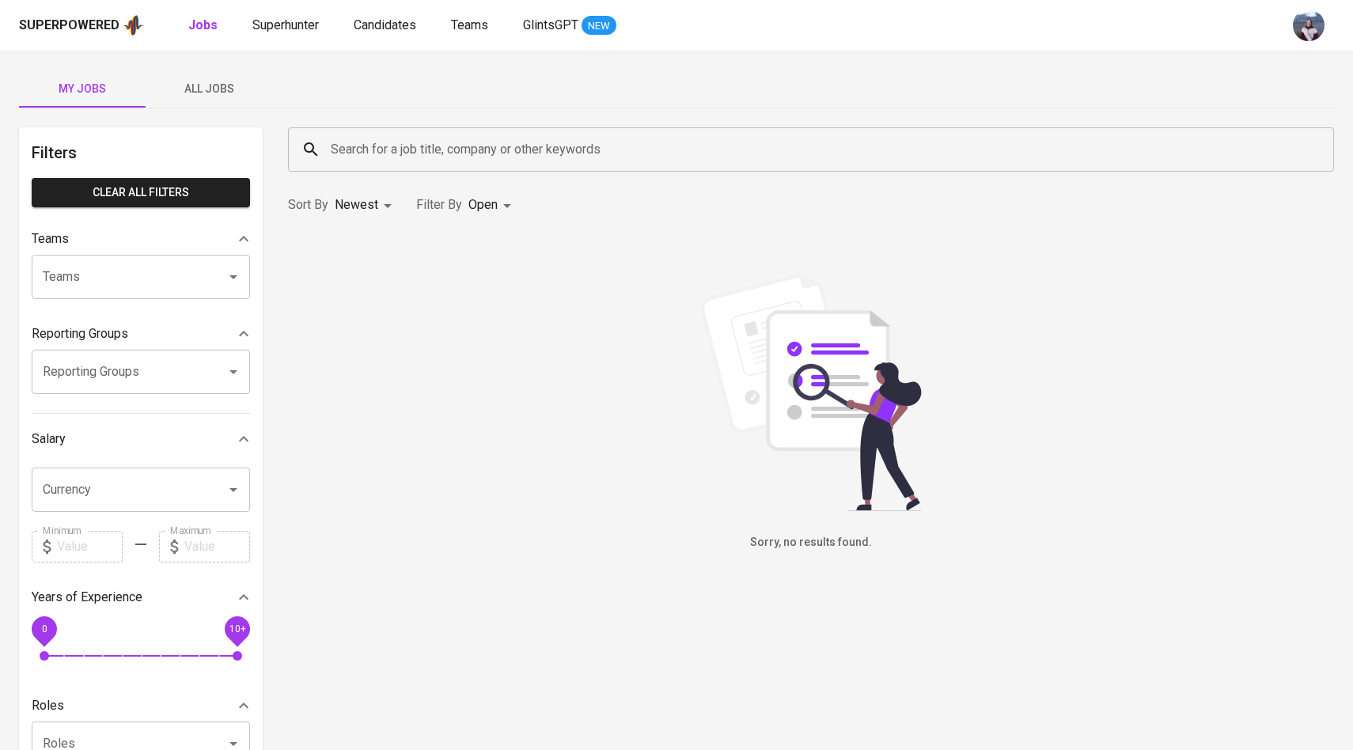
click at [204, 88] on span "All Jobs" at bounding box center [209, 89] width 108 height 20
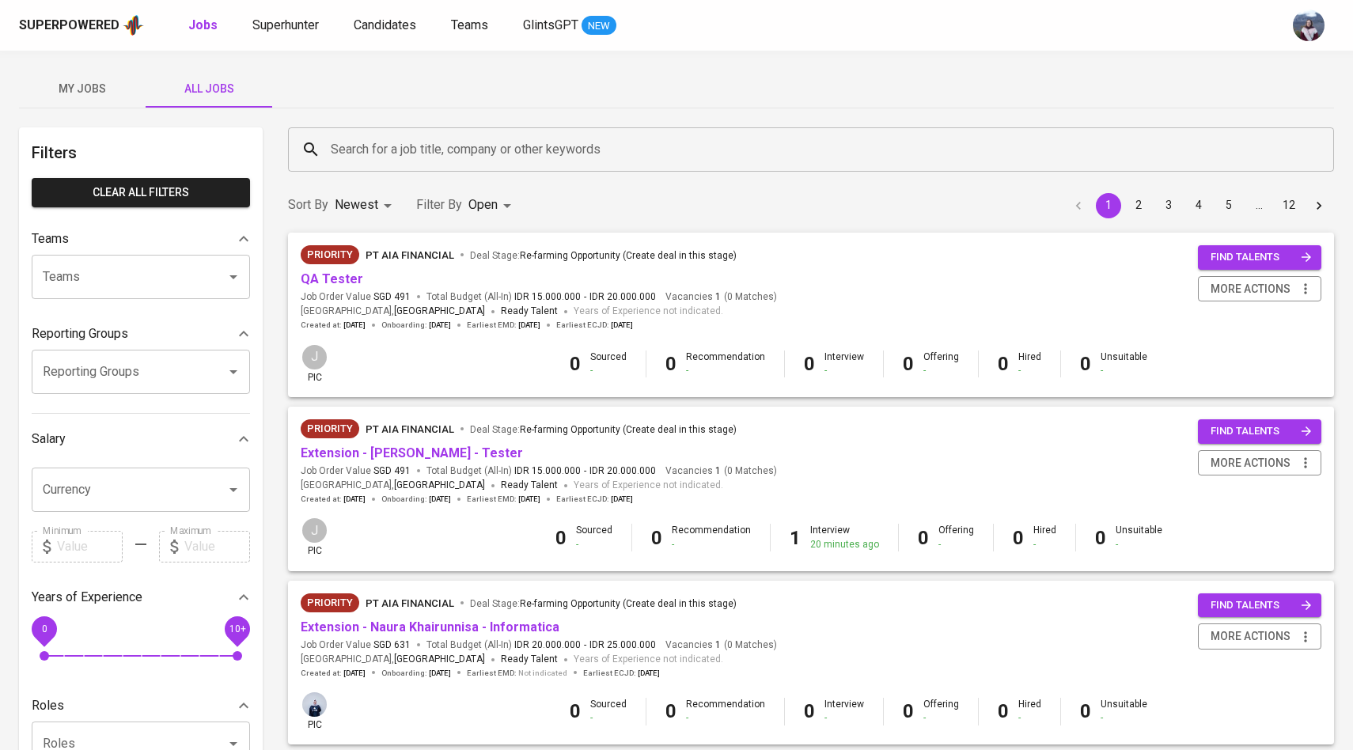
click at [344, 157] on input "Search for a job title, company or other keywords" at bounding box center [815, 149] width 976 height 30
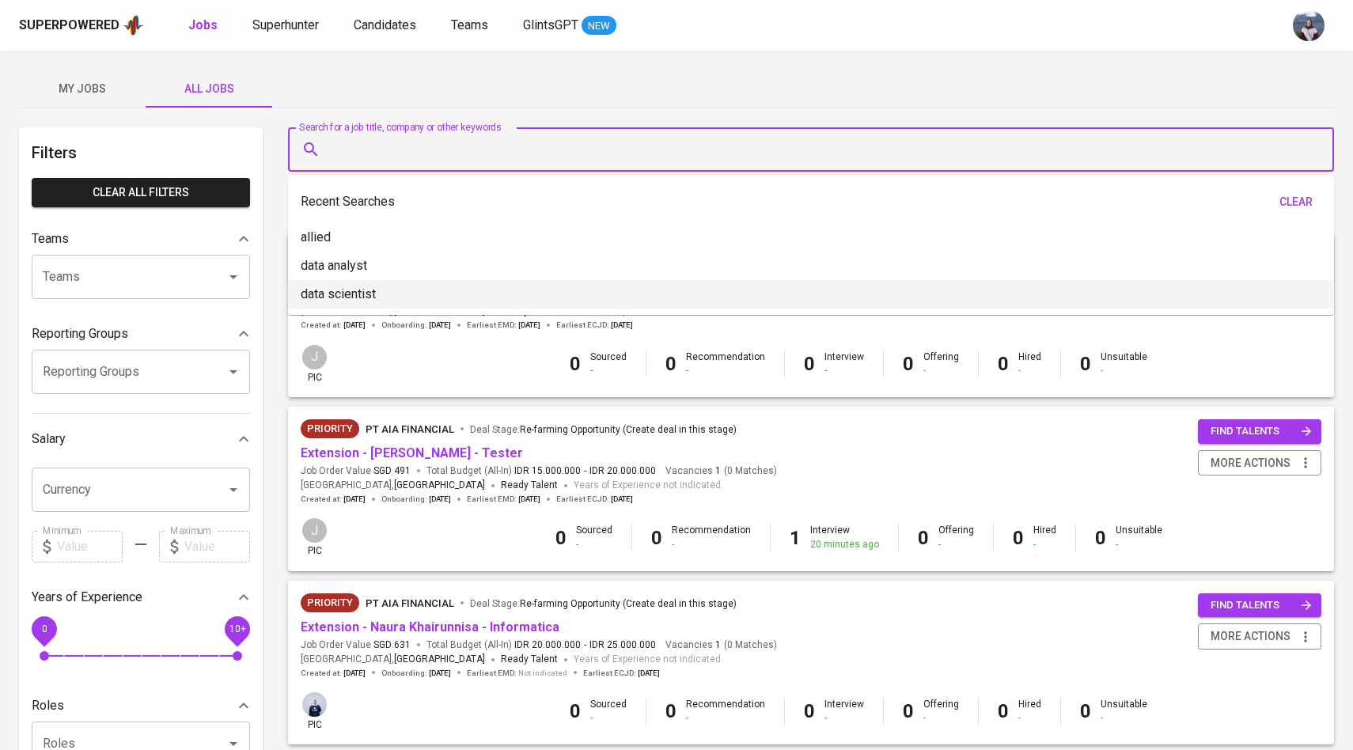
click at [339, 297] on p "data scientist" at bounding box center [338, 294] width 75 height 19
type input "data scientist"
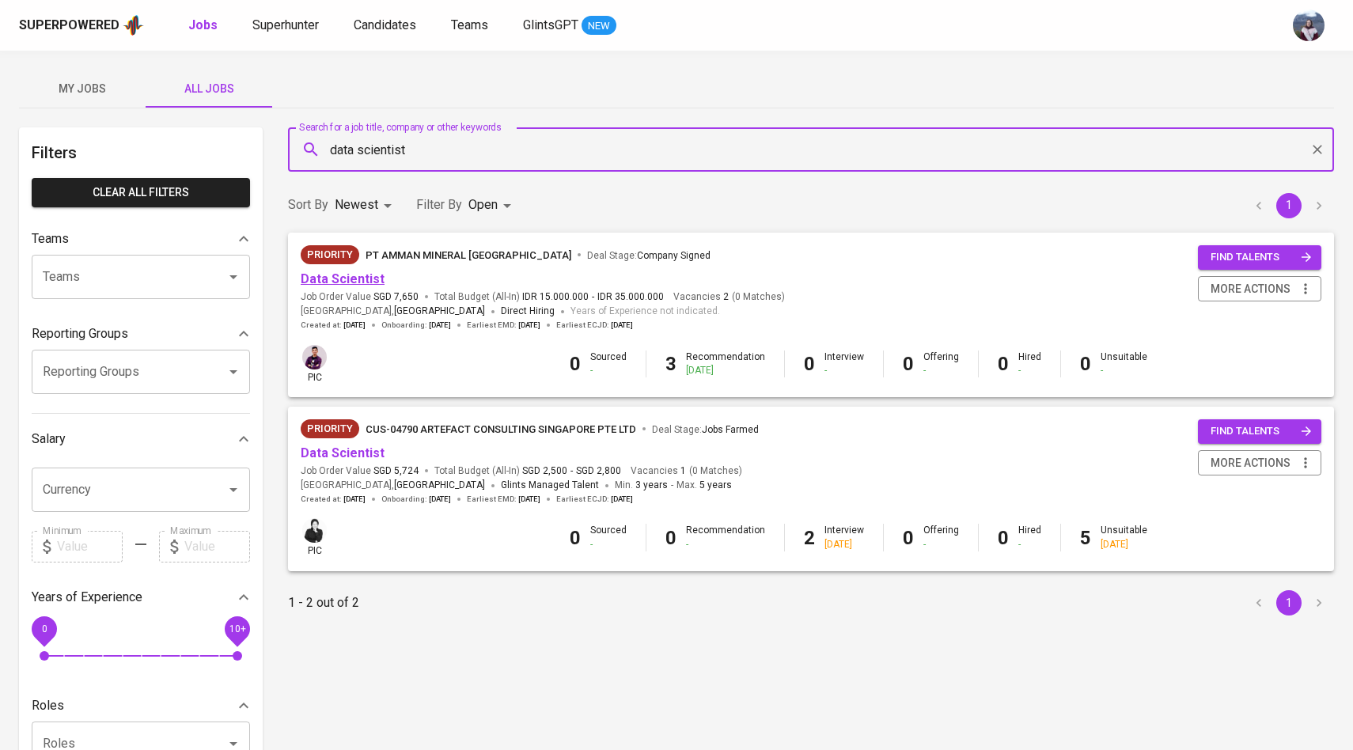
click at [369, 275] on link "Data Scientist" at bounding box center [343, 278] width 84 height 15
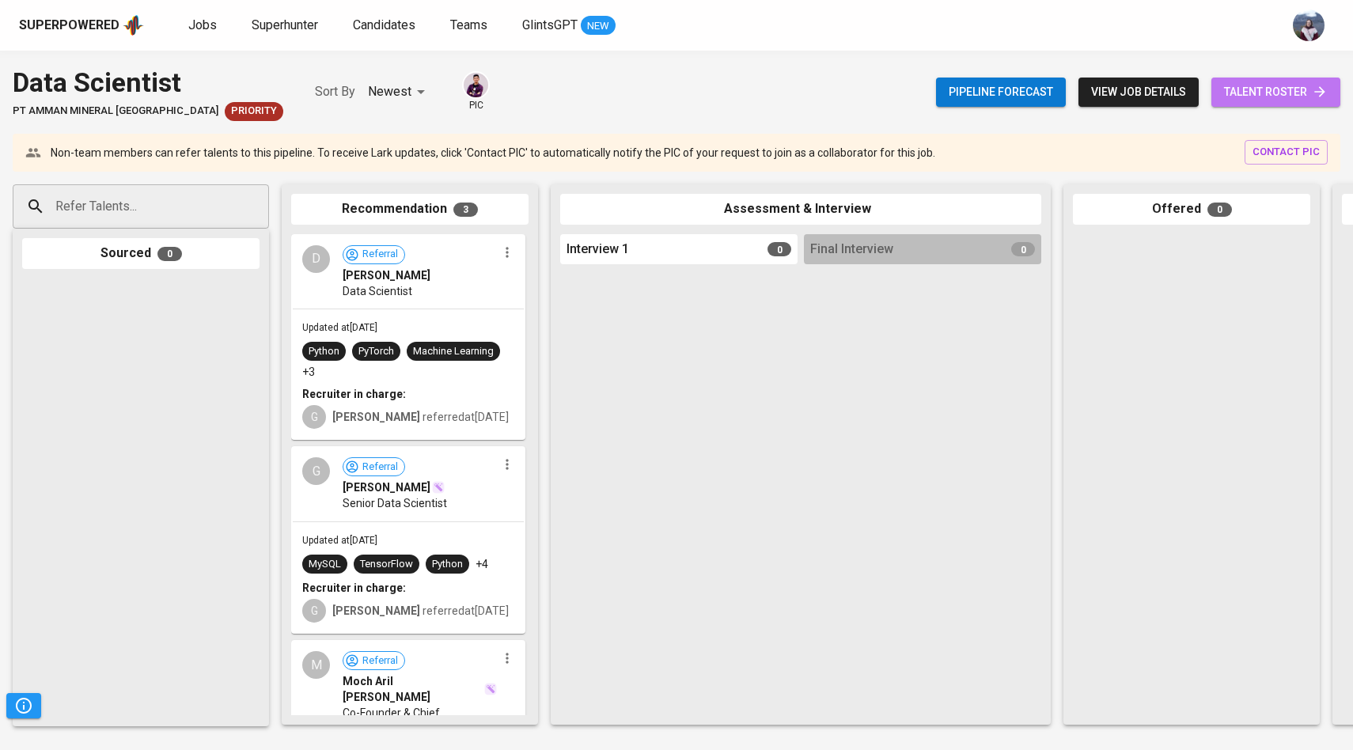
click at [1235, 92] on span "talent roster" at bounding box center [1276, 92] width 104 height 20
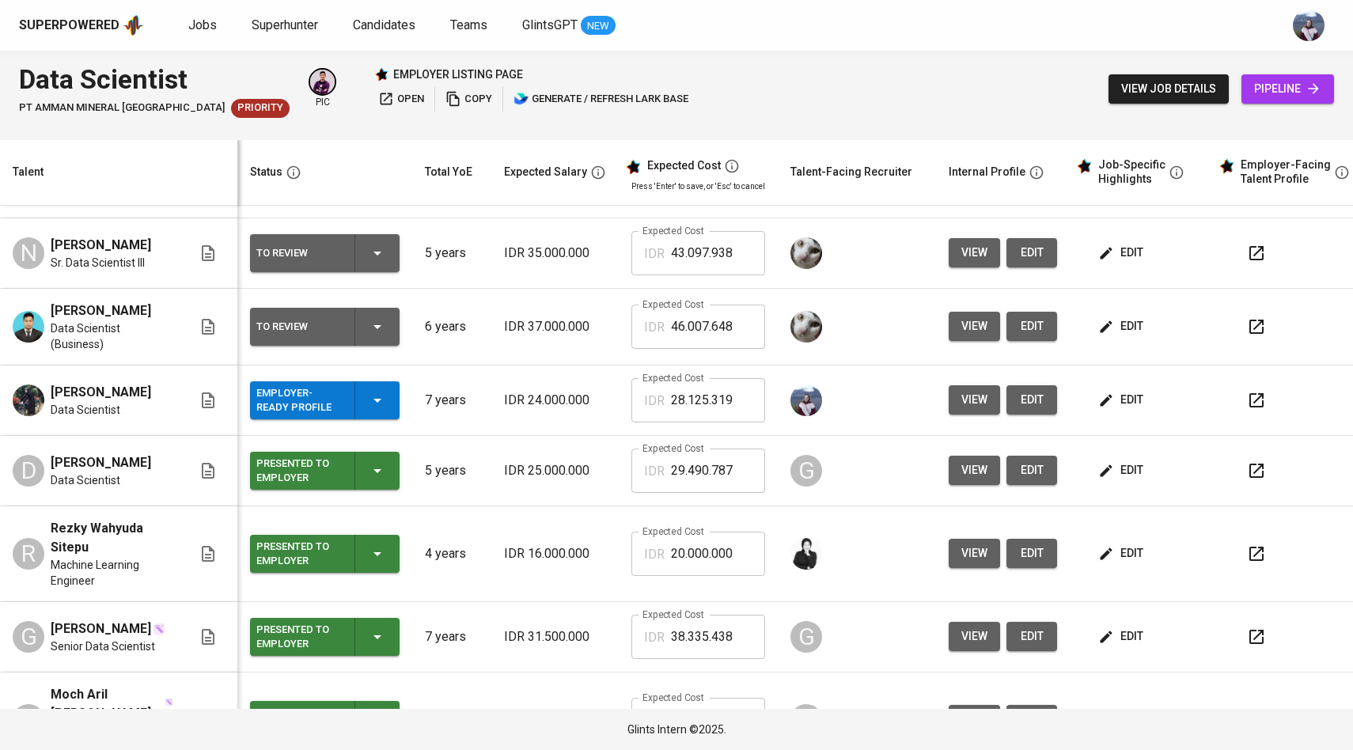
scroll to position [171, 0]
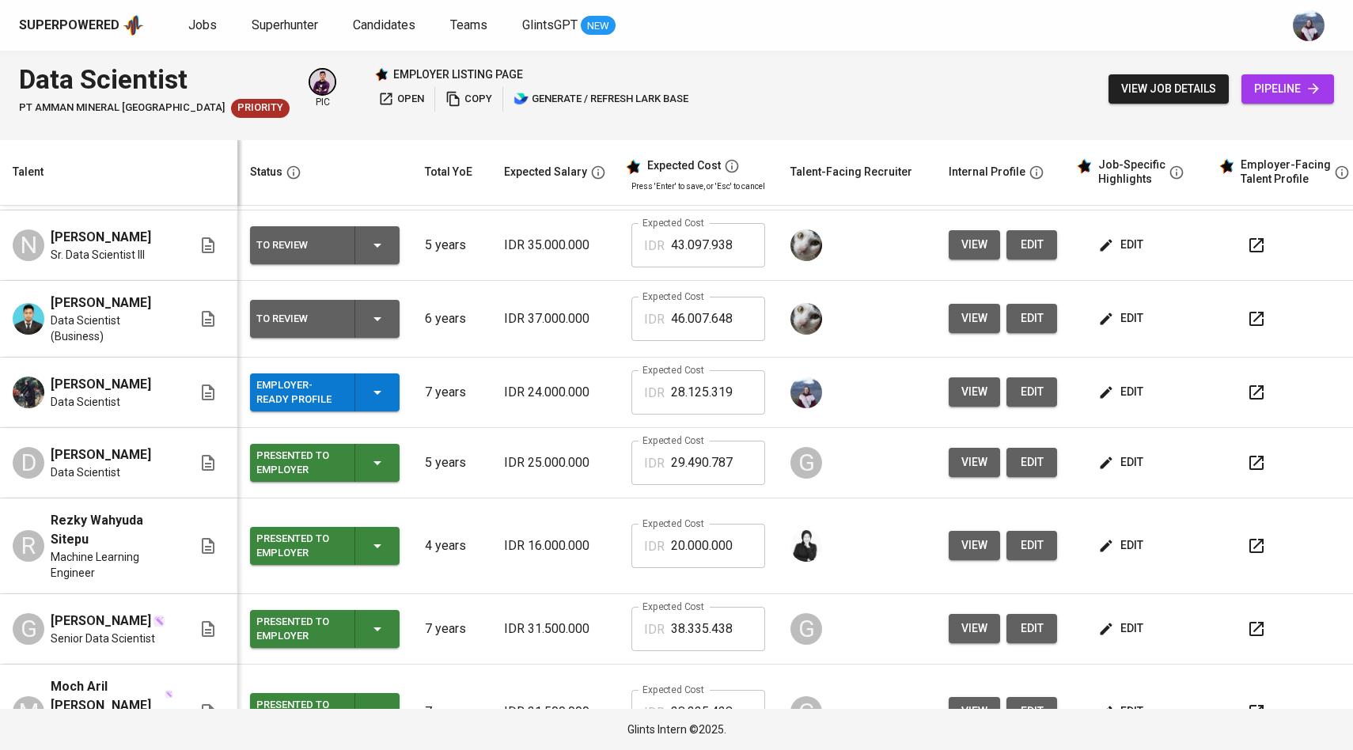
click at [1118, 382] on span "edit" at bounding box center [1122, 392] width 42 height 20
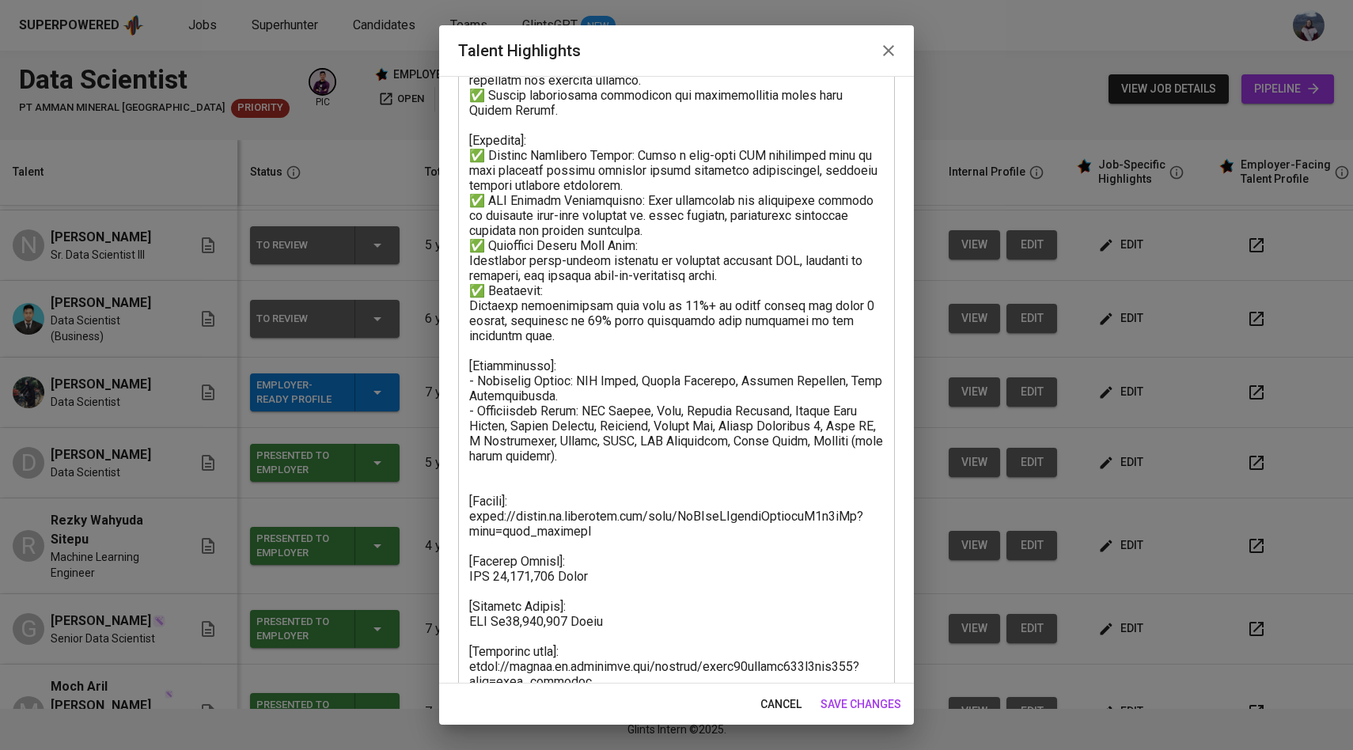
scroll to position [411, 0]
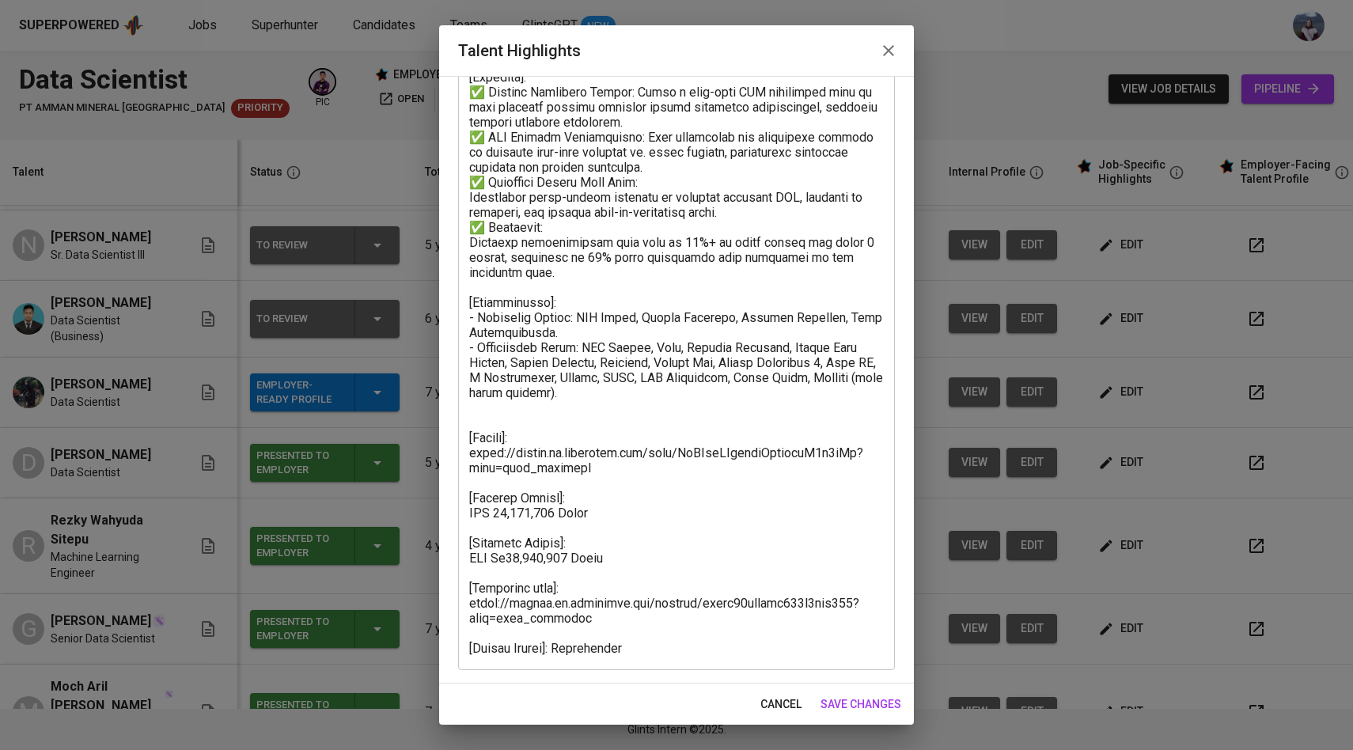
click at [505, 513] on textarea at bounding box center [676, 212] width 414 height 887
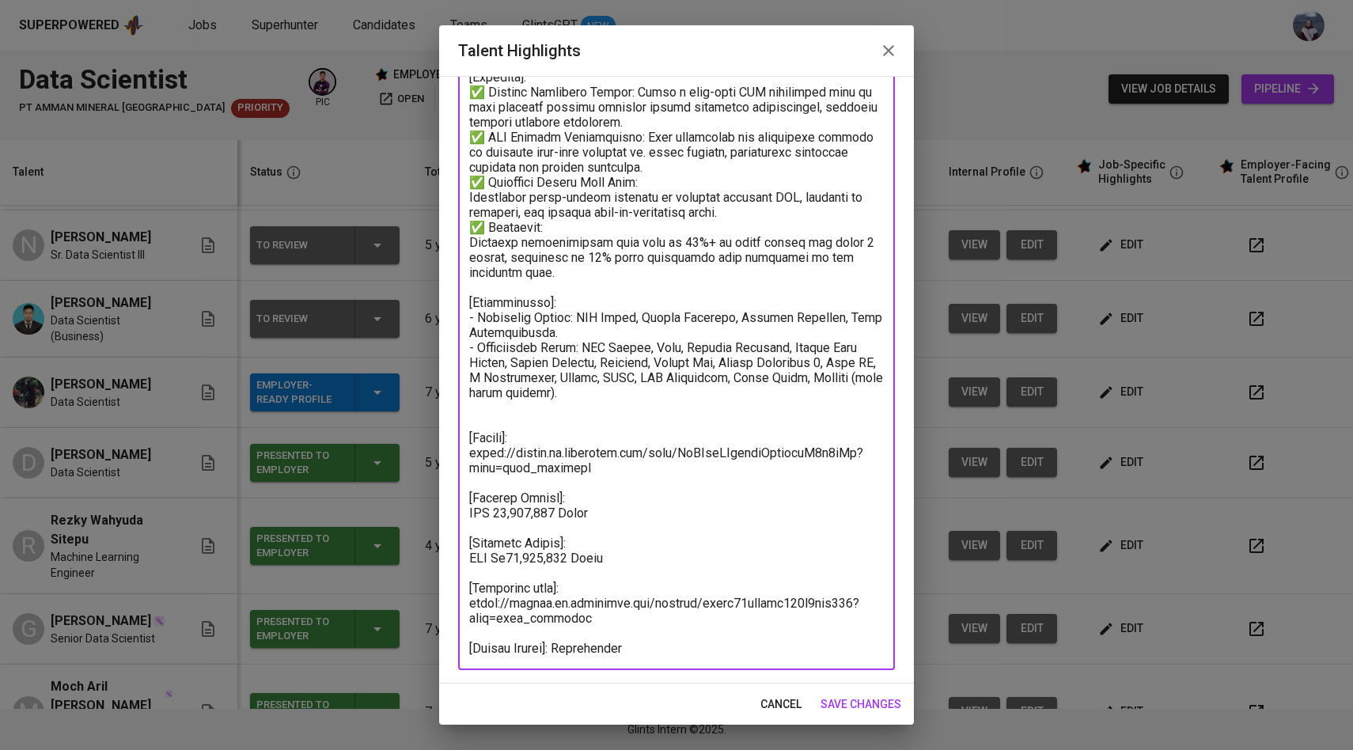
type textarea "[Summary]: Dea is an experienced Data Scientist with a strong background in dat…"
click at [859, 705] on span "save changes" at bounding box center [860, 704] width 81 height 20
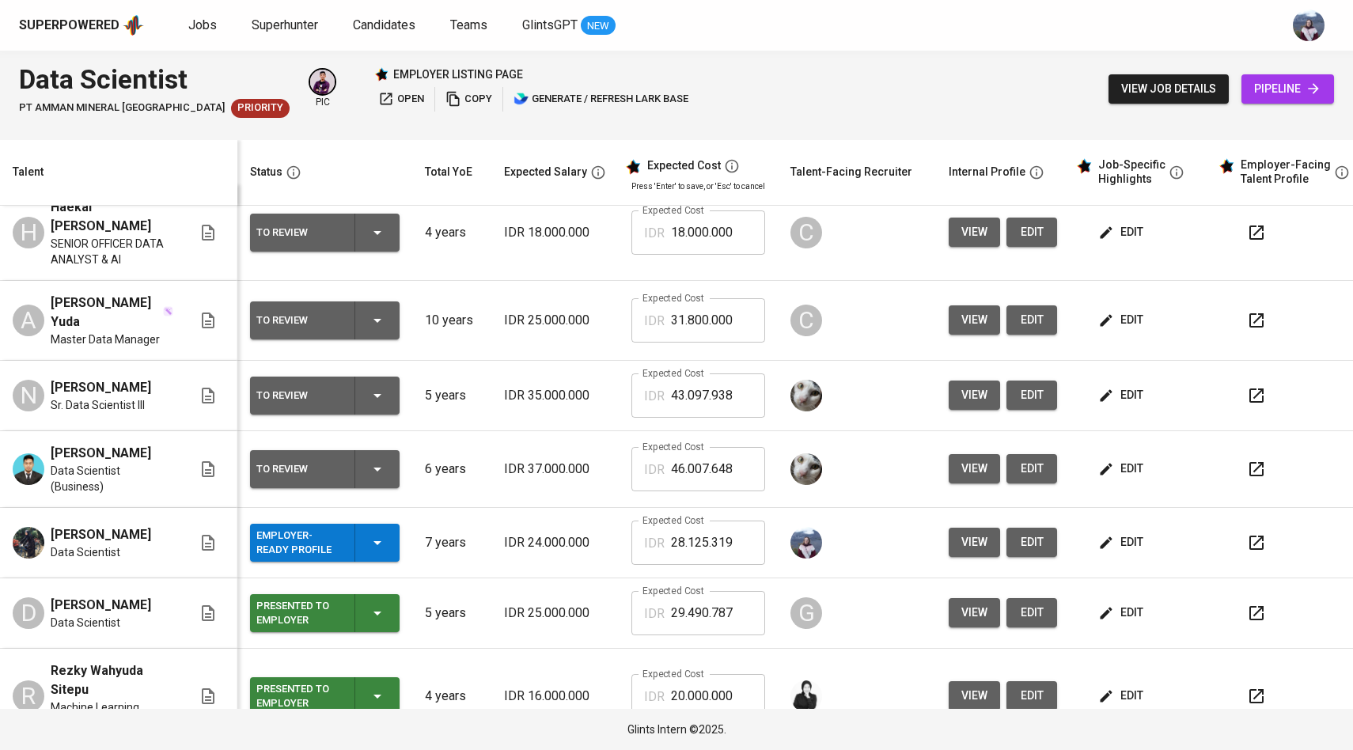
scroll to position [0, 0]
